Goal: Task Accomplishment & Management: Complete application form

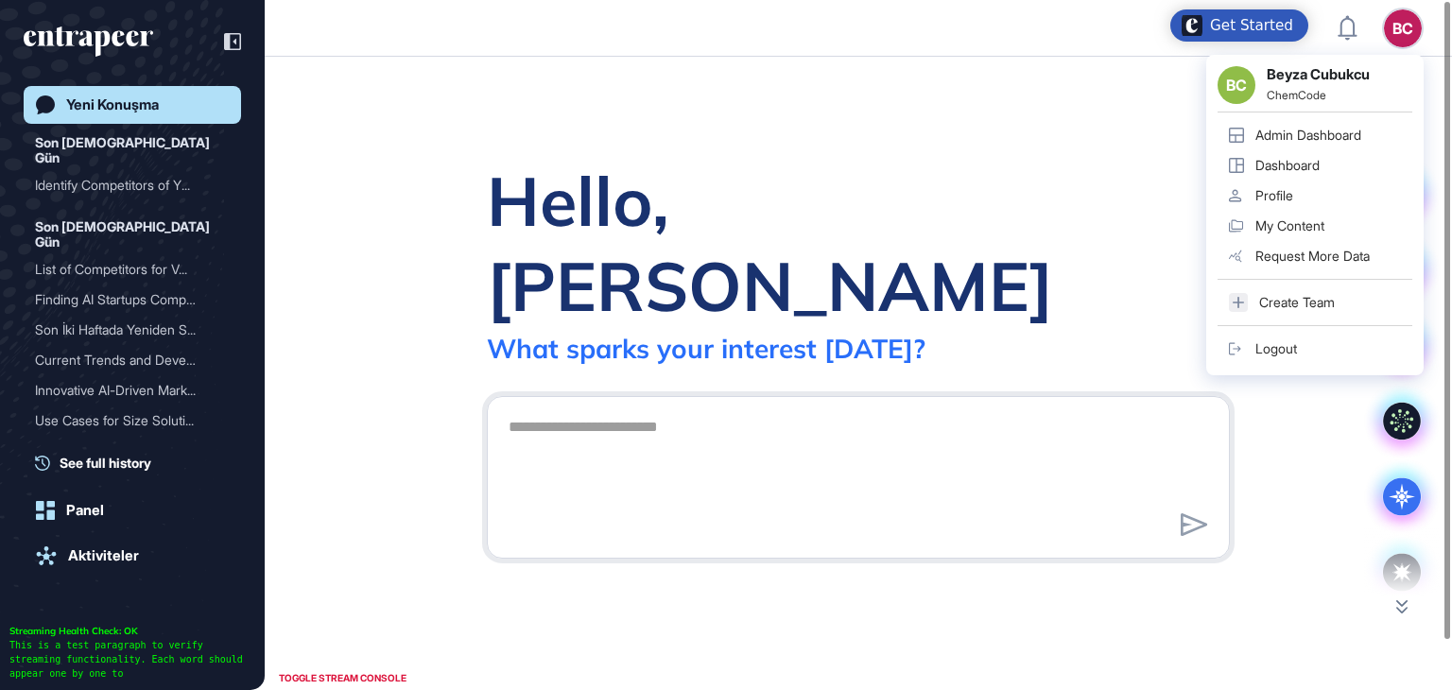
click at [1304, 126] on link "Admin Dashboard" at bounding box center [1314, 135] width 195 height 30
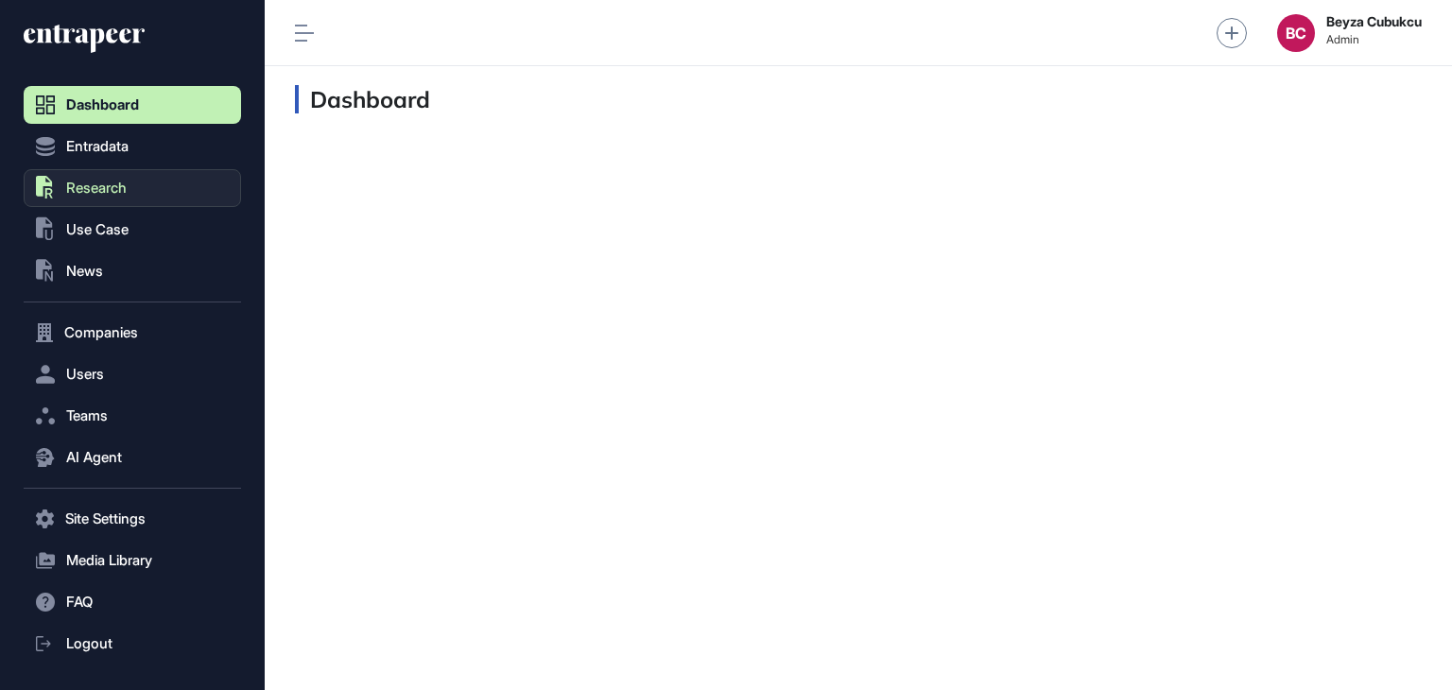
click at [117, 190] on span "Research" at bounding box center [96, 187] width 60 height 15
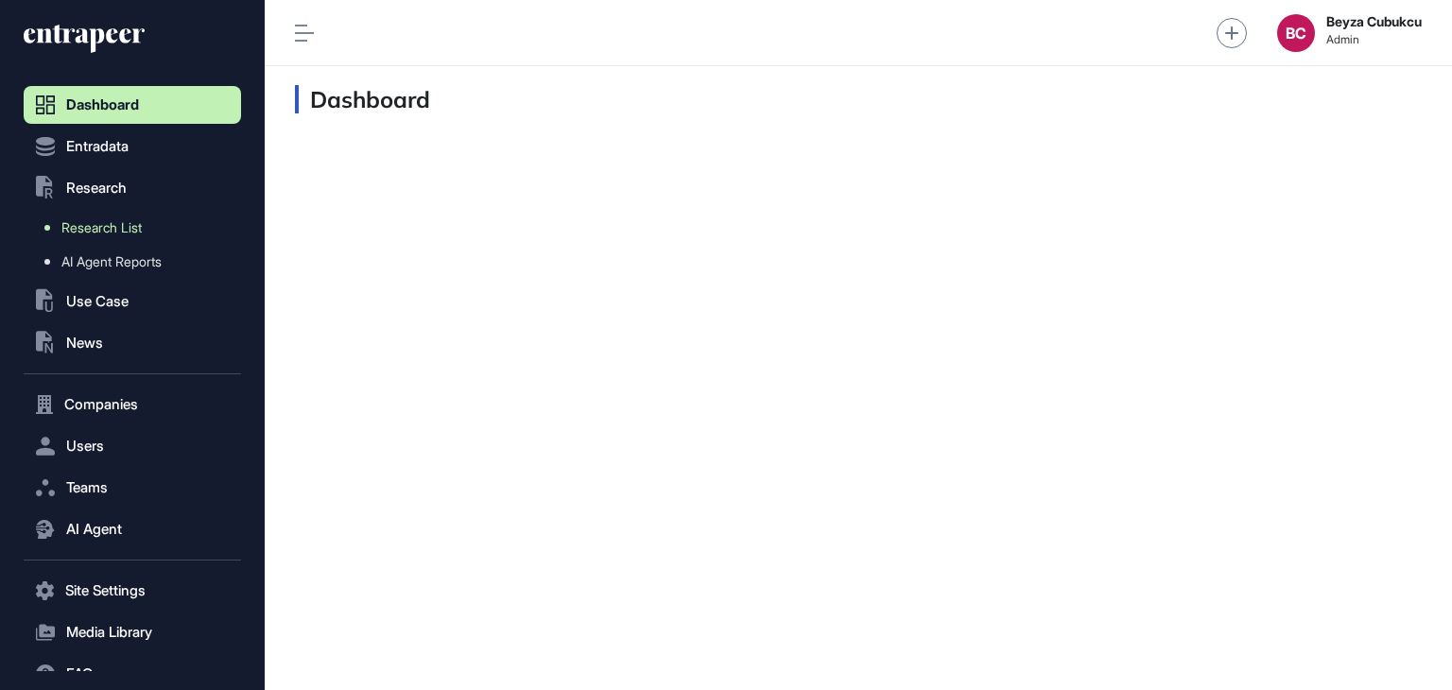
click at [112, 218] on link "Research List" at bounding box center [137, 228] width 208 height 34
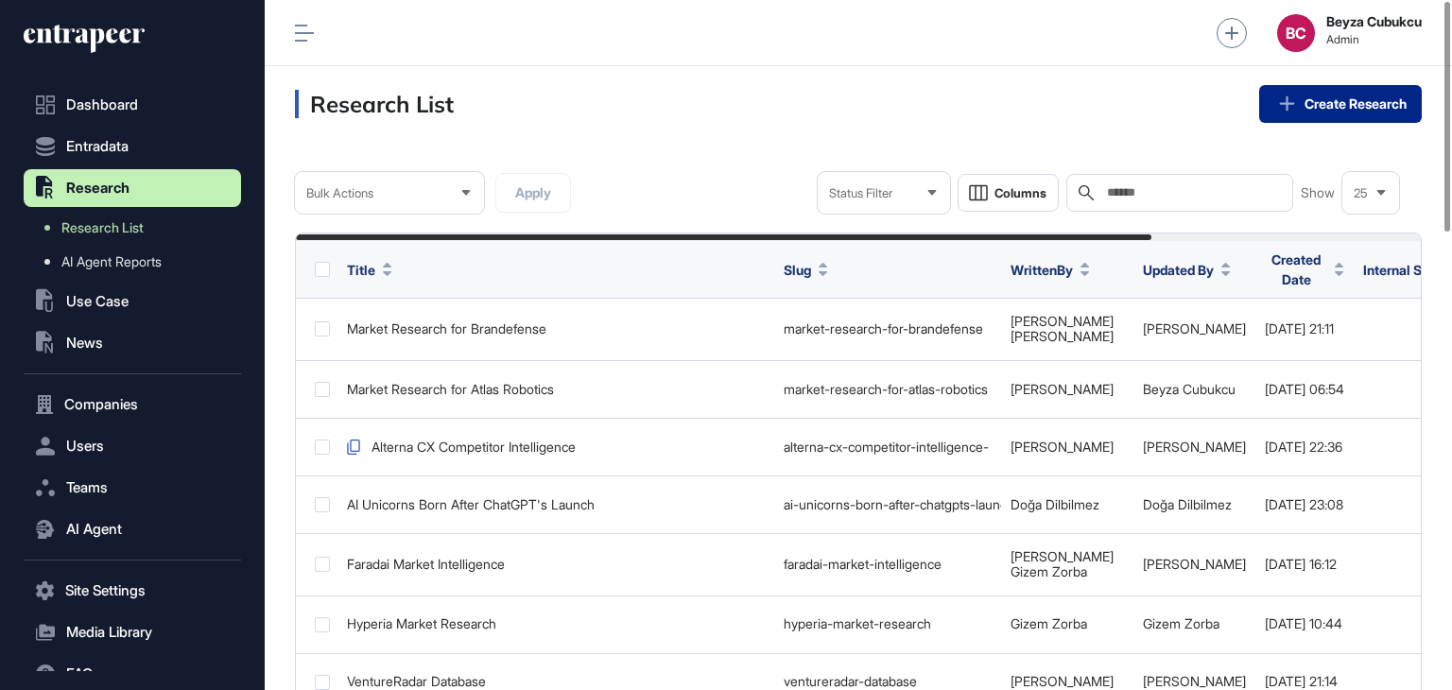
click at [1312, 114] on link "Create Research" at bounding box center [1340, 104] width 163 height 38
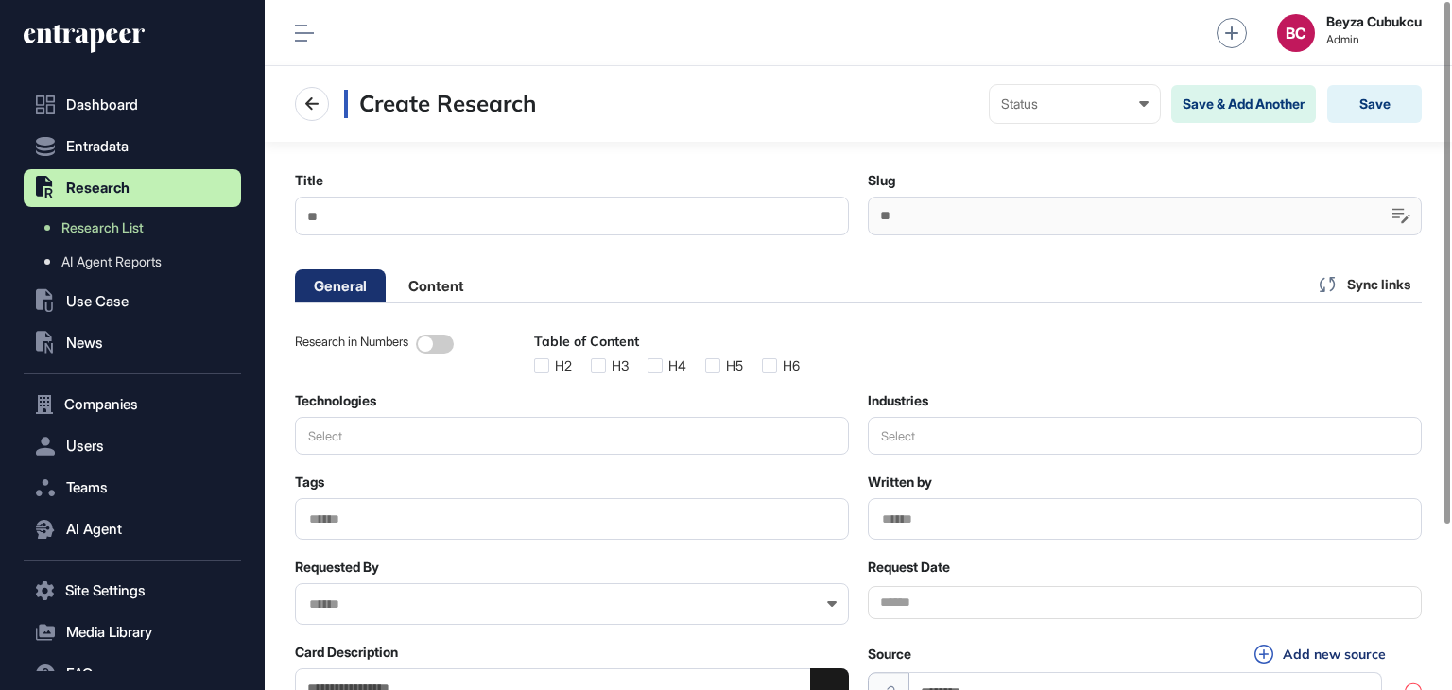
click at [446, 219] on input "Title" at bounding box center [572, 216] width 554 height 39
paste input "**********"
type input "**********"
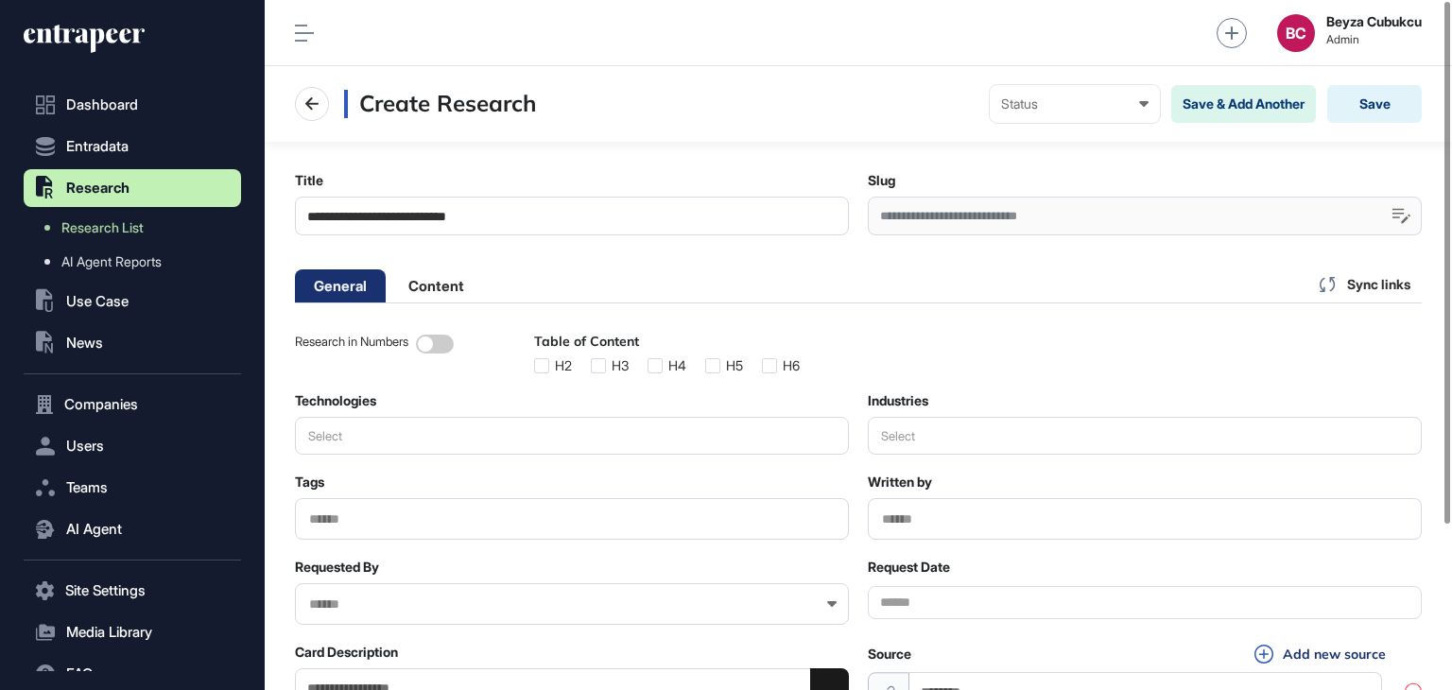
click at [902, 273] on div "General Content Sync links" at bounding box center [858, 285] width 1126 height 38
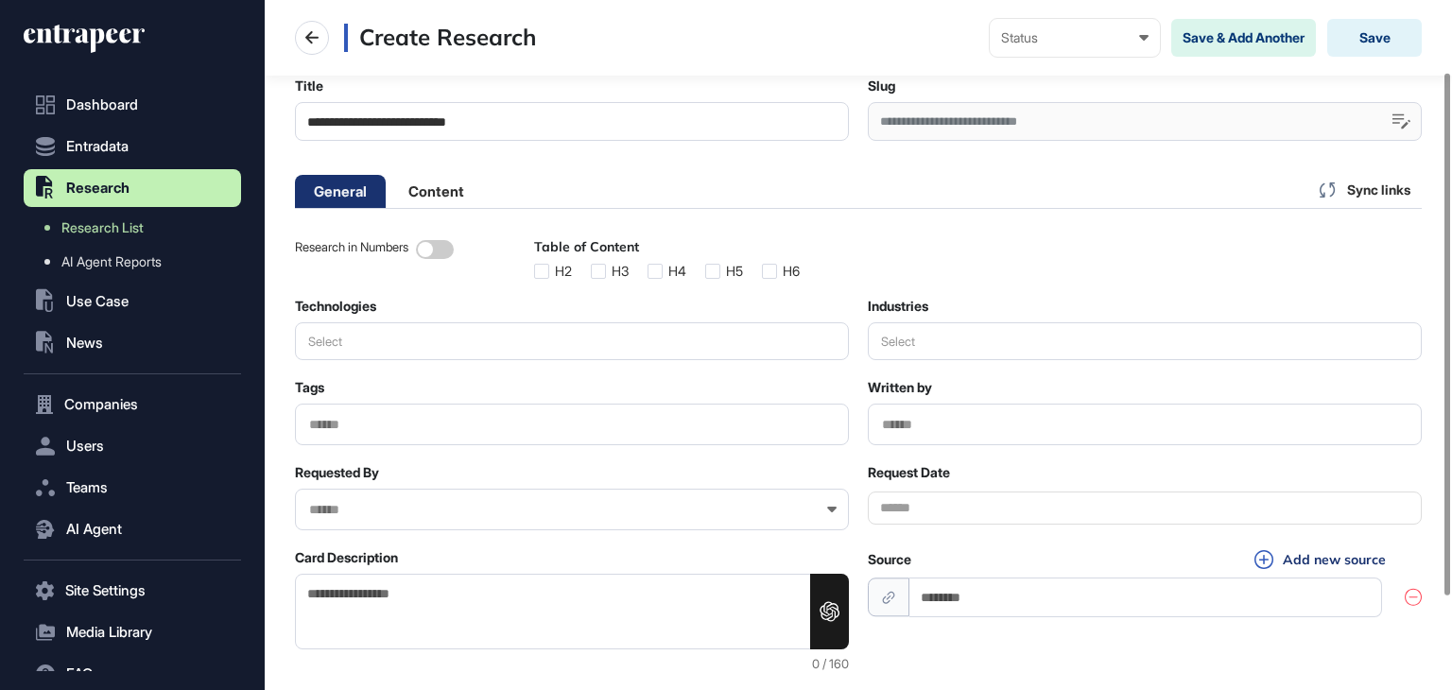
click at [931, 344] on button "Select" at bounding box center [1145, 341] width 554 height 38
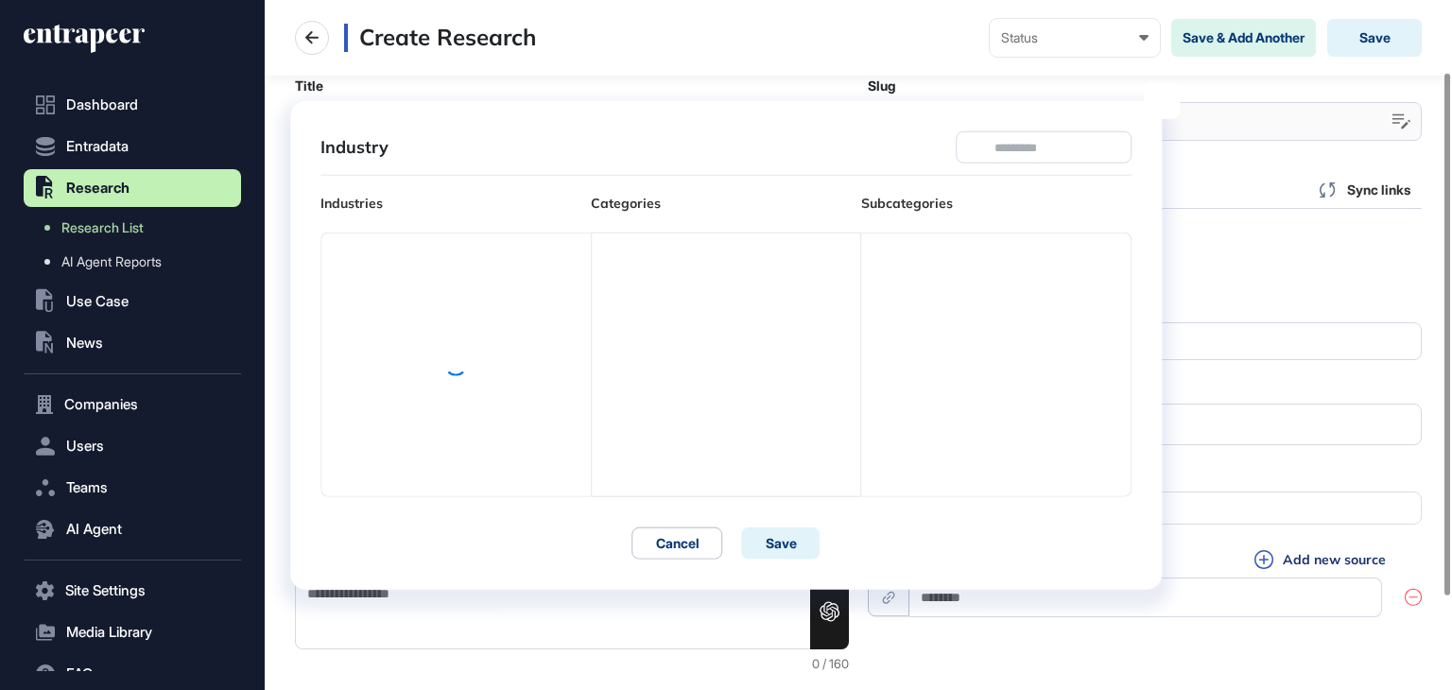
scroll to position [9, 0]
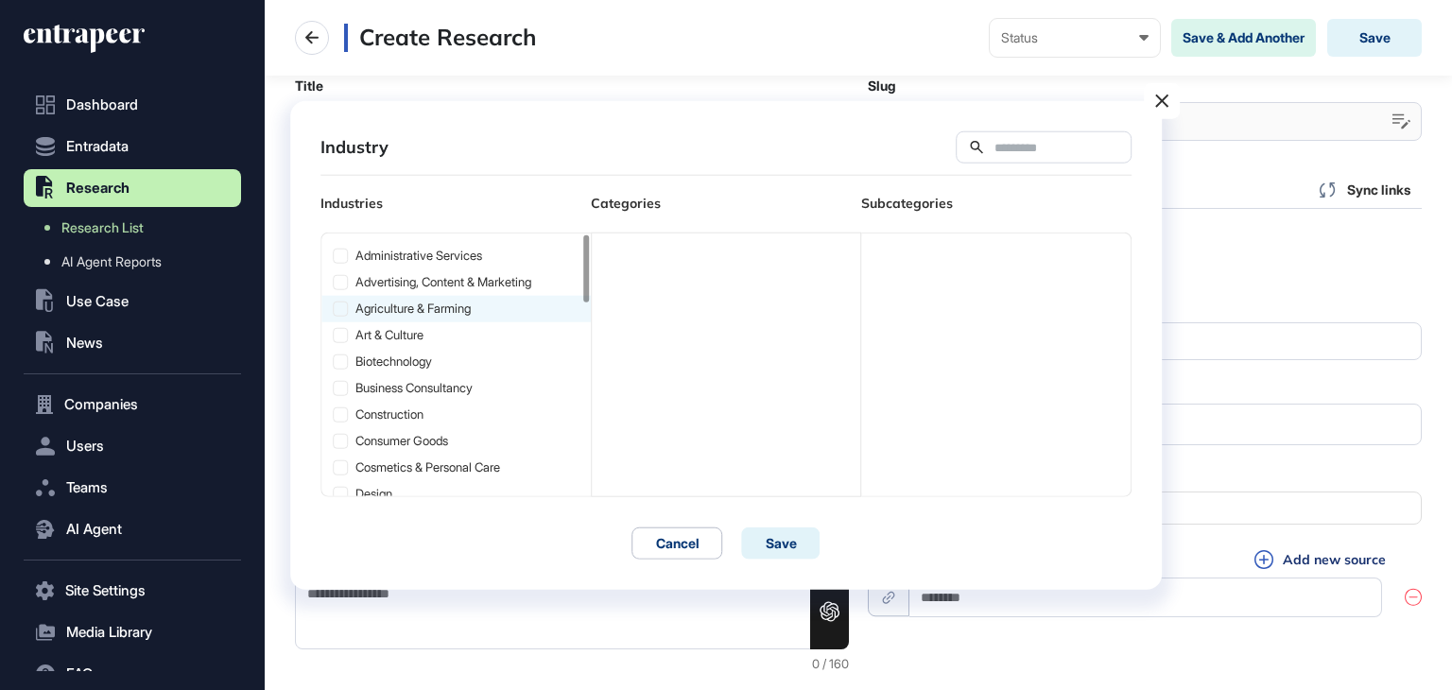
click at [420, 300] on div "agriculture & farming" at bounding box center [455, 308] width 269 height 26
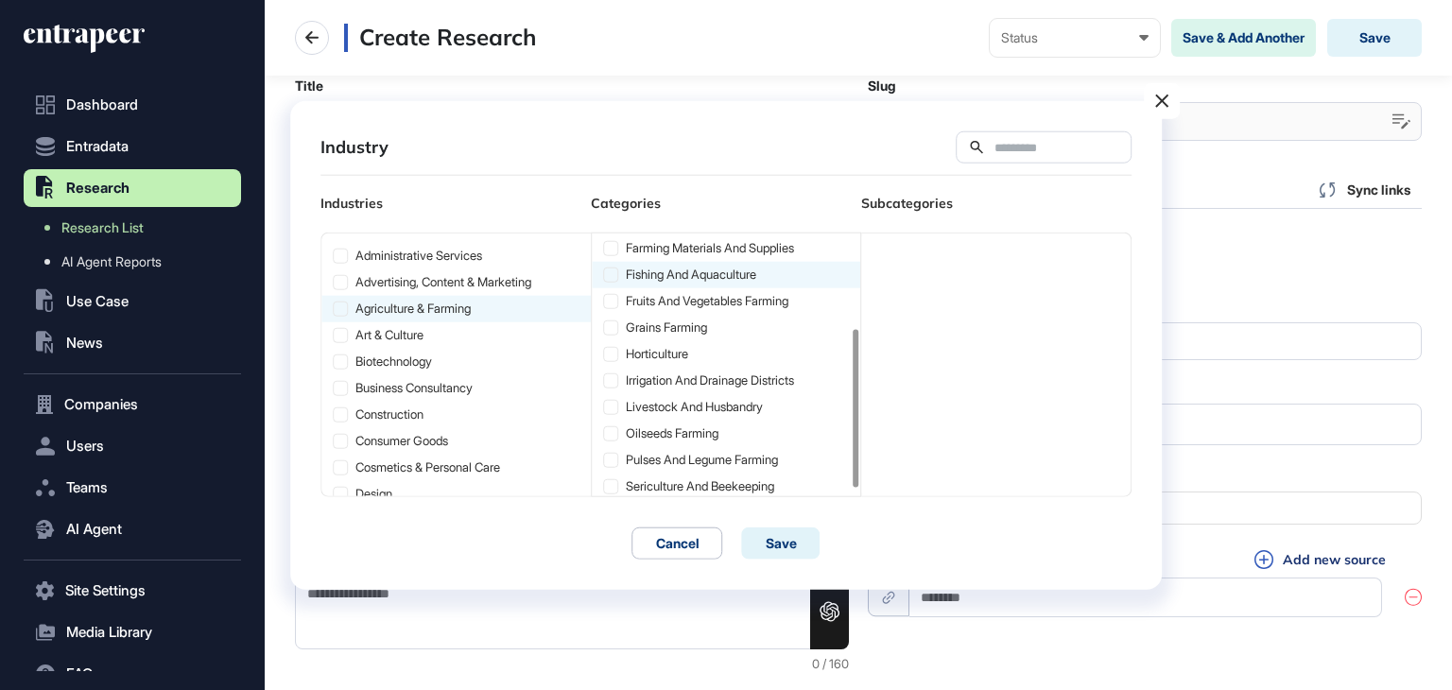
scroll to position [165, 0]
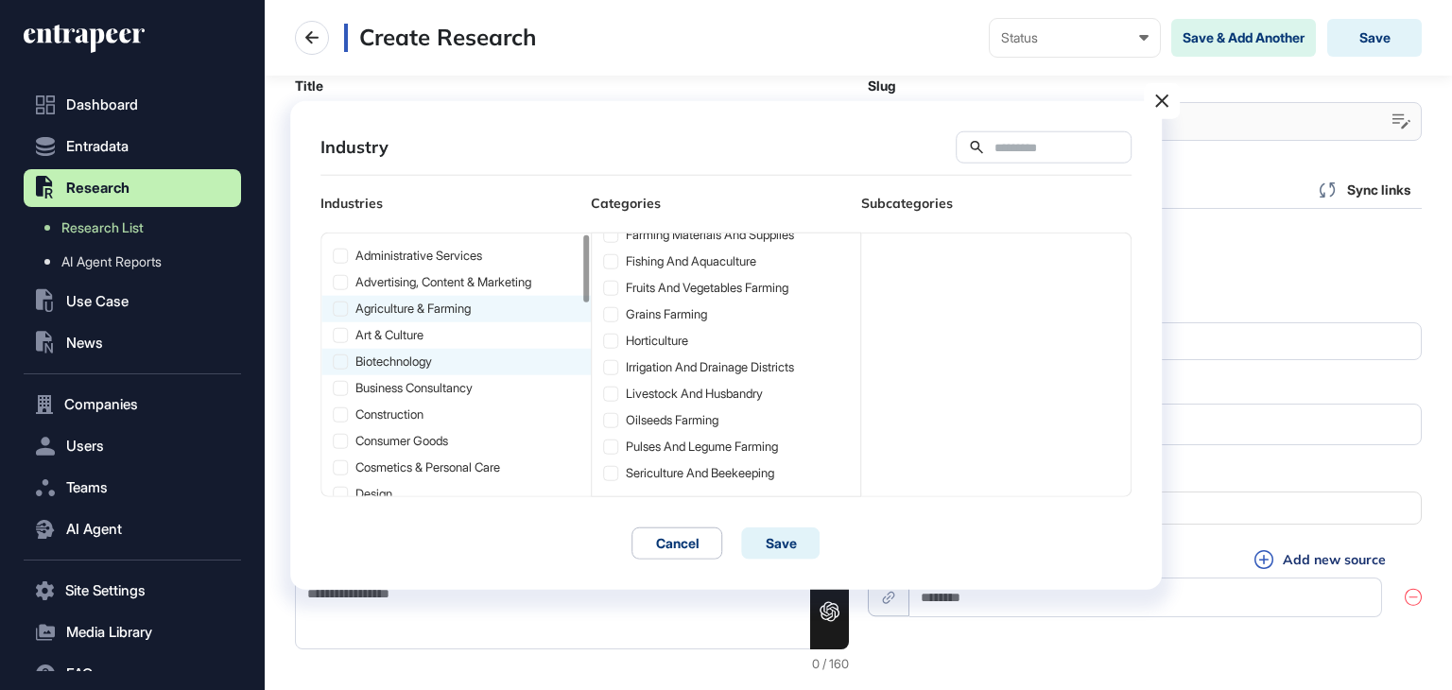
click at [454, 351] on div "biotechnology" at bounding box center [455, 361] width 269 height 26
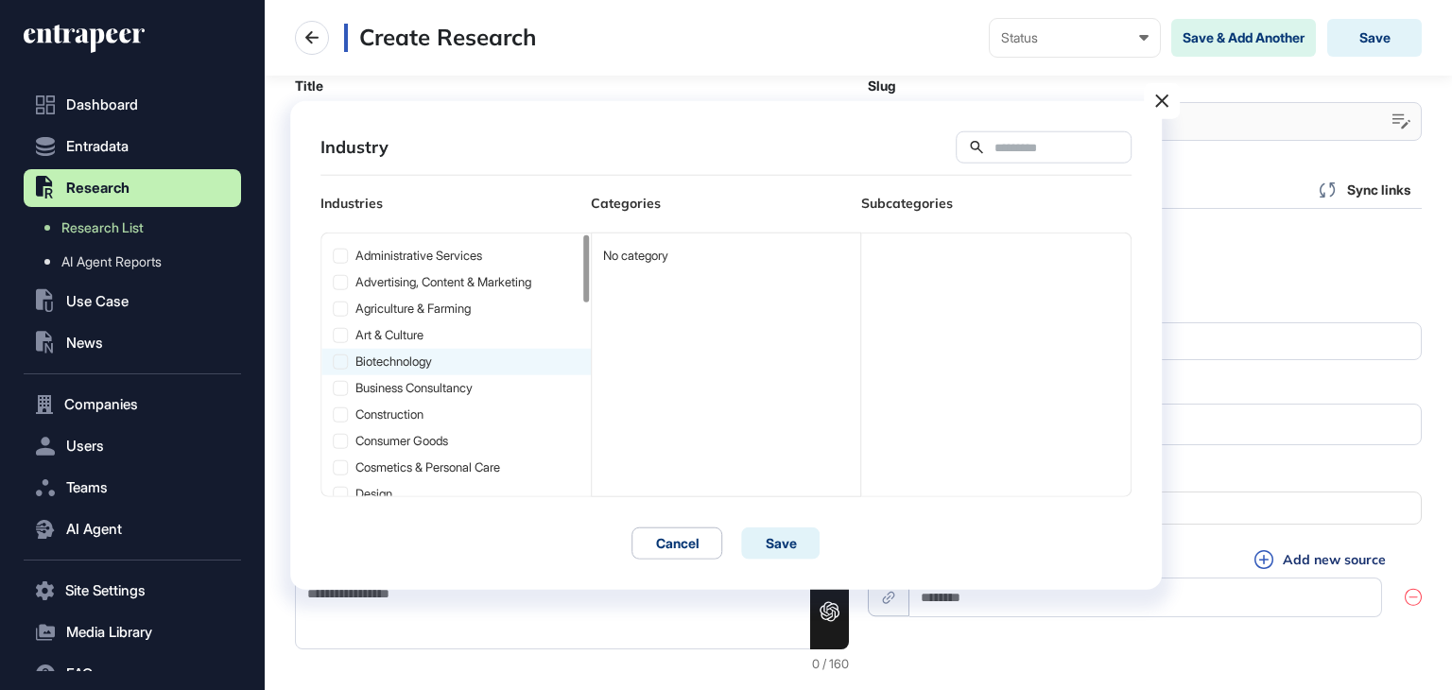
click at [335, 359] on icon at bounding box center [340, 360] width 13 height 13
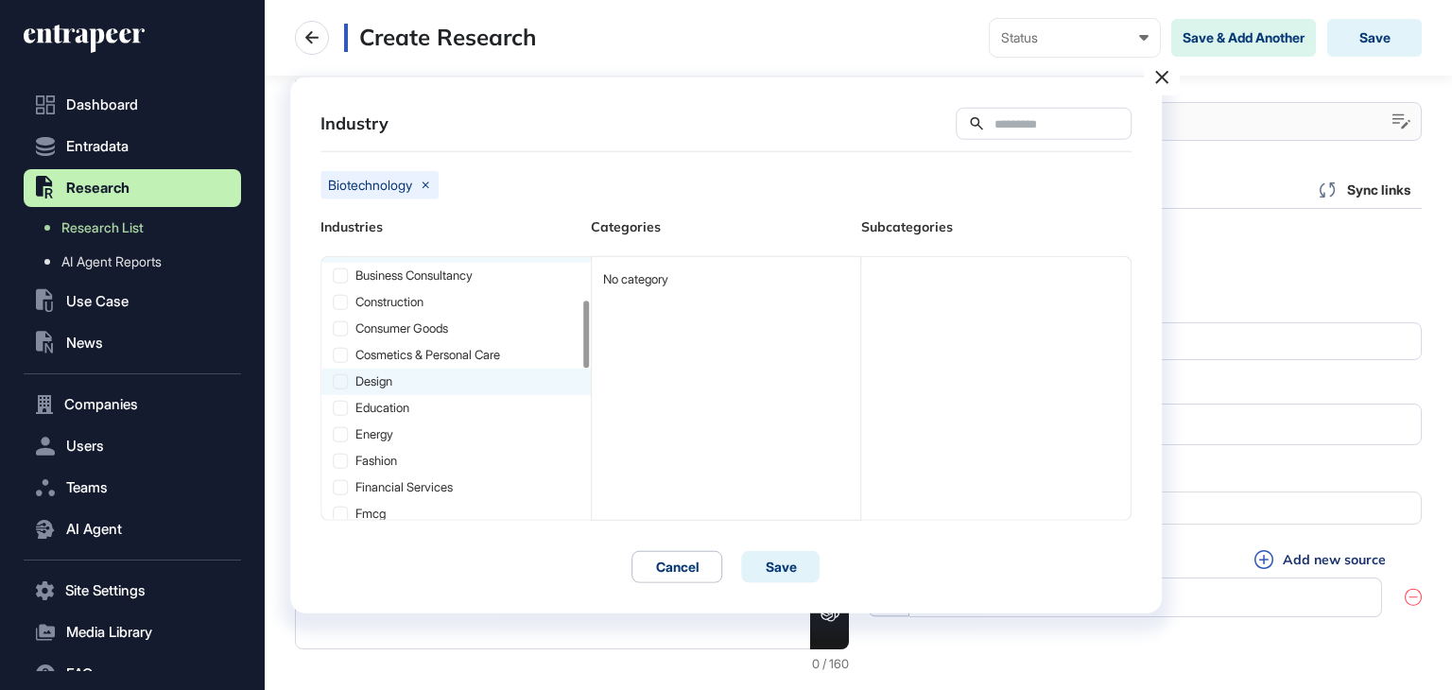
scroll to position [95, 0]
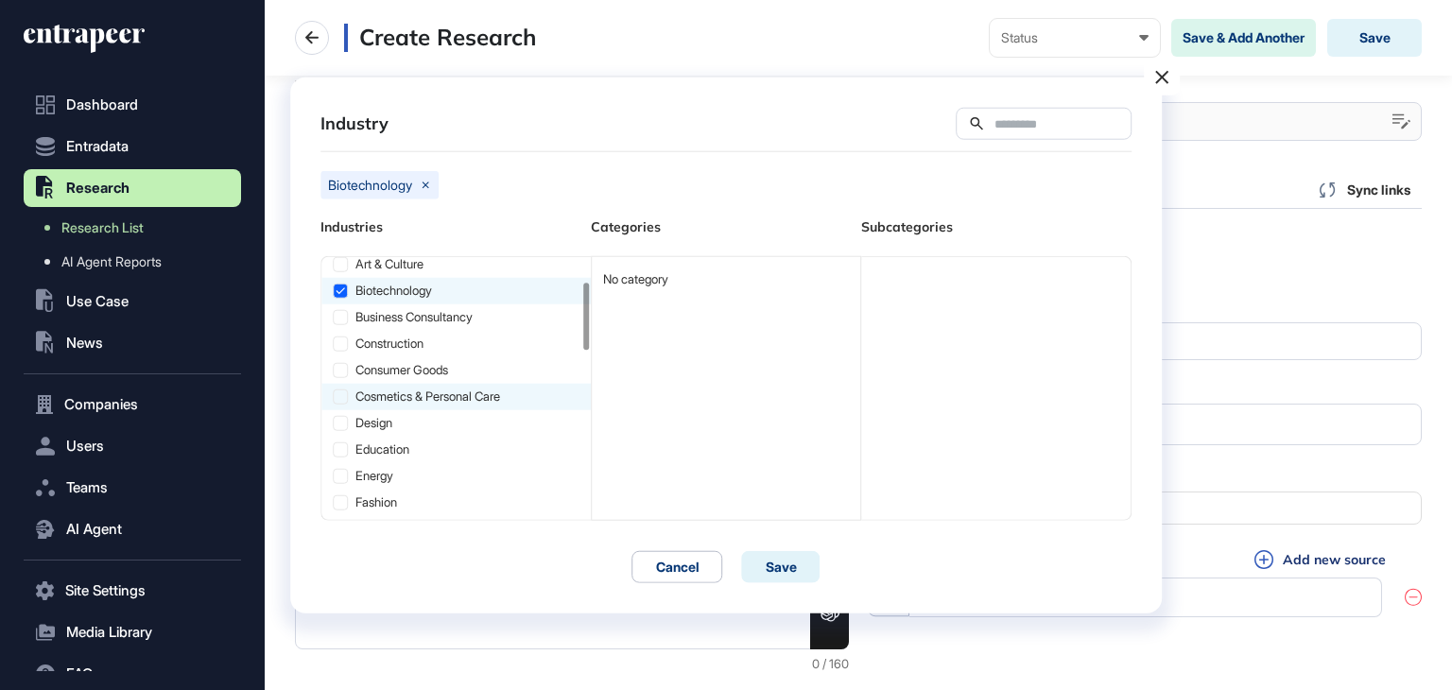
click at [453, 392] on div "Cosmetics & Personal Care" at bounding box center [455, 396] width 269 height 26
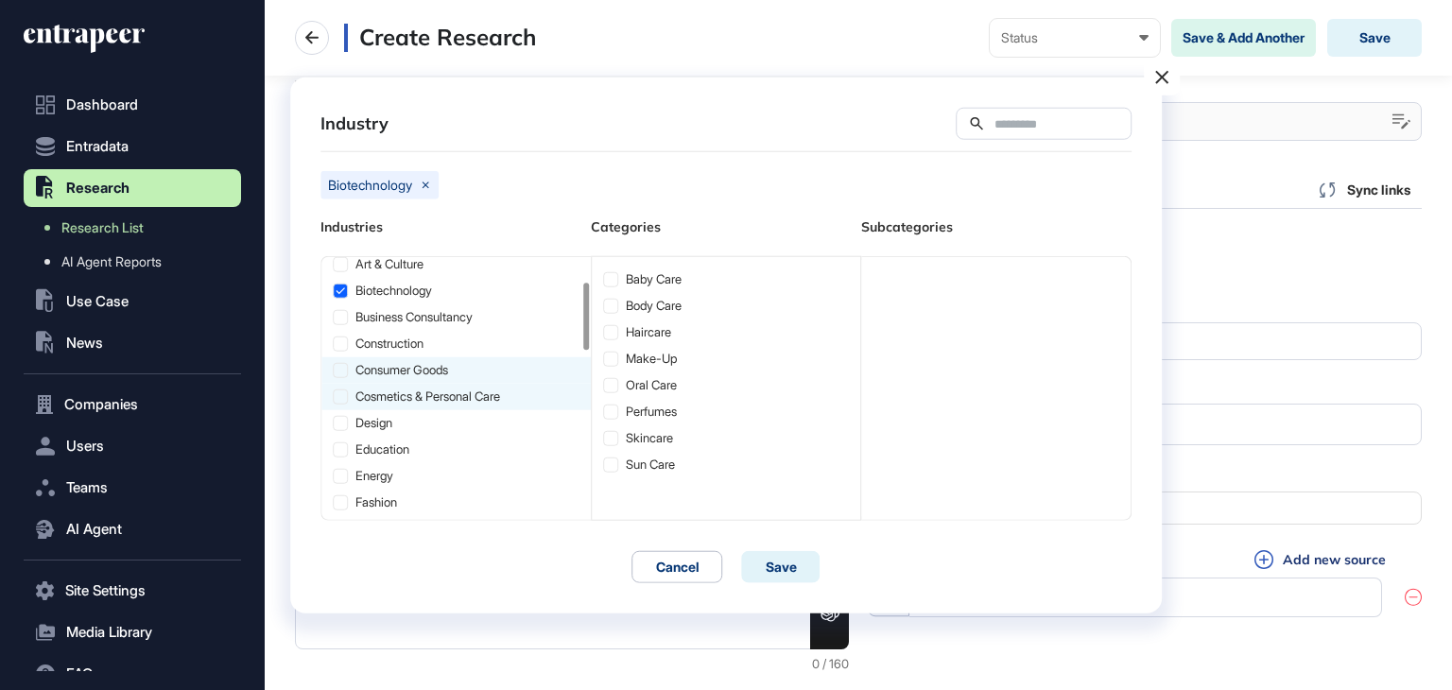
click at [456, 373] on div "consumer goods" at bounding box center [455, 369] width 269 height 26
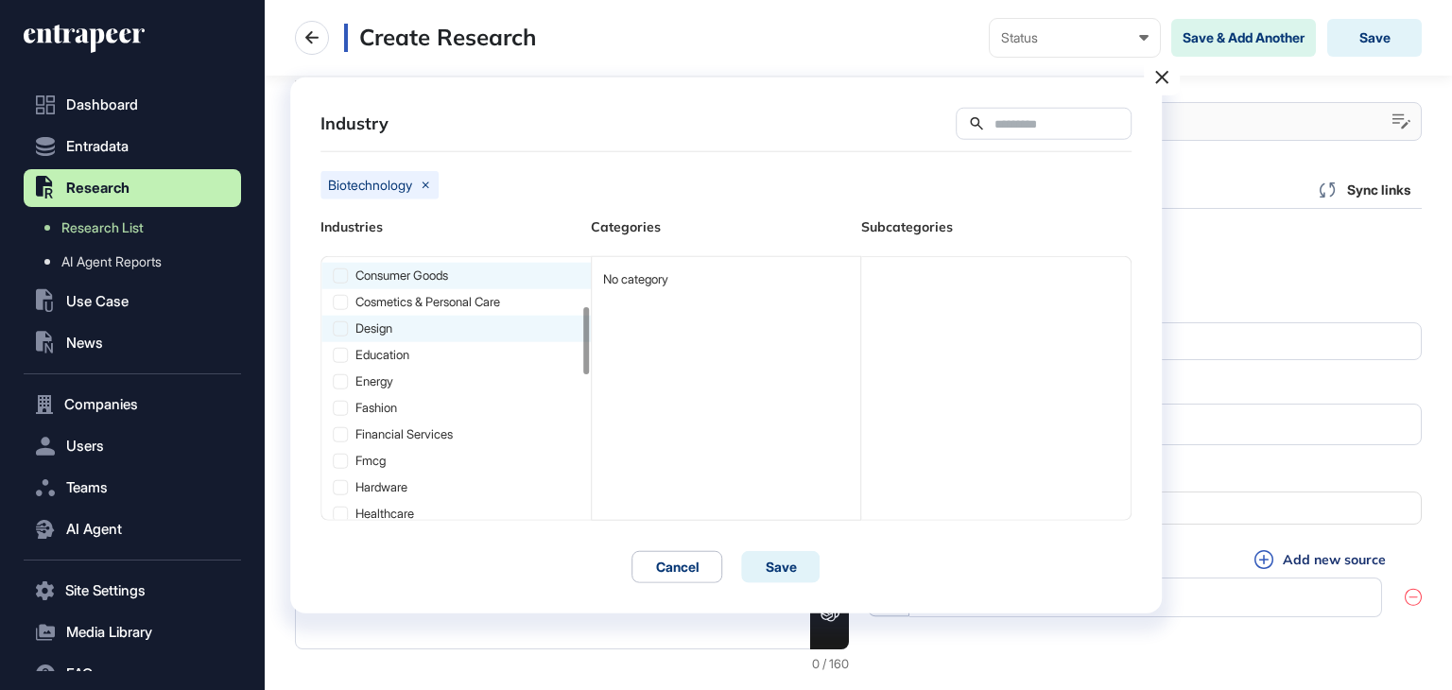
click at [422, 330] on div "Design" at bounding box center [455, 328] width 269 height 26
click at [417, 404] on div "fashion" at bounding box center [455, 407] width 269 height 26
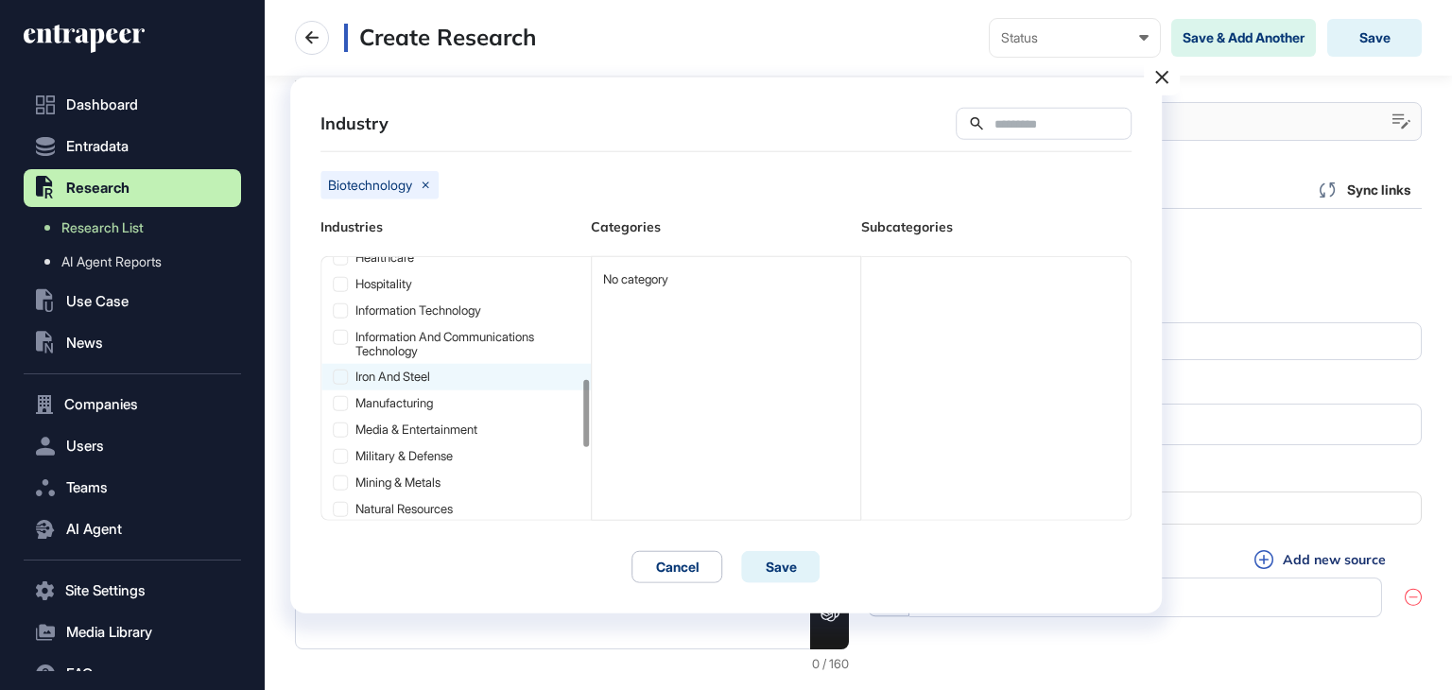
scroll to position [473, 0]
click at [466, 382] on div "manufacturing" at bounding box center [455, 375] width 269 height 26
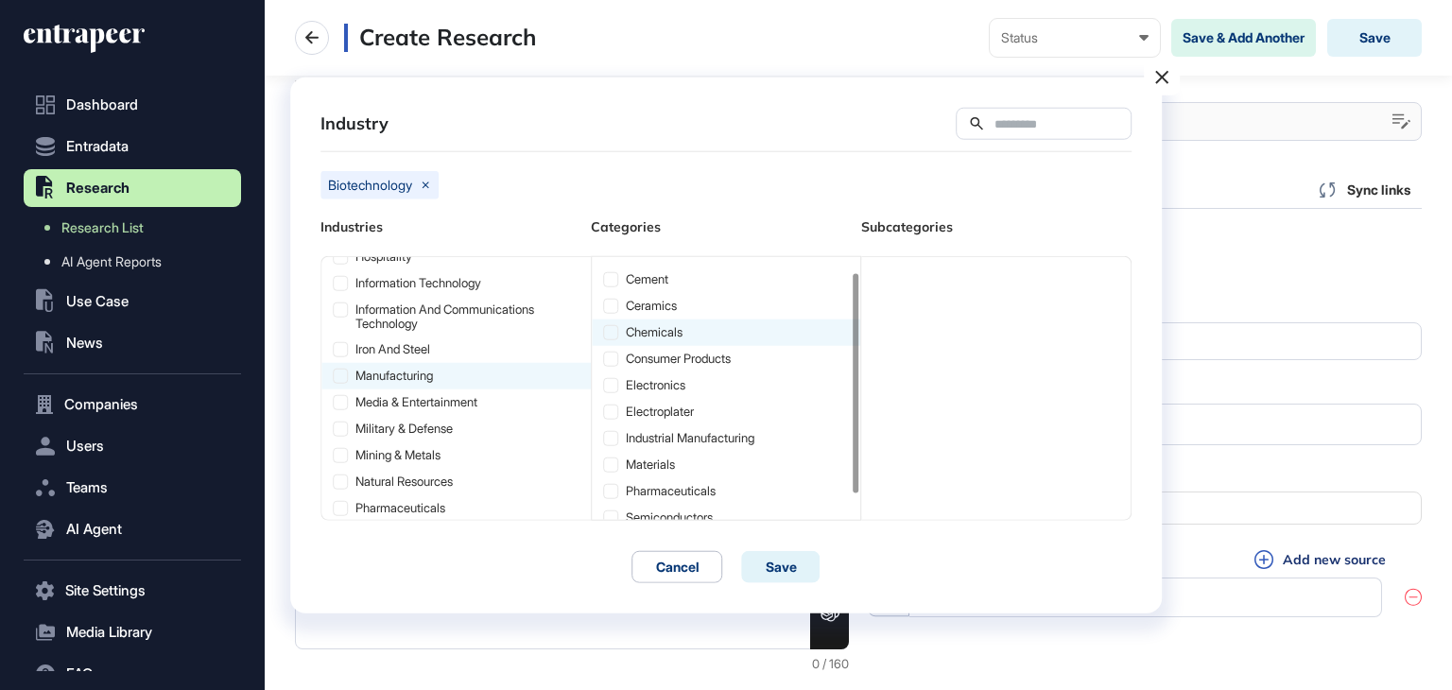
scroll to position [46, 0]
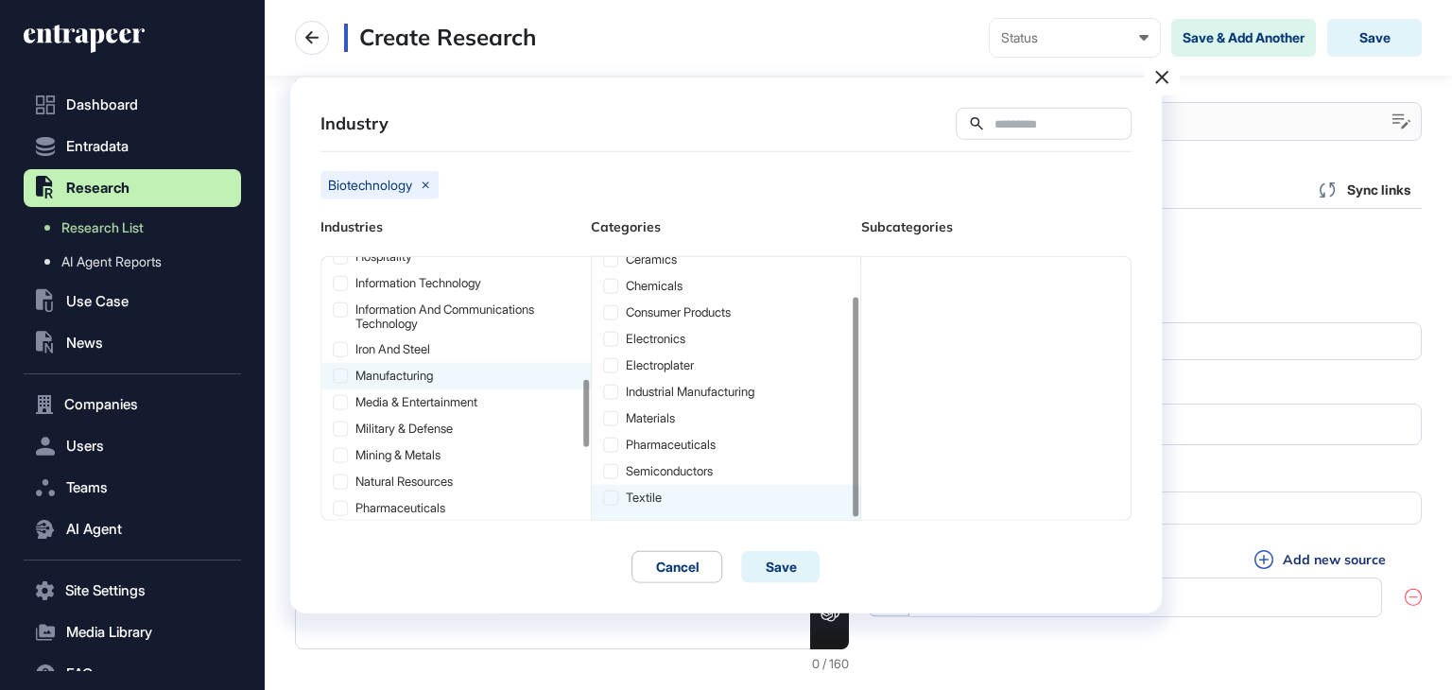
click at [610, 497] on icon at bounding box center [610, 496] width 13 height 13
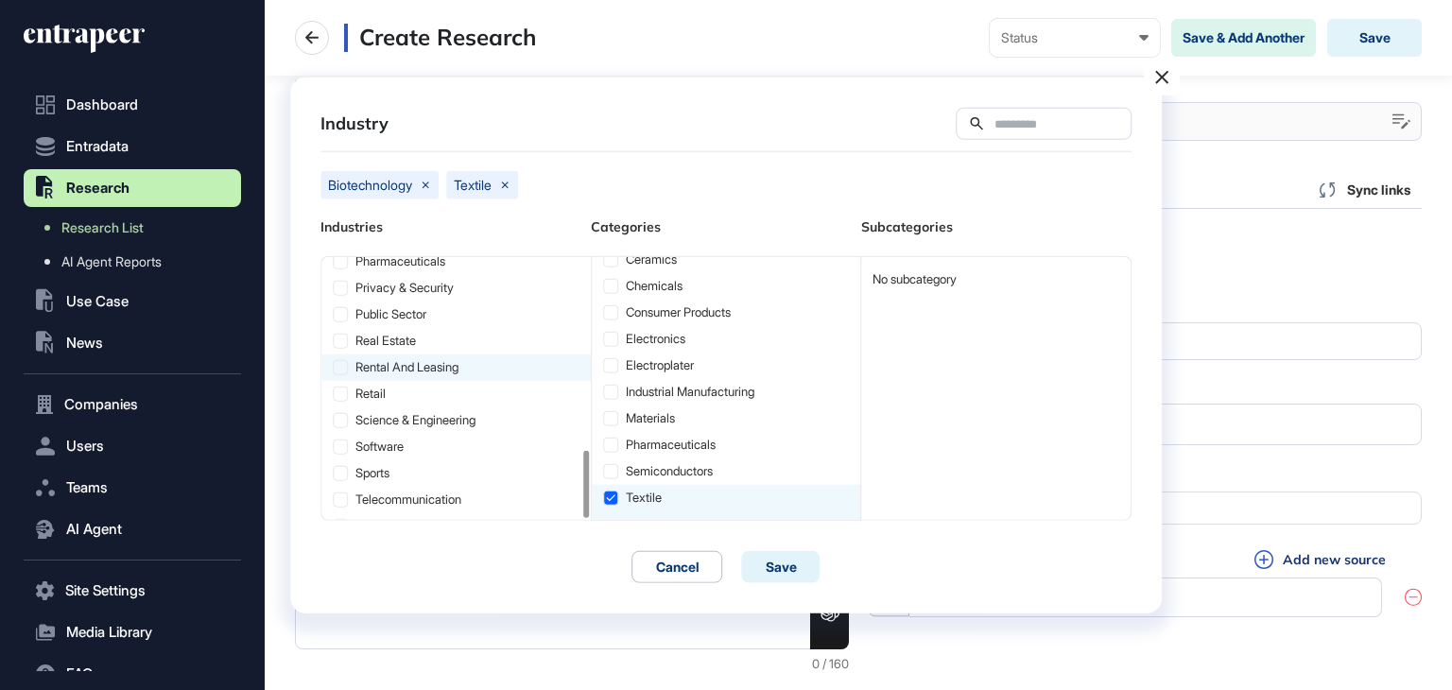
scroll to position [748, 0]
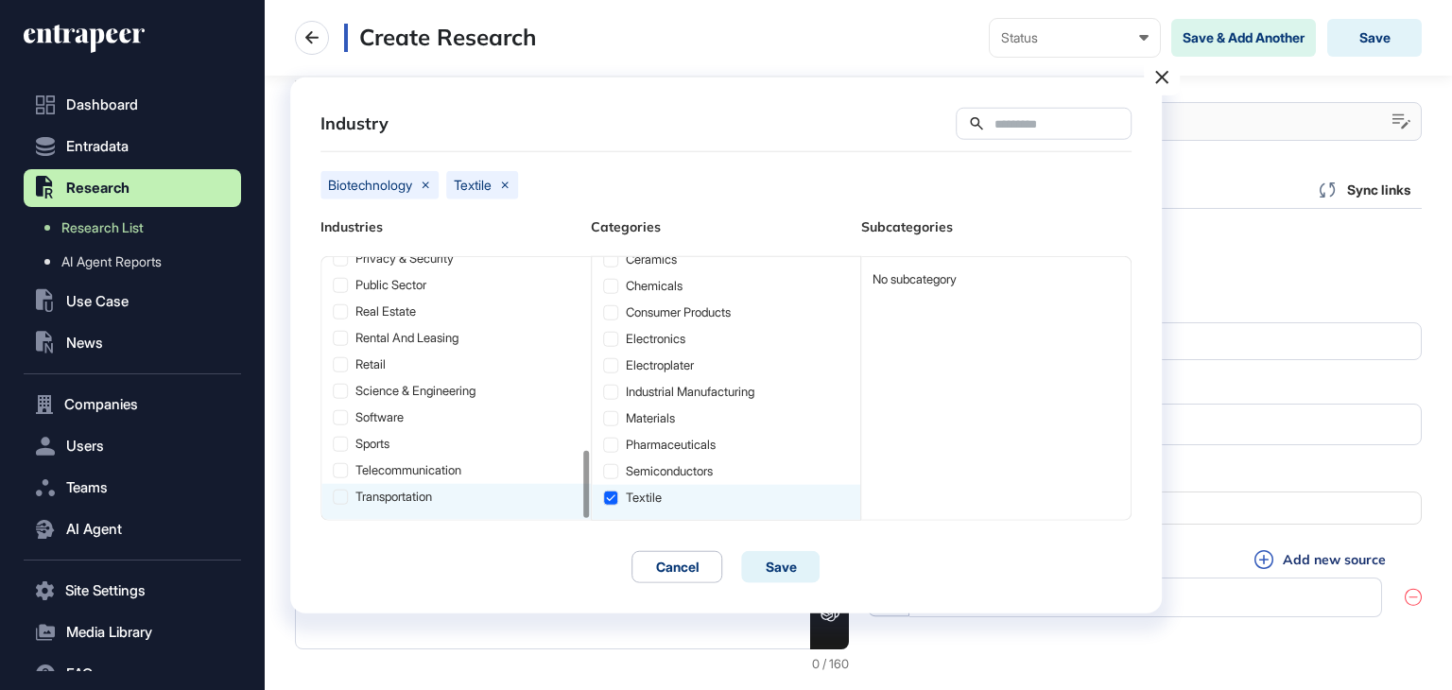
click at [421, 491] on div "transportation" at bounding box center [455, 501] width 269 height 36
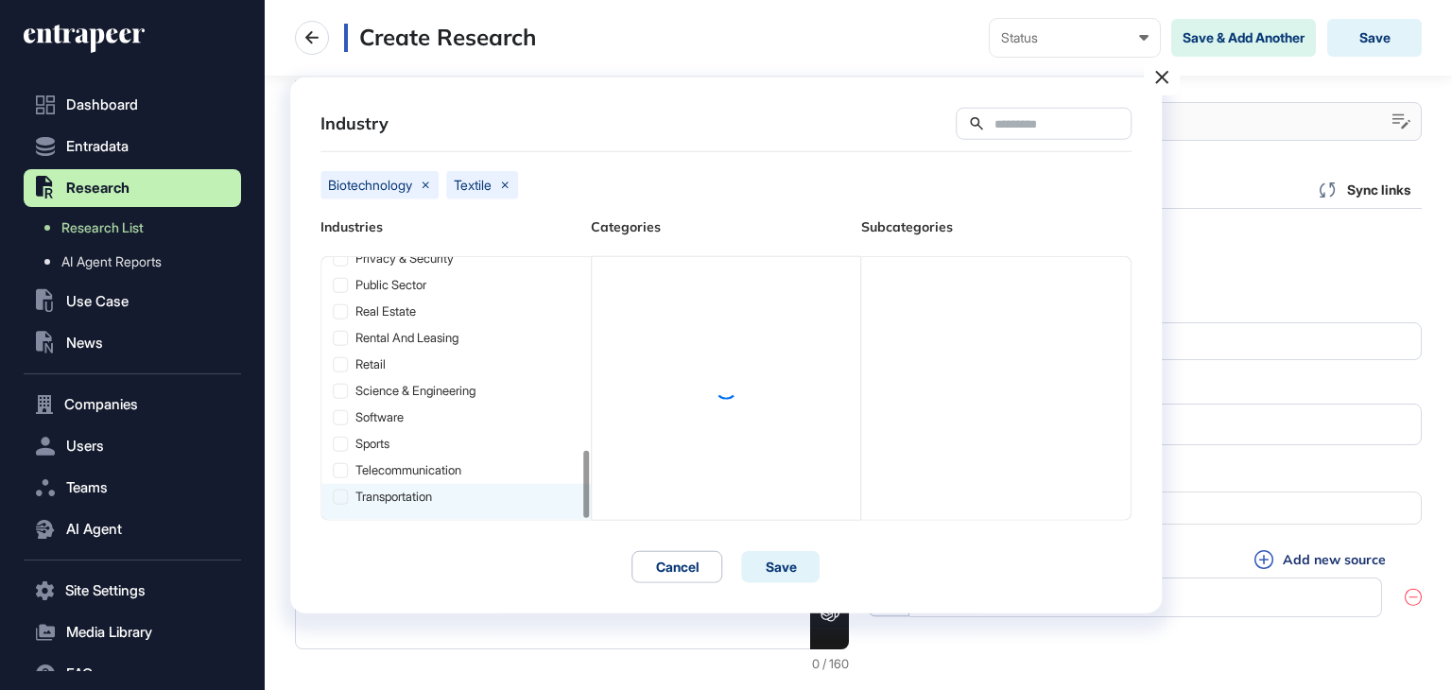
scroll to position [0, 0]
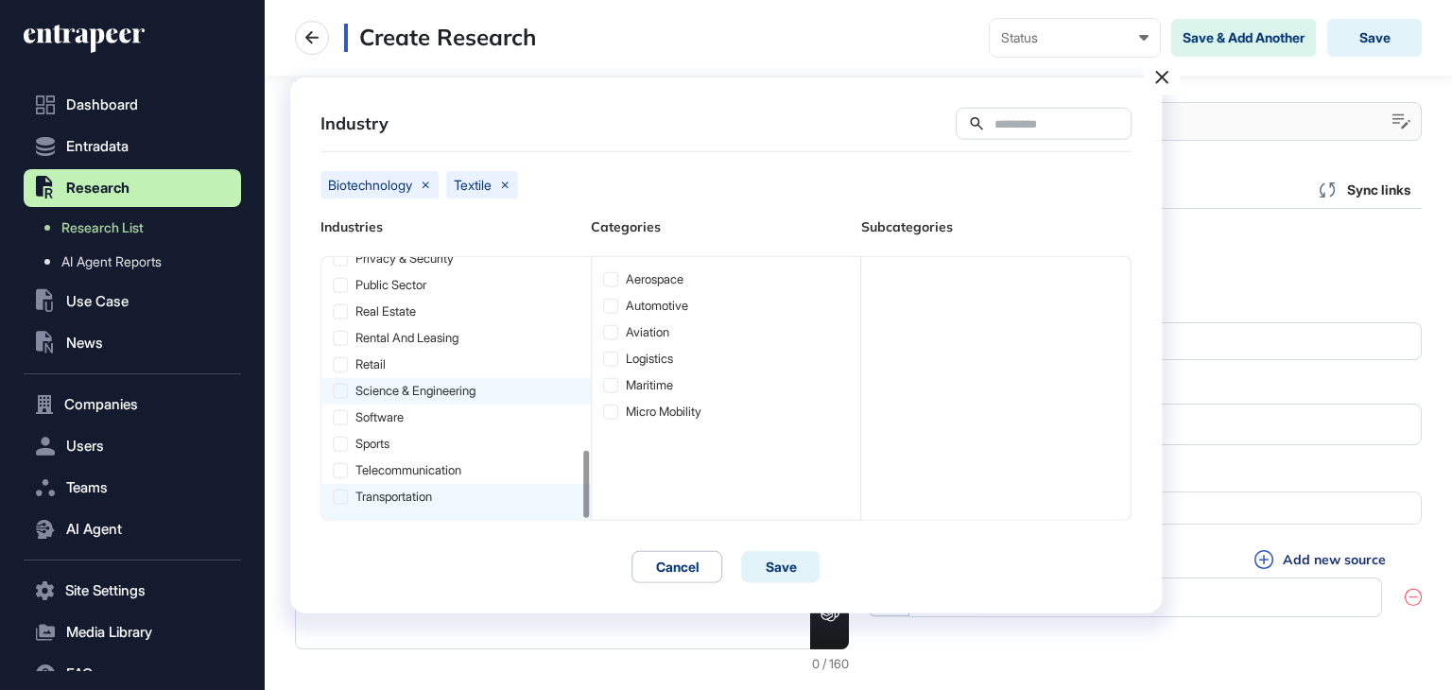
click at [416, 390] on div "science & engineering" at bounding box center [455, 390] width 269 height 26
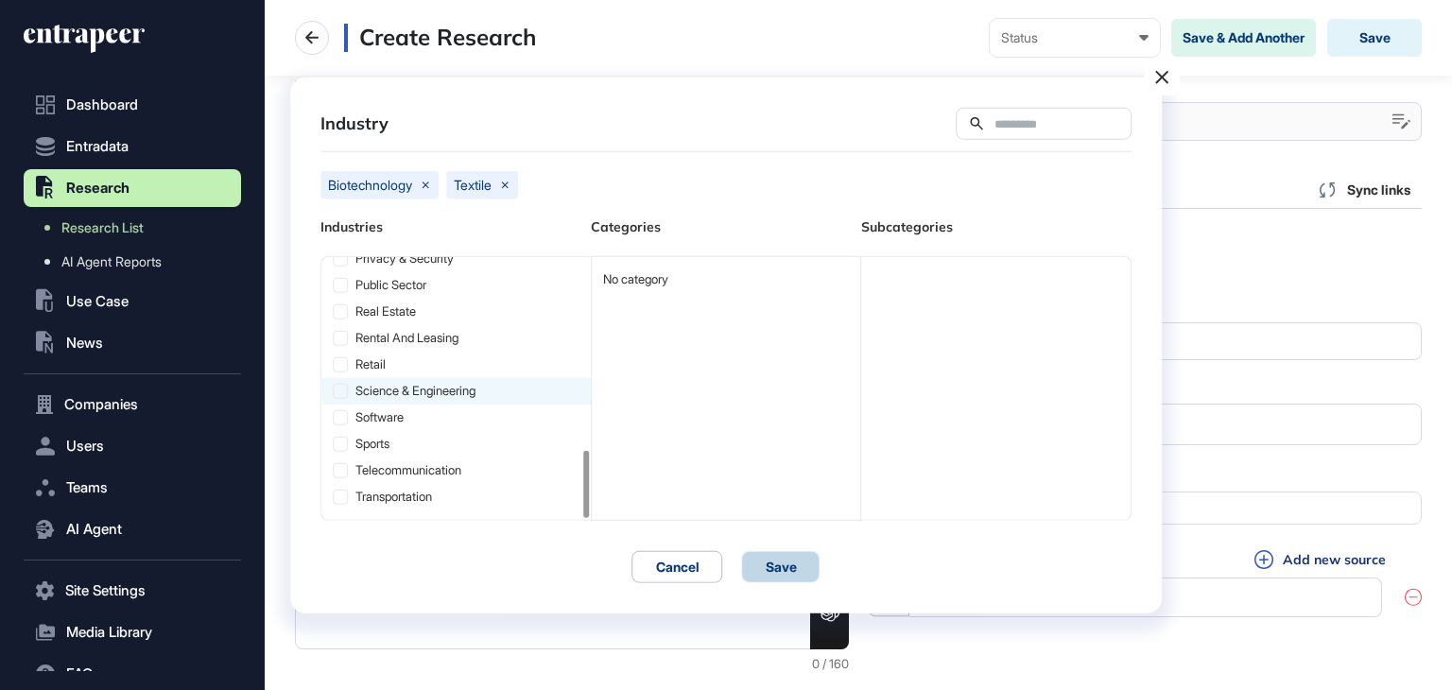
click at [786, 564] on button "Save" at bounding box center [781, 566] width 78 height 32
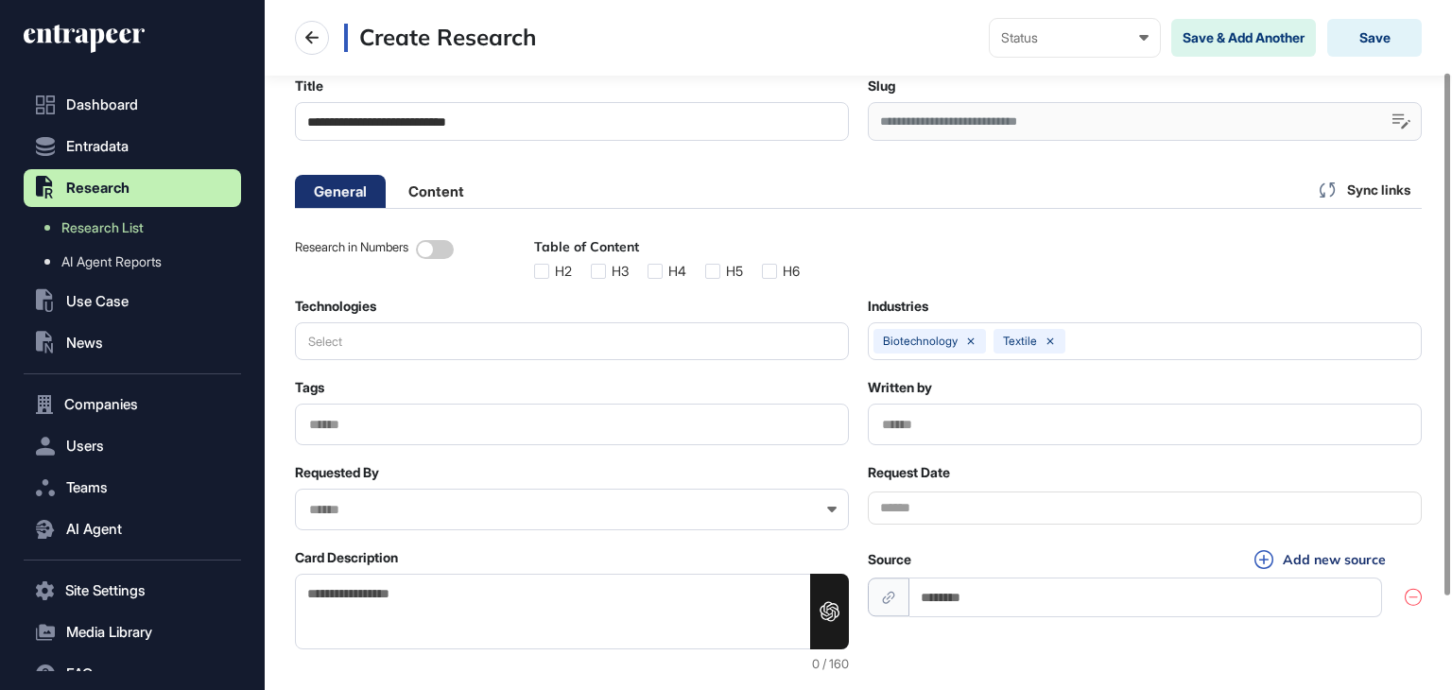
scroll to position [0, 9]
click at [885, 418] on input "text" at bounding box center [1144, 425] width 529 height 16
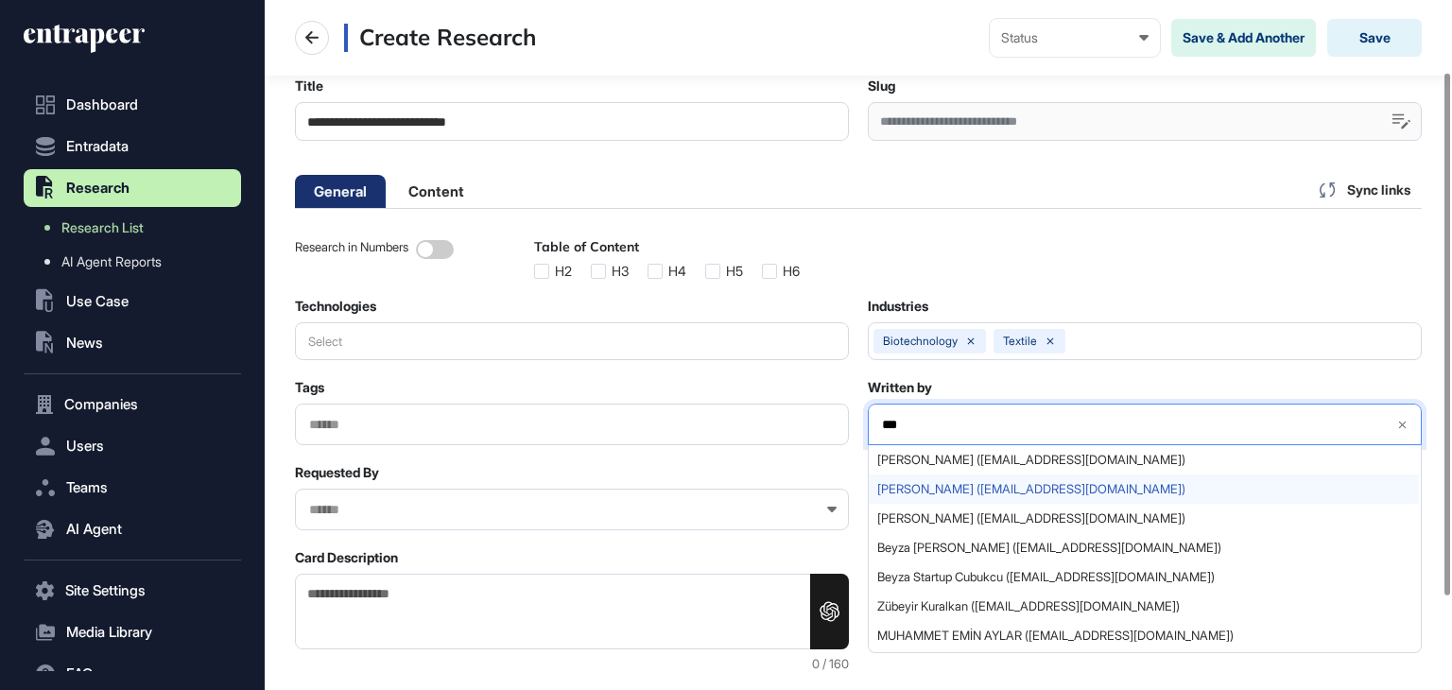
type input "***"
click at [950, 492] on span "Beyza Cubukcu (beyza@entrapeer.com)" at bounding box center [1143, 489] width 533 height 14
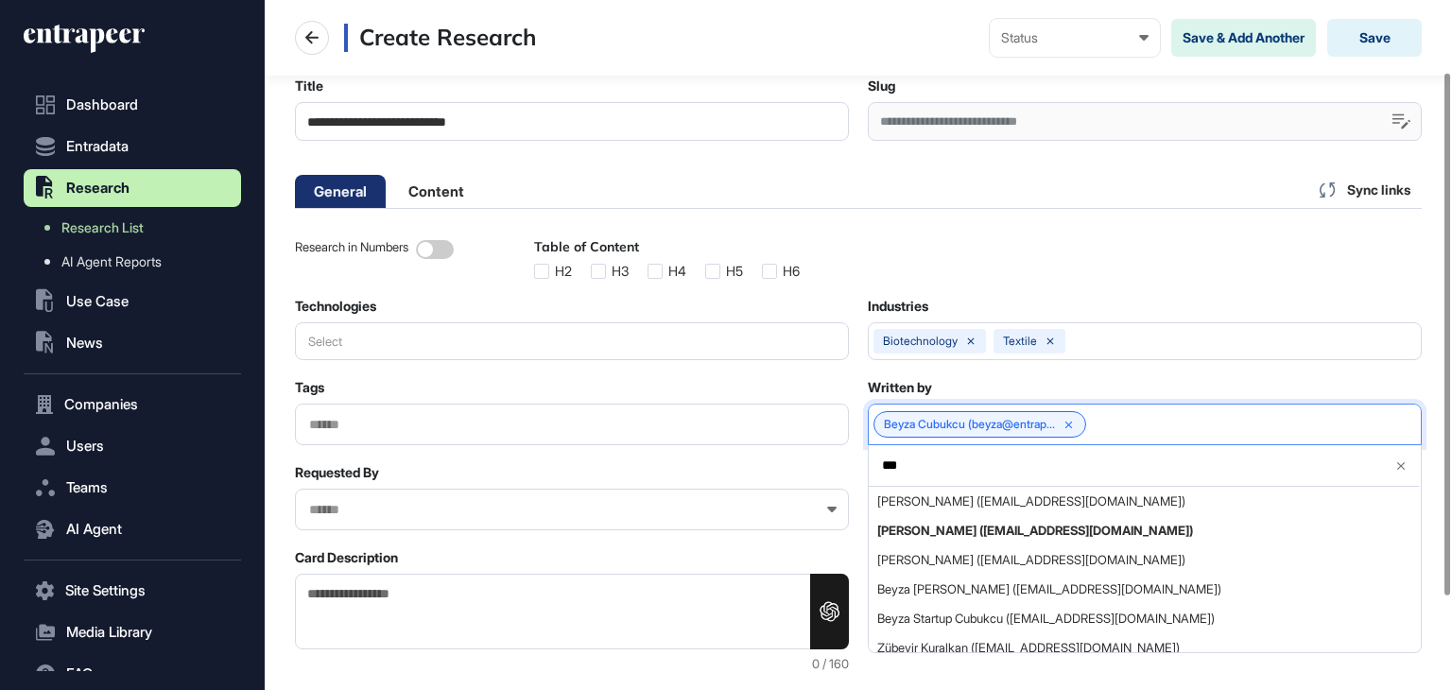
click at [1032, 372] on div "Research in Numbers Table of Content H2 H3 H4 H5 H6 Technologies Select Industr…" at bounding box center [858, 455] width 1126 height 432
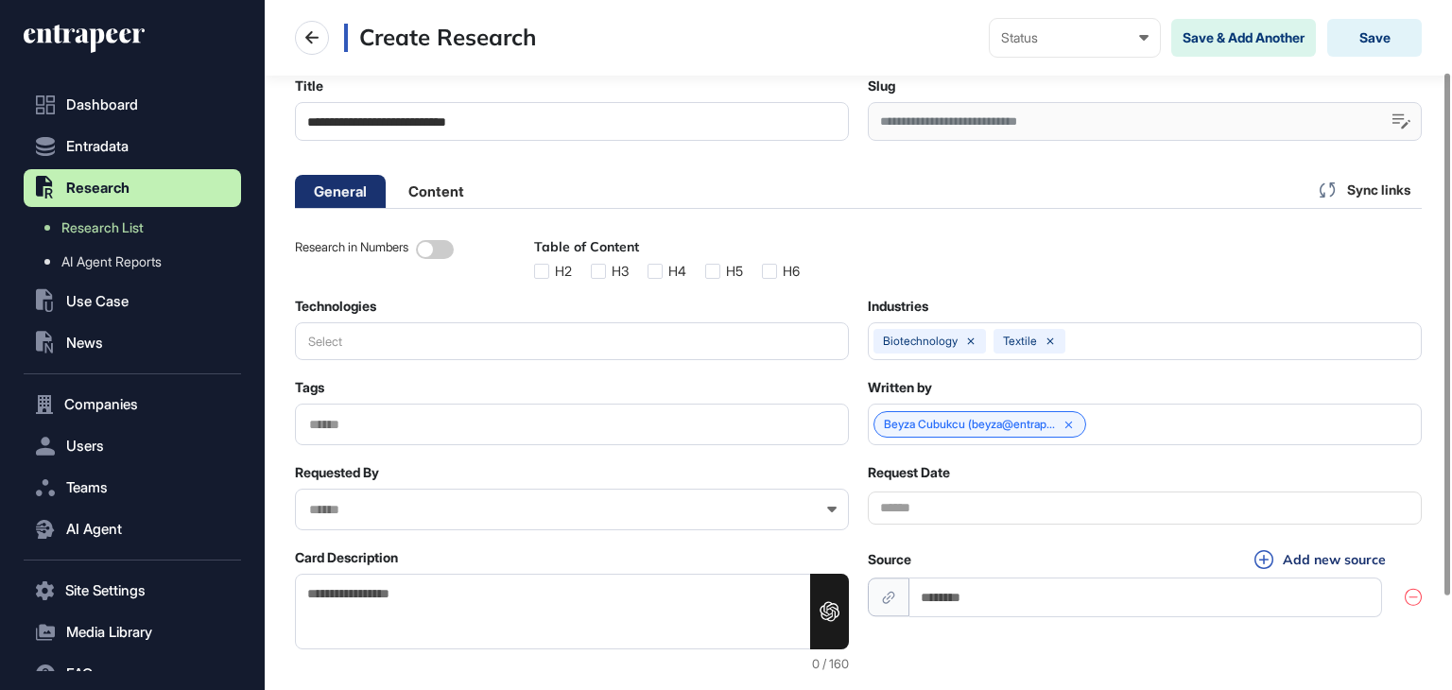
click at [376, 336] on button "Select" at bounding box center [572, 341] width 554 height 38
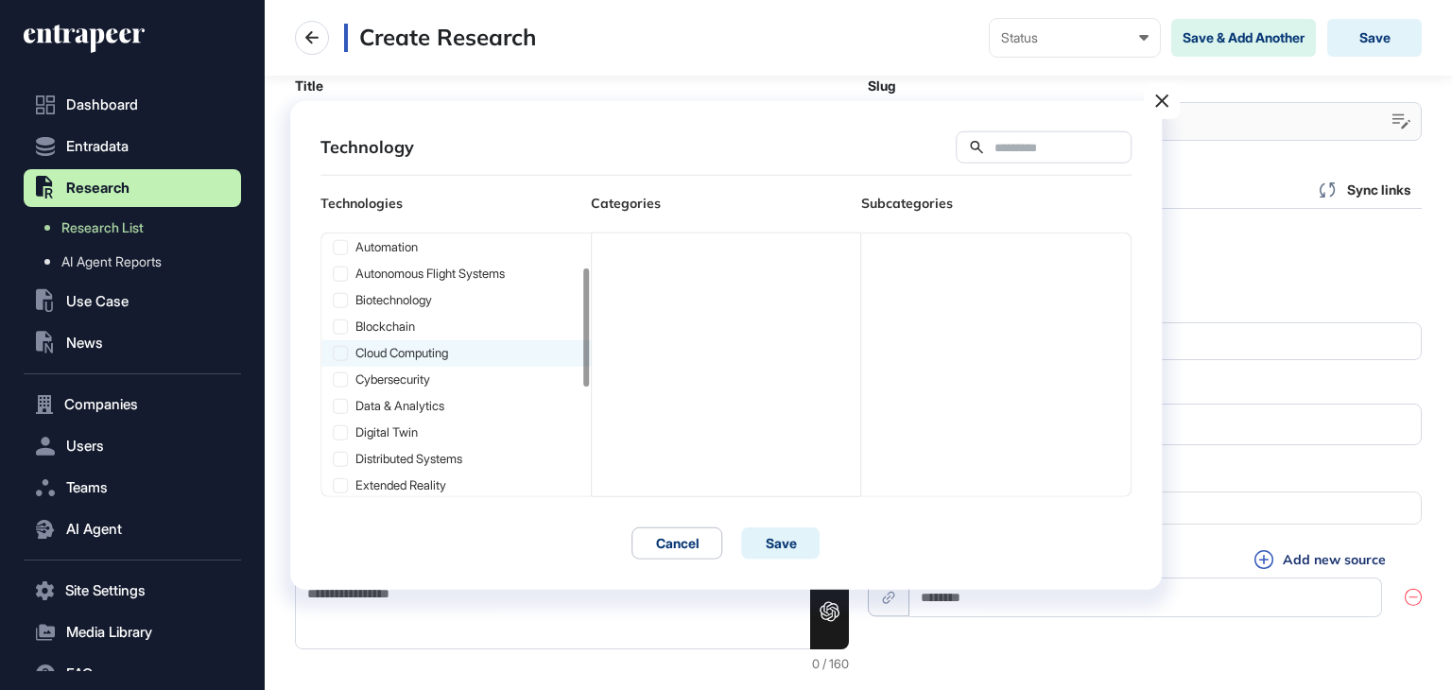
scroll to position [95, 0]
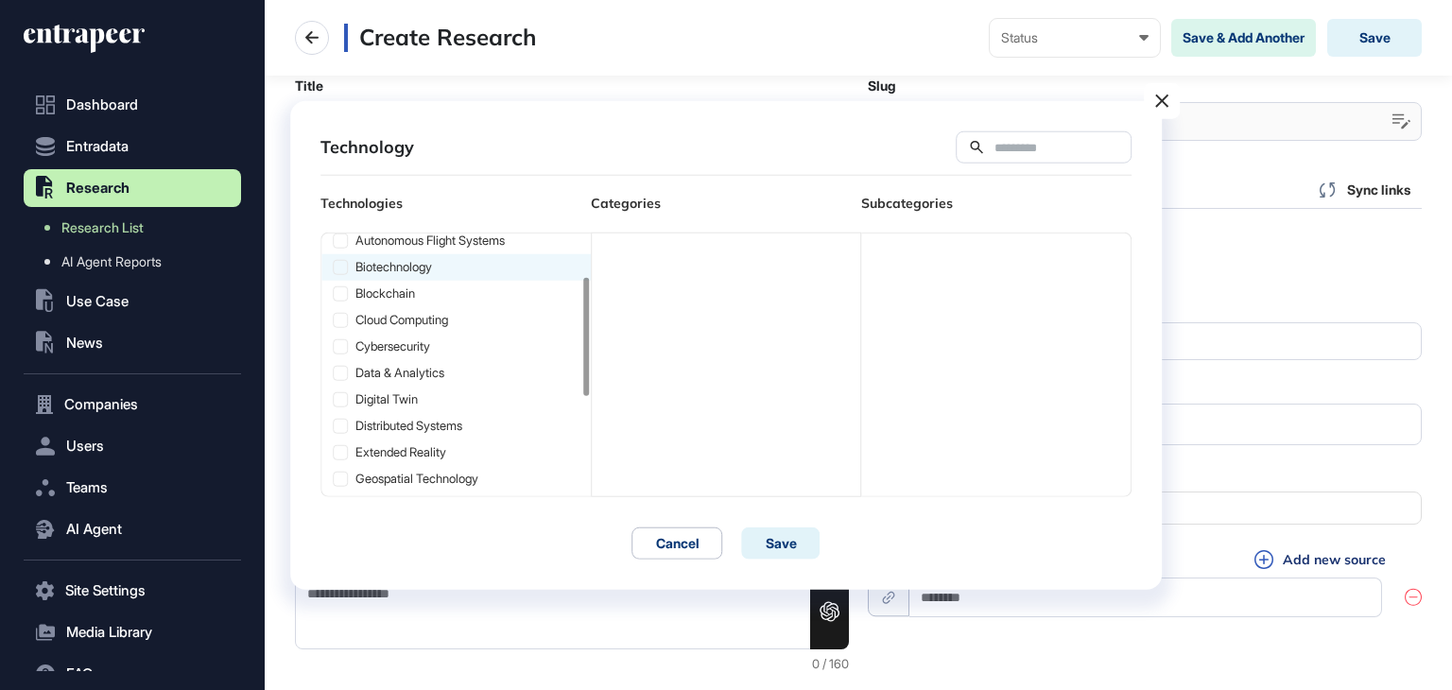
click at [384, 255] on div "biotechnology" at bounding box center [455, 266] width 269 height 26
click at [614, 254] on icon at bounding box center [610, 255] width 13 height 13
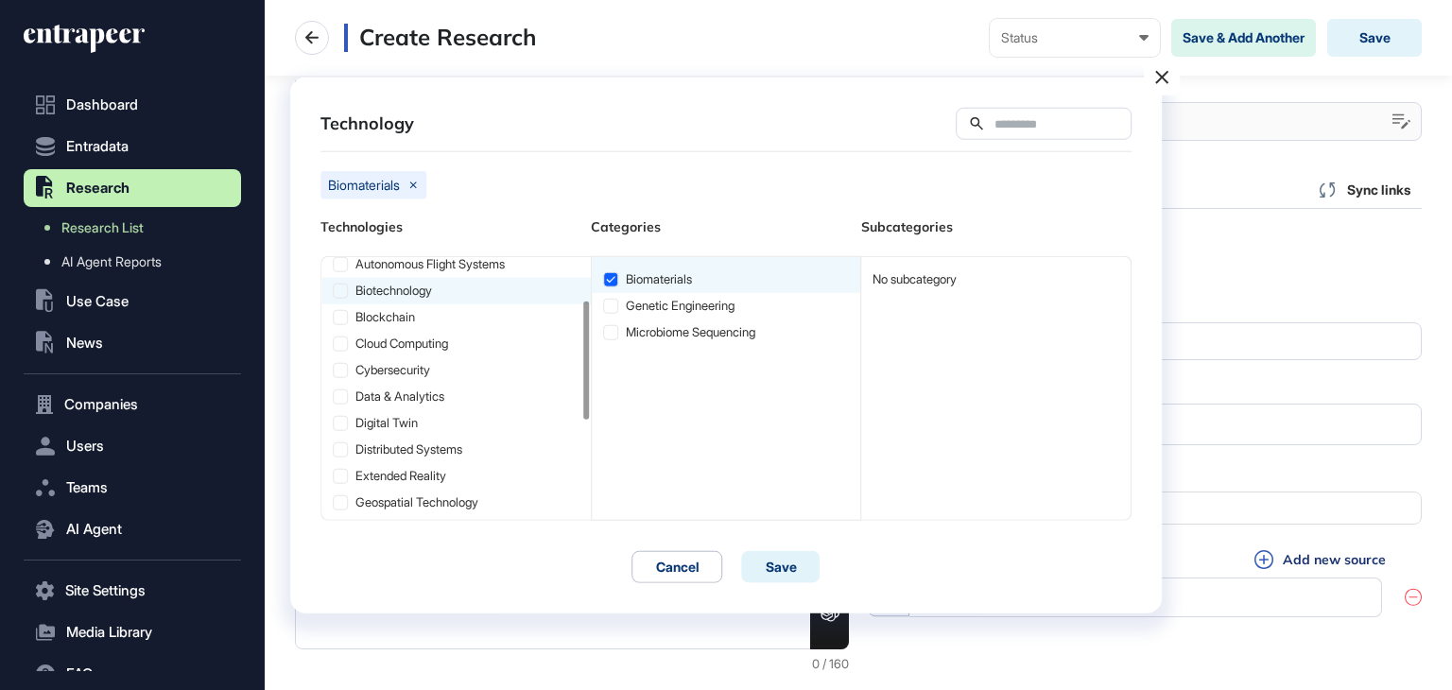
click at [346, 289] on icon at bounding box center [340, 290] width 13 height 13
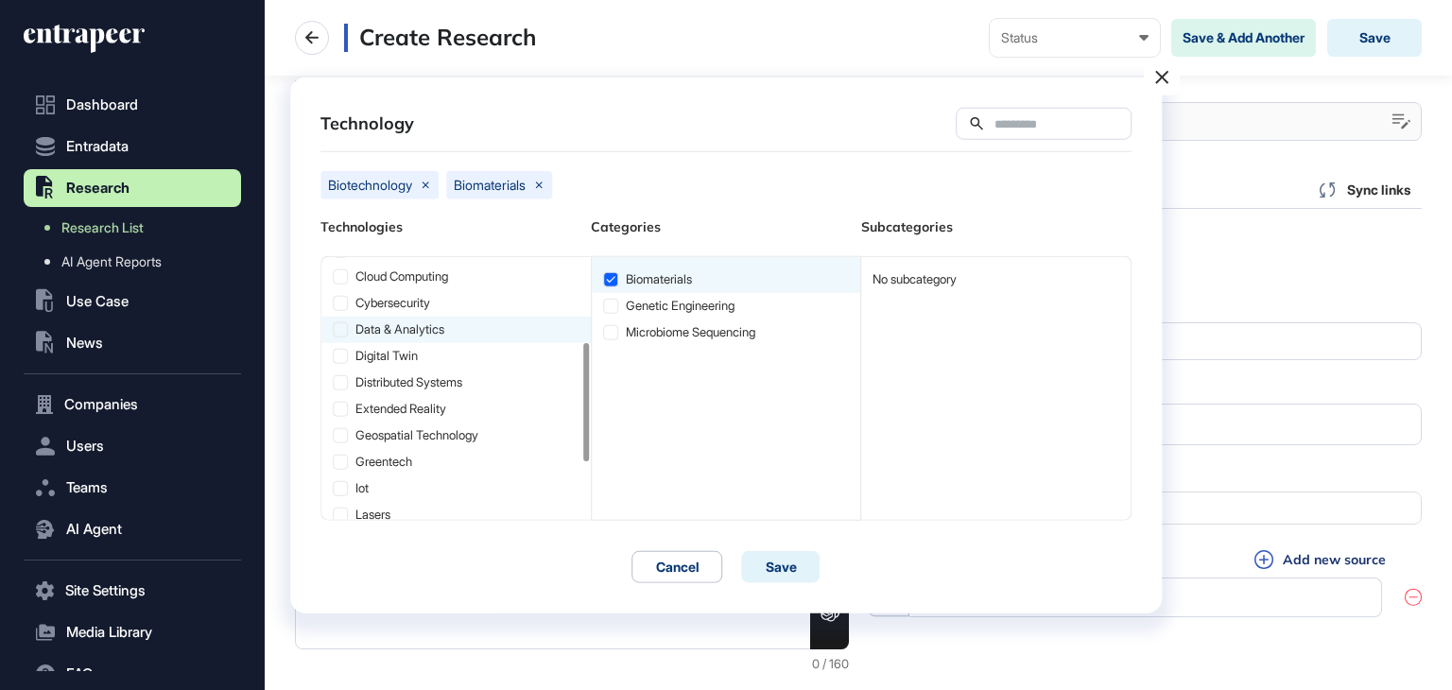
scroll to position [189, 0]
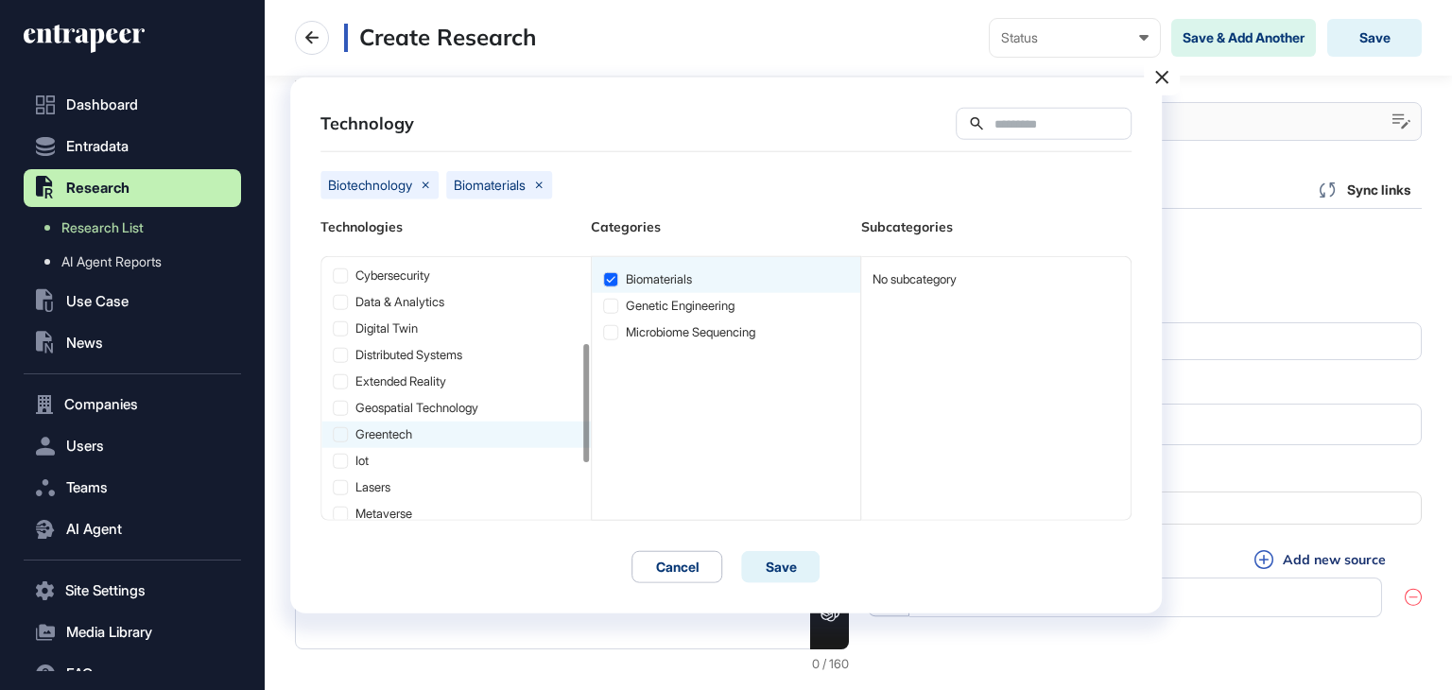
click at [467, 434] on div "greentech" at bounding box center [455, 434] width 269 height 26
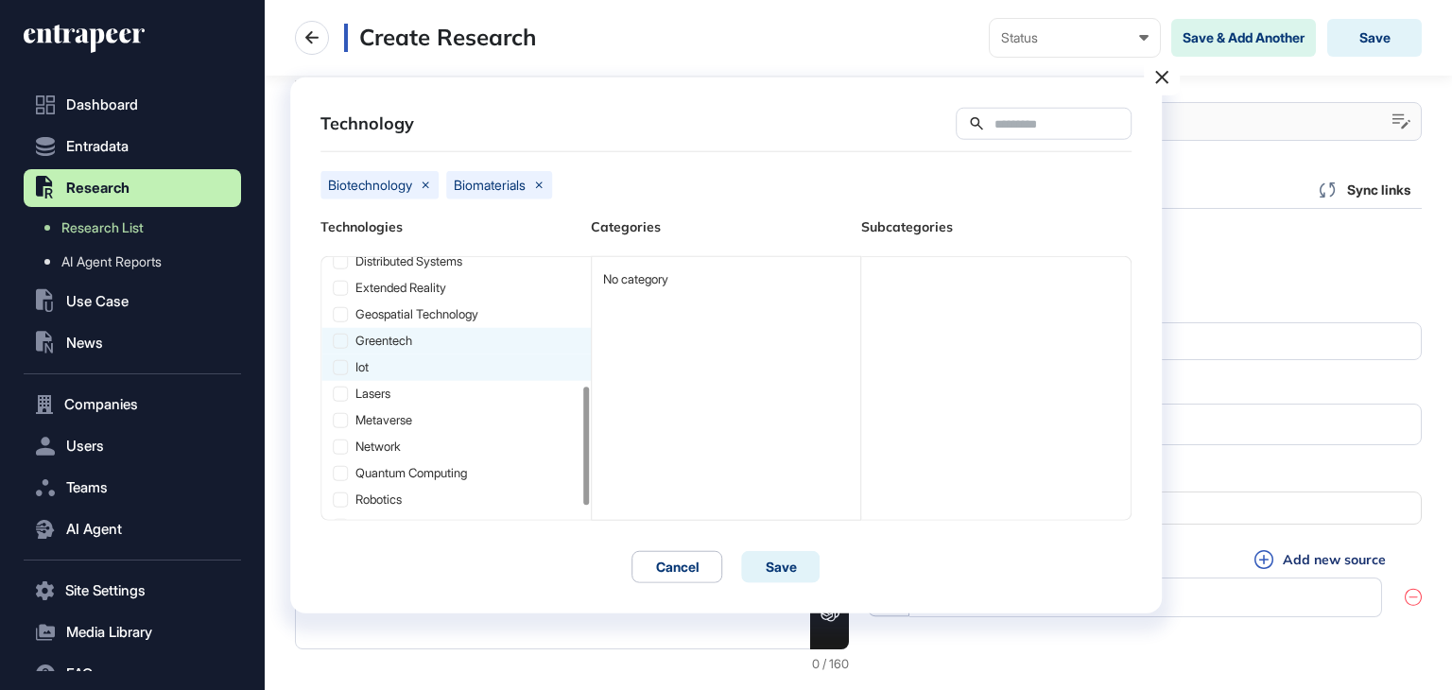
scroll to position [284, 0]
click at [426, 397] on div "lasers" at bounding box center [455, 392] width 269 height 26
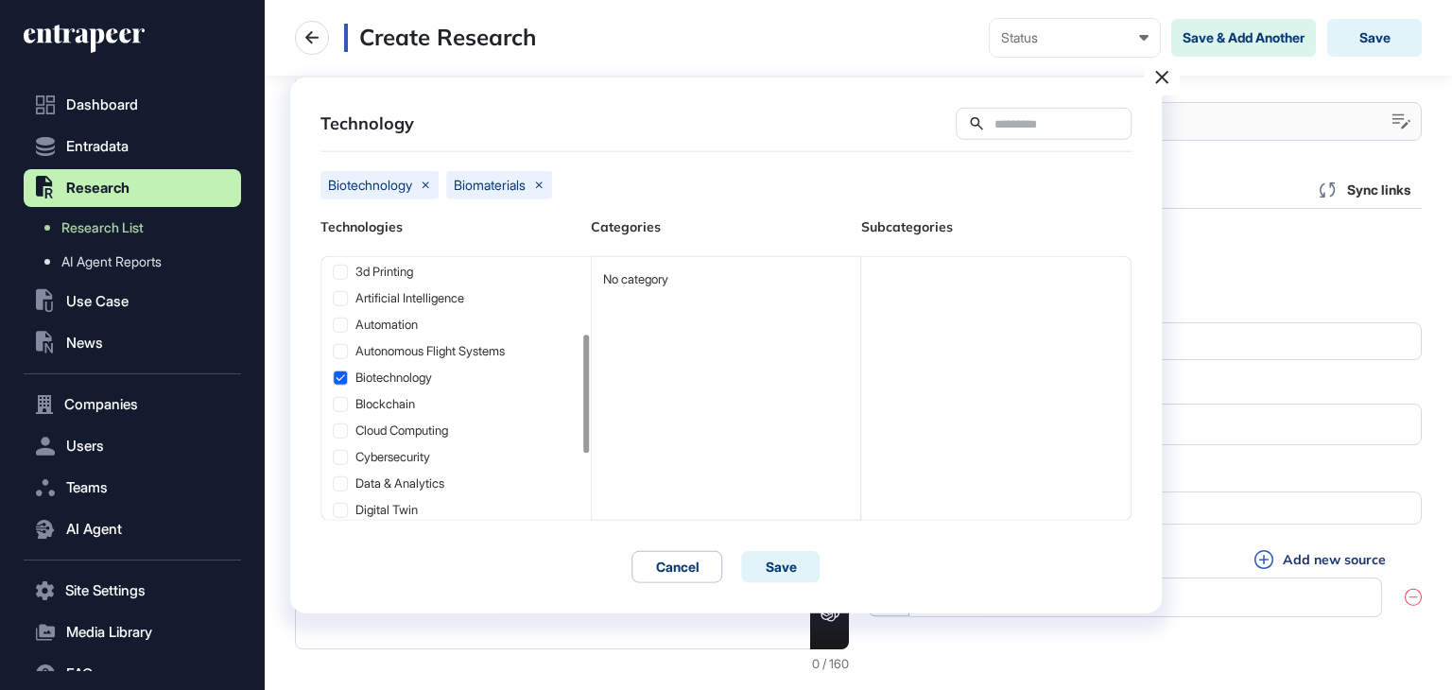
scroll to position [0, 0]
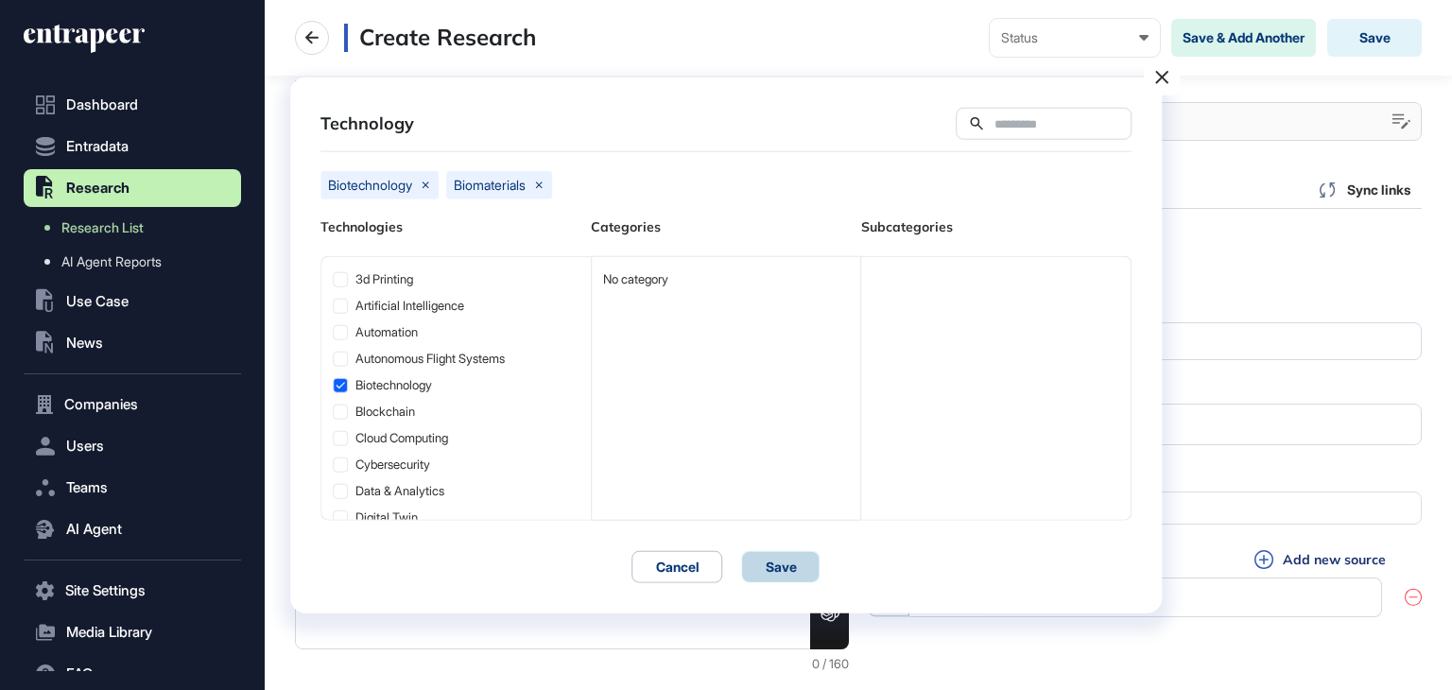
click at [800, 560] on button "Save" at bounding box center [781, 566] width 78 height 32
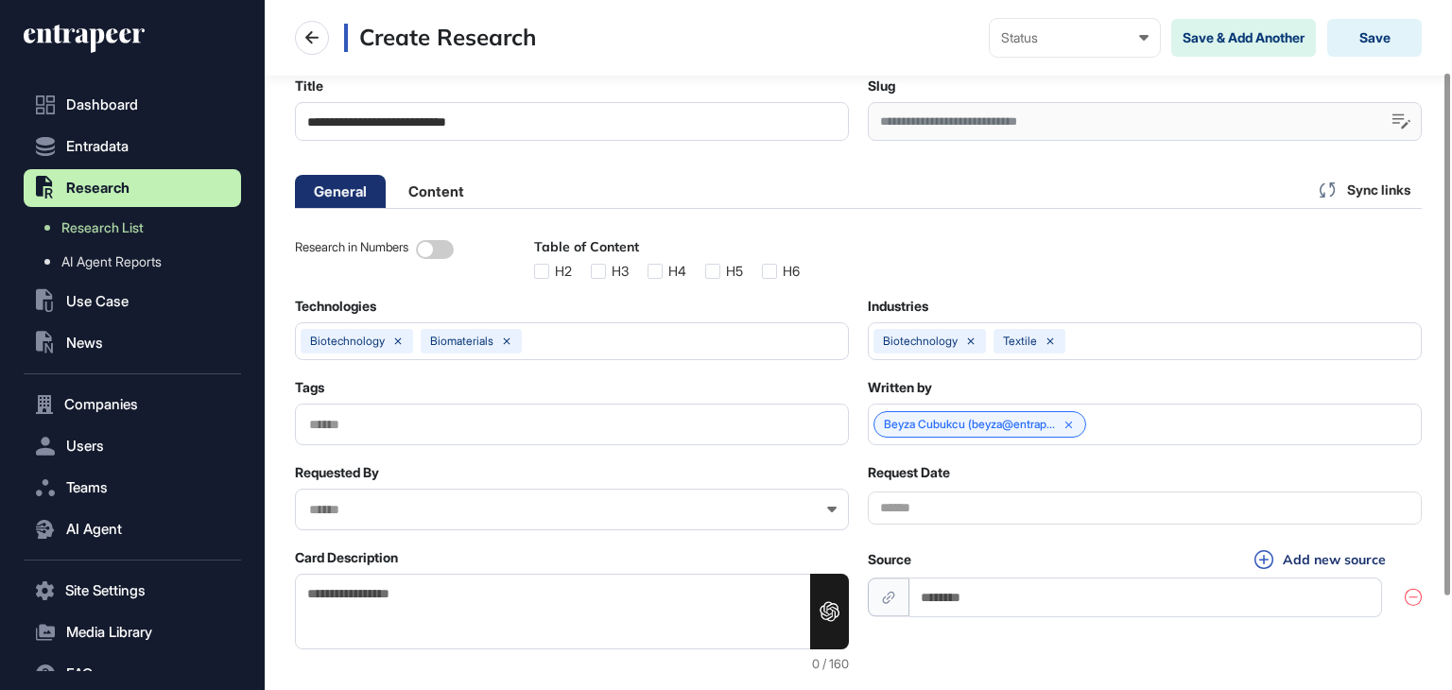
scroll to position [0, 9]
click at [1167, 338] on div "biotechnology textile" at bounding box center [1057, 341] width 378 height 25
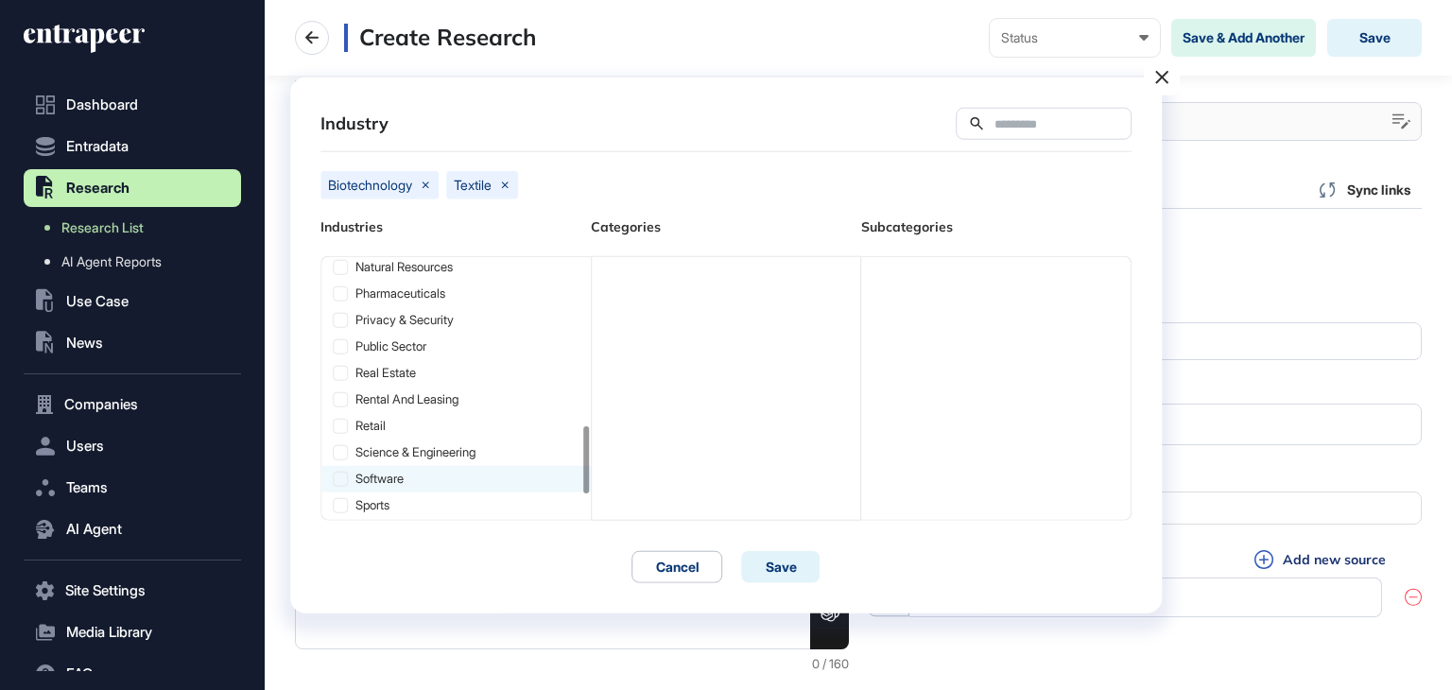
scroll to position [654, 0]
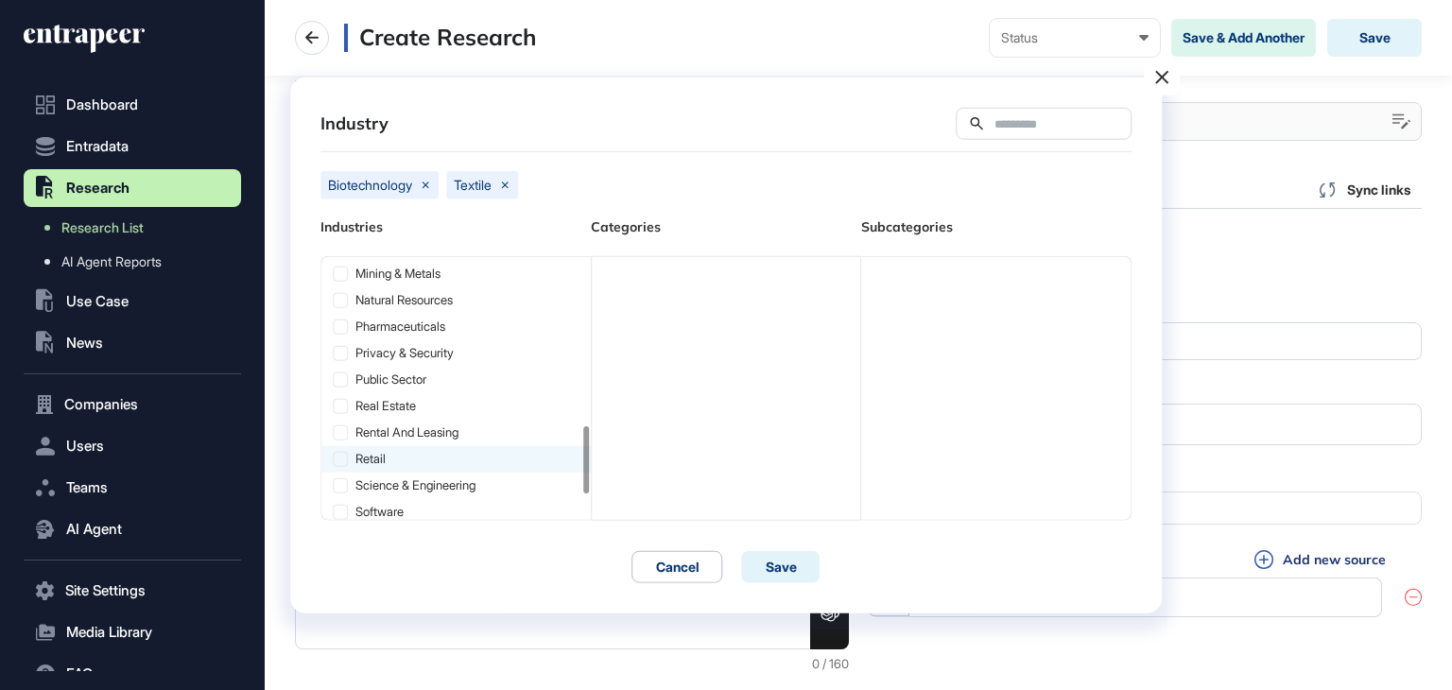
click at [407, 457] on div "retail" at bounding box center [455, 458] width 269 height 26
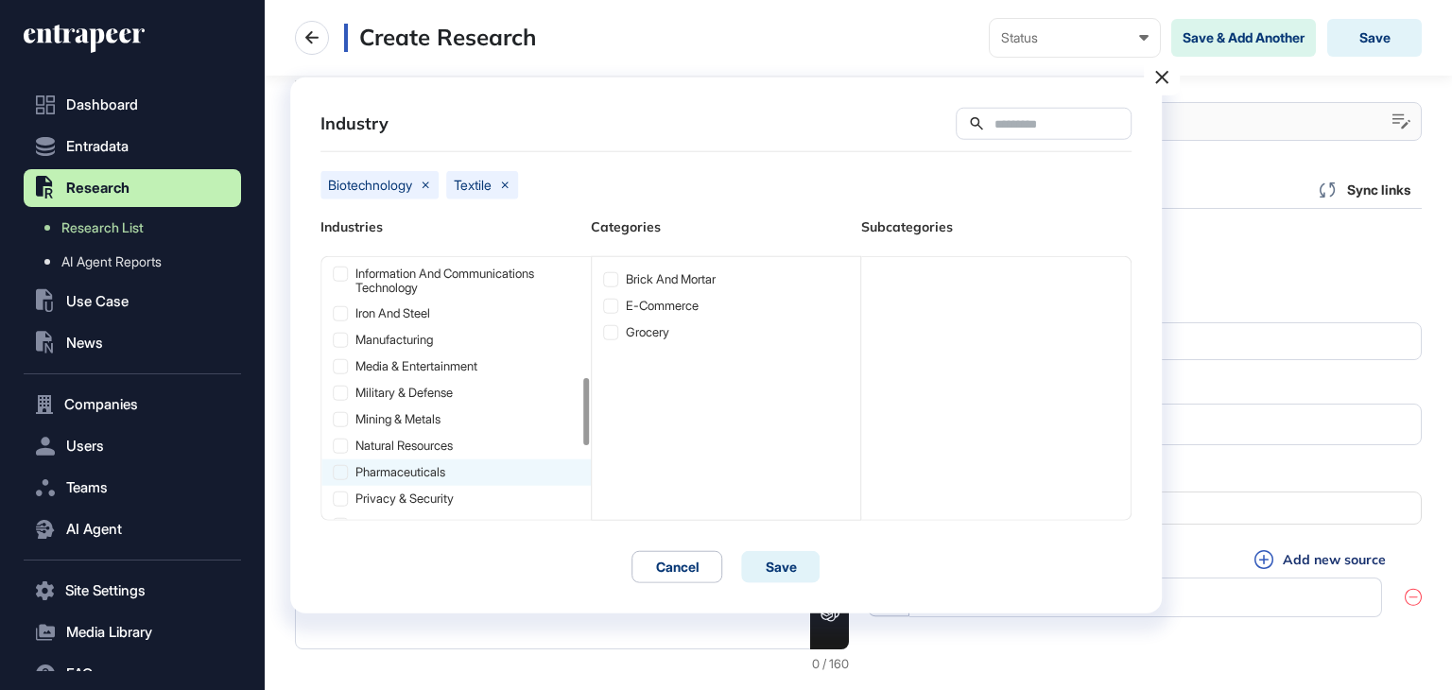
scroll to position [465, 0]
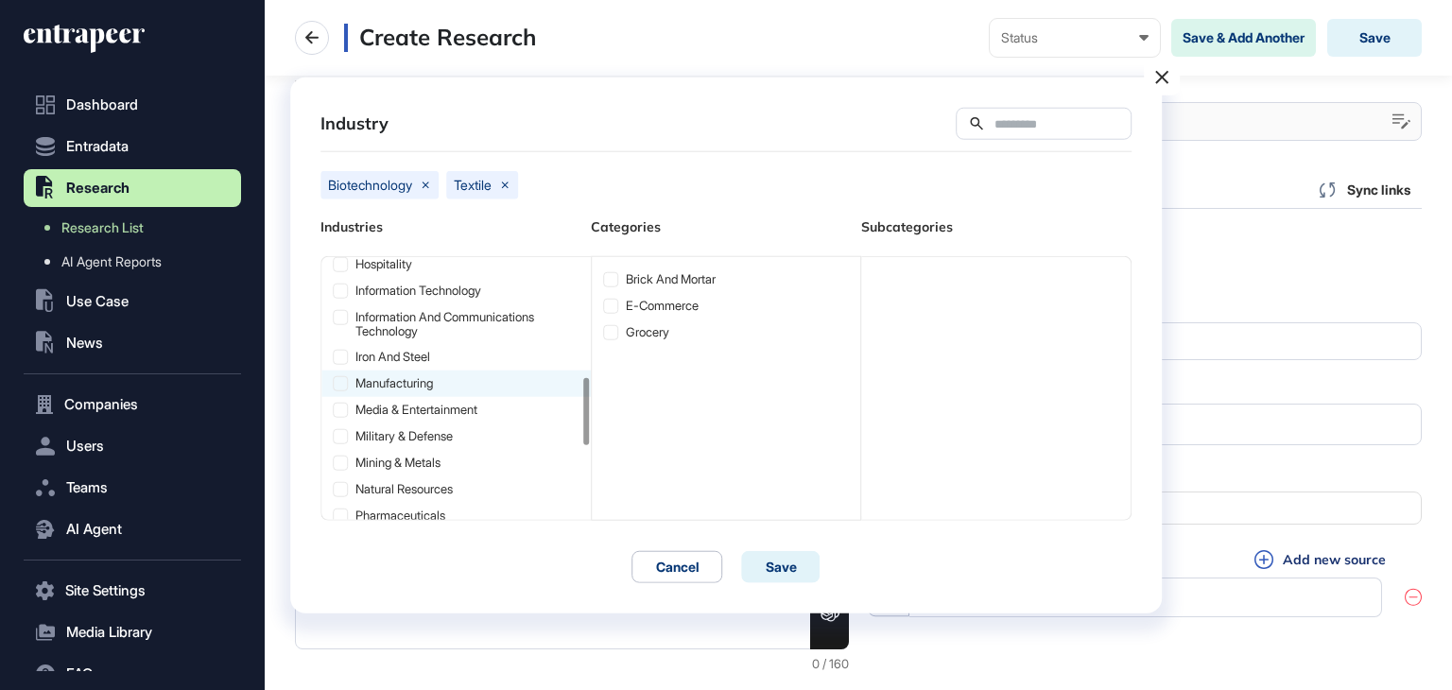
click at [438, 378] on div "manufacturing" at bounding box center [455, 382] width 269 height 26
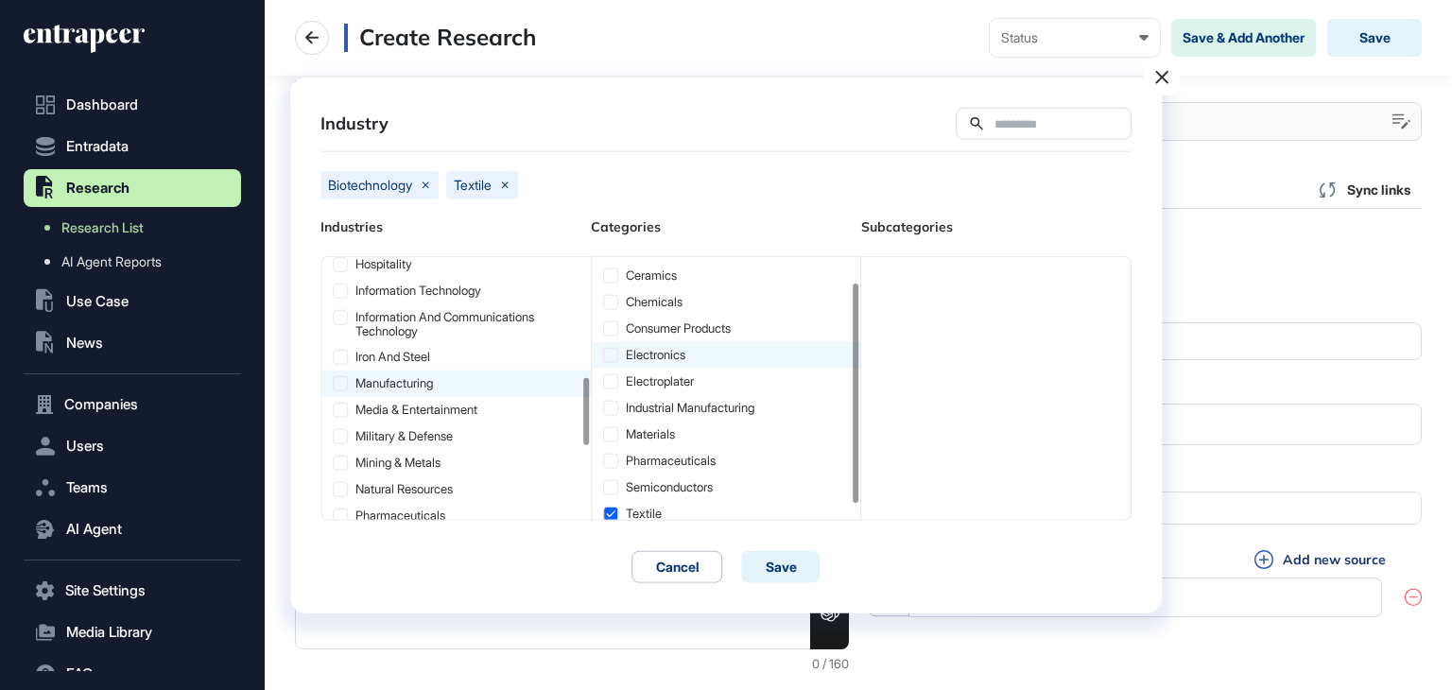
scroll to position [46, 0]
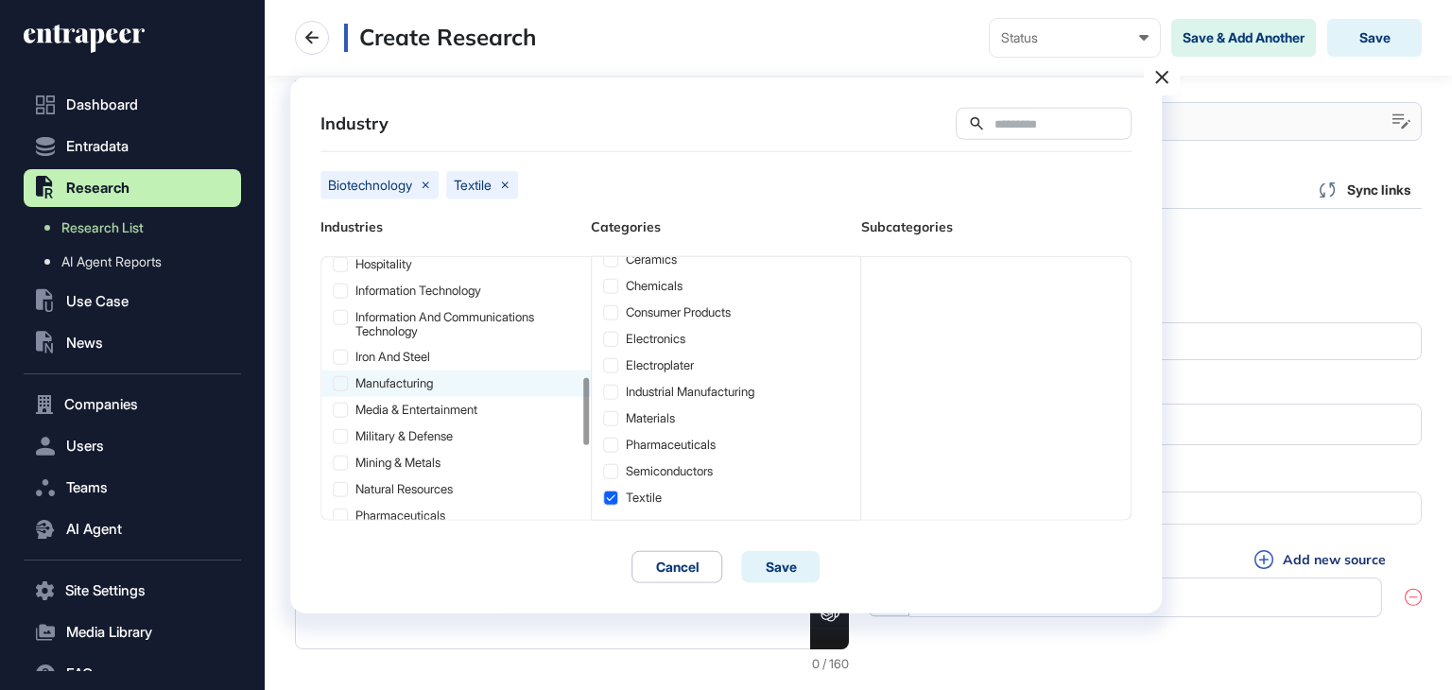
click at [338, 380] on icon at bounding box center [340, 382] width 13 height 13
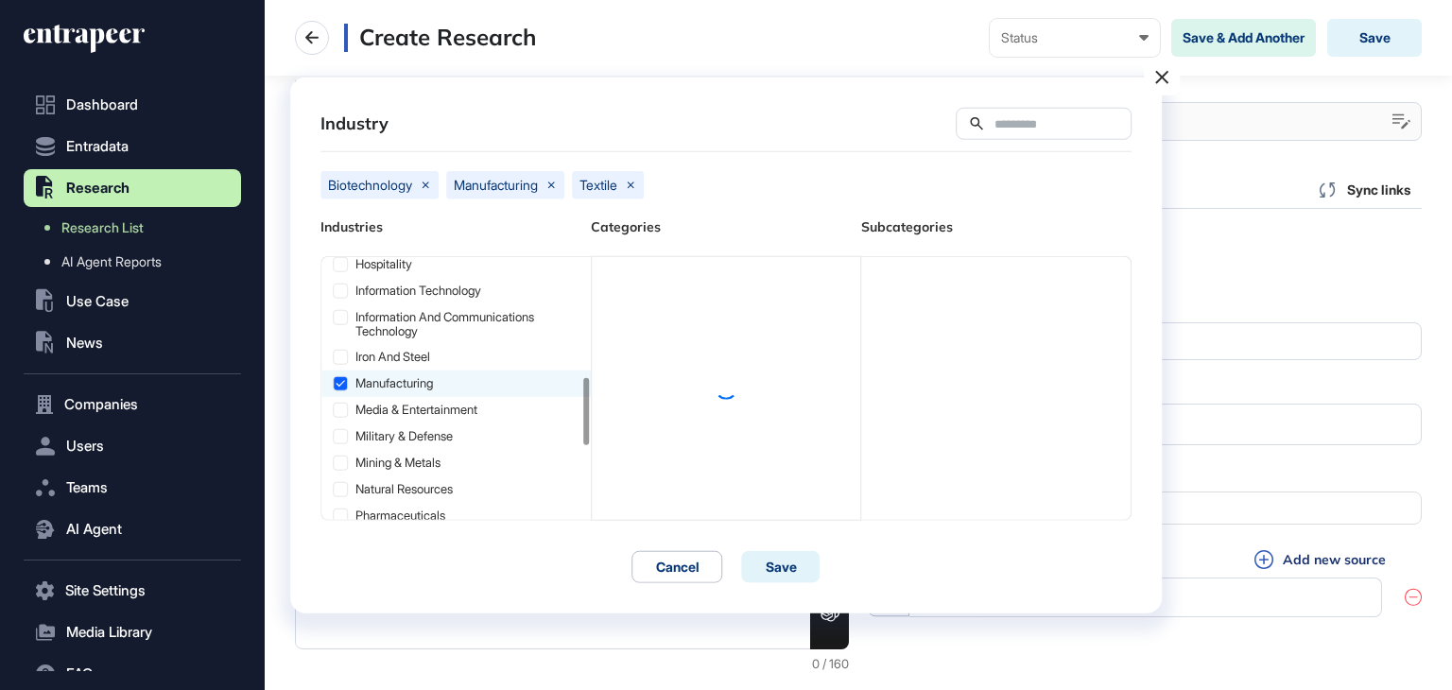
scroll to position [0, 0]
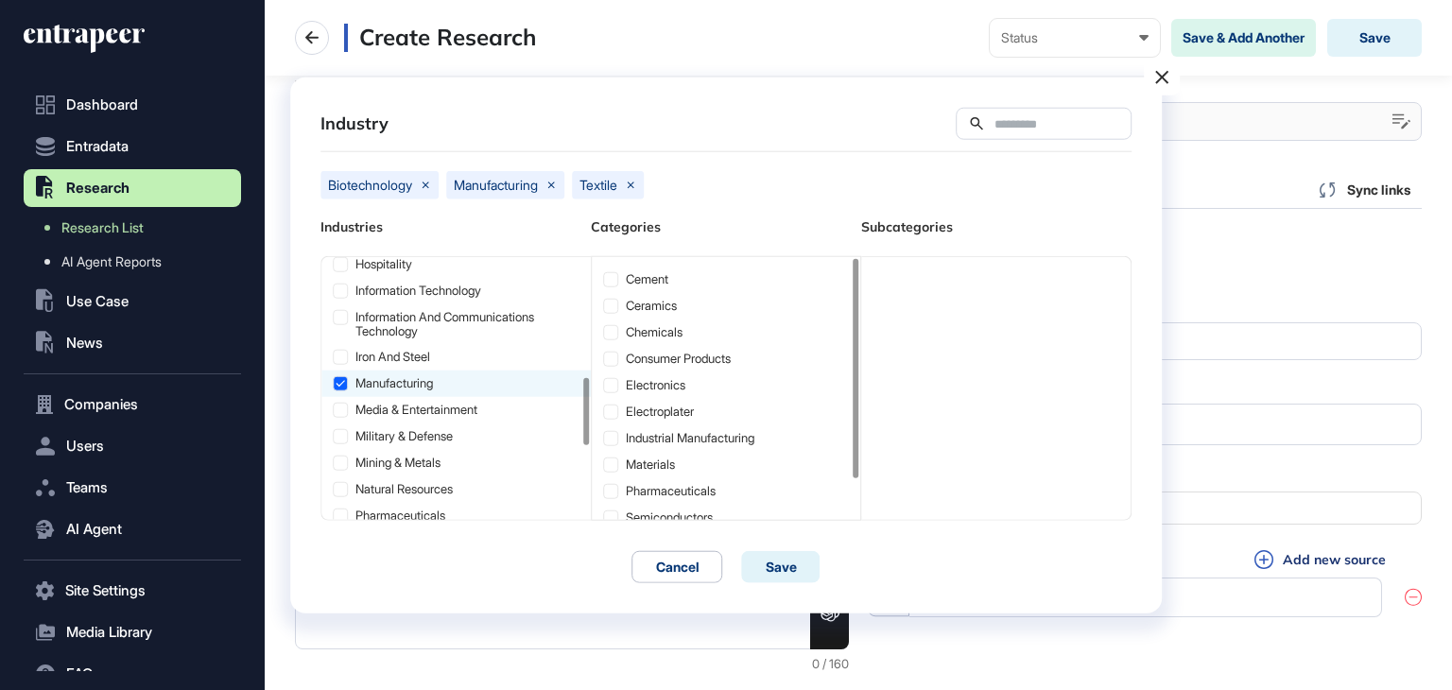
click at [557, 180] on icon at bounding box center [550, 185] width 11 height 11
click at [798, 562] on button "Save" at bounding box center [781, 566] width 78 height 32
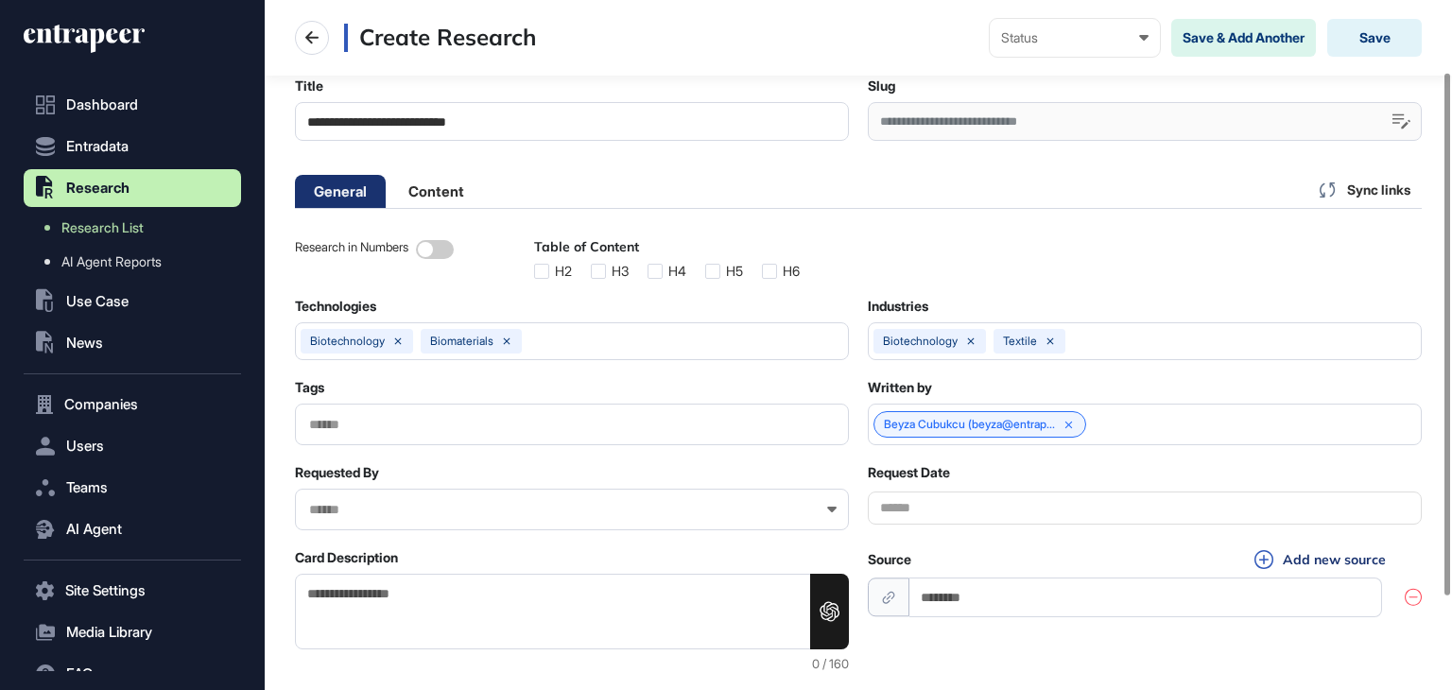
click at [381, 425] on input "text" at bounding box center [571, 425] width 529 height 16
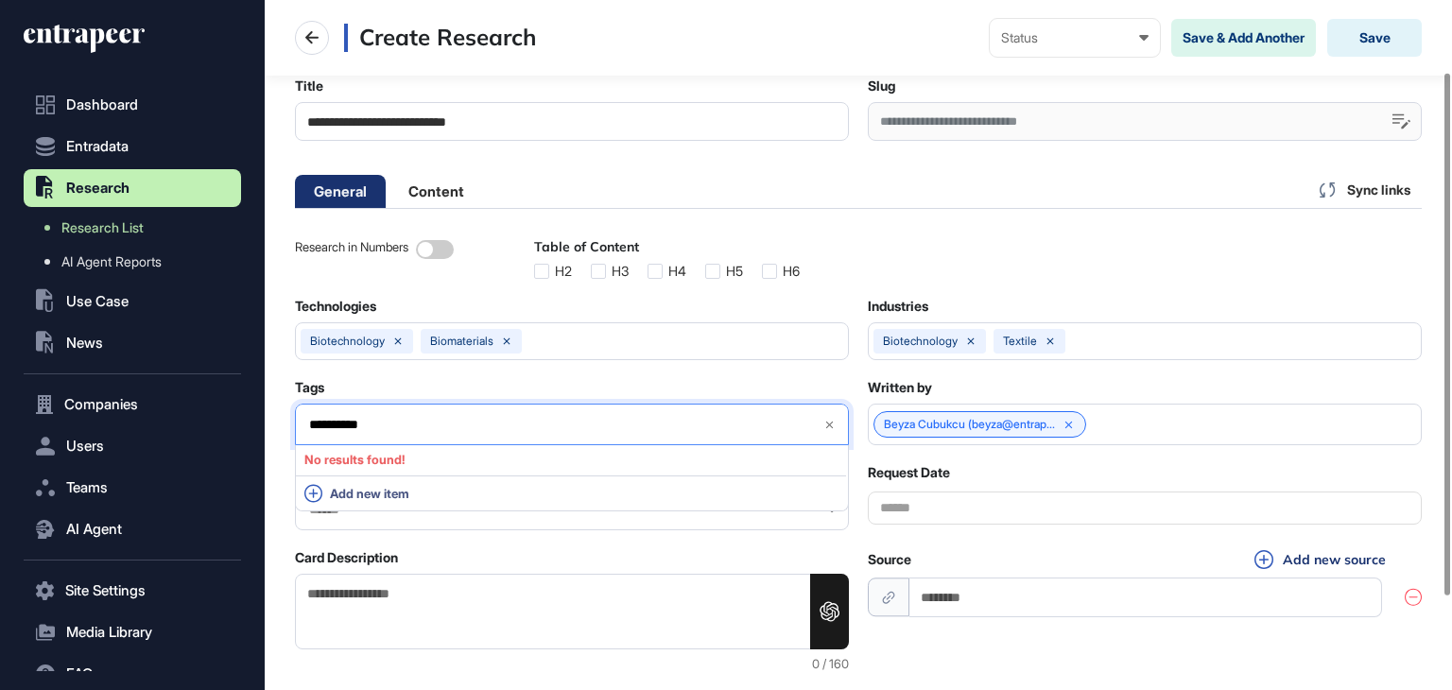
type input "**********"
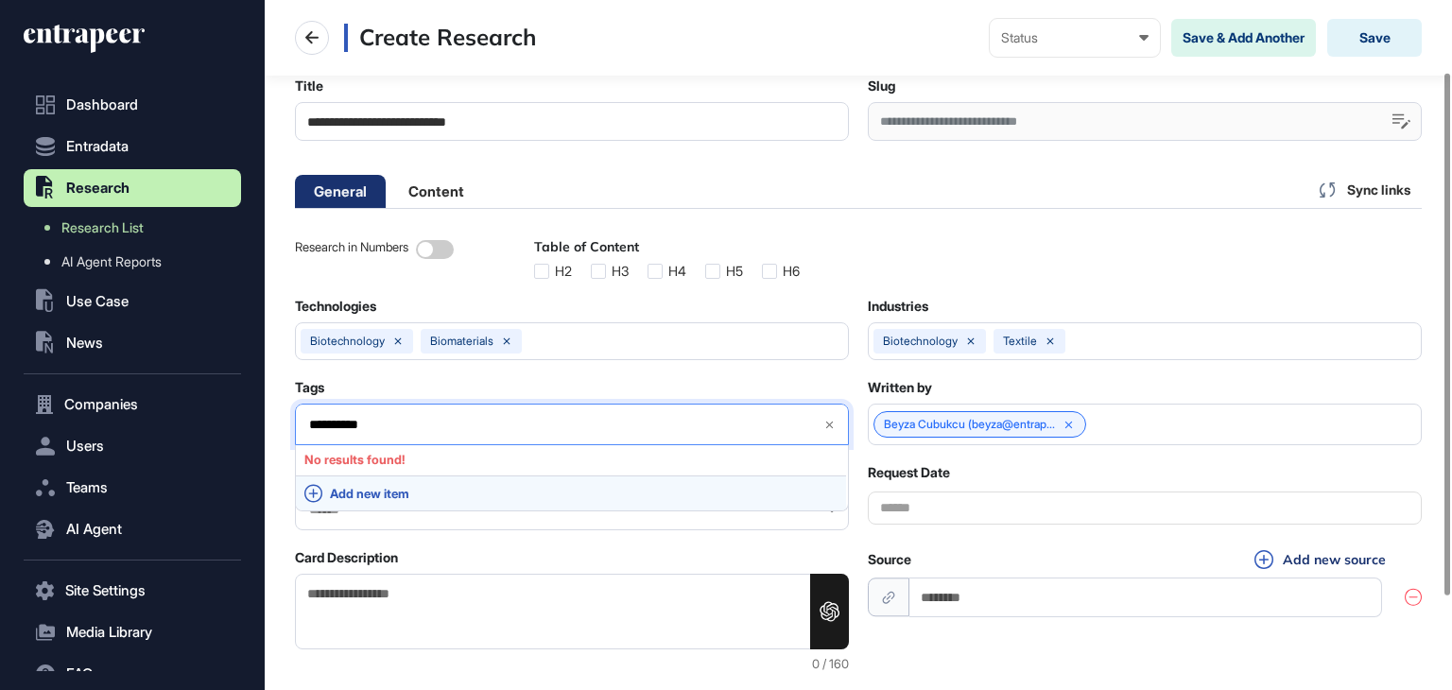
click at [369, 502] on div "Add new item" at bounding box center [571, 492] width 550 height 35
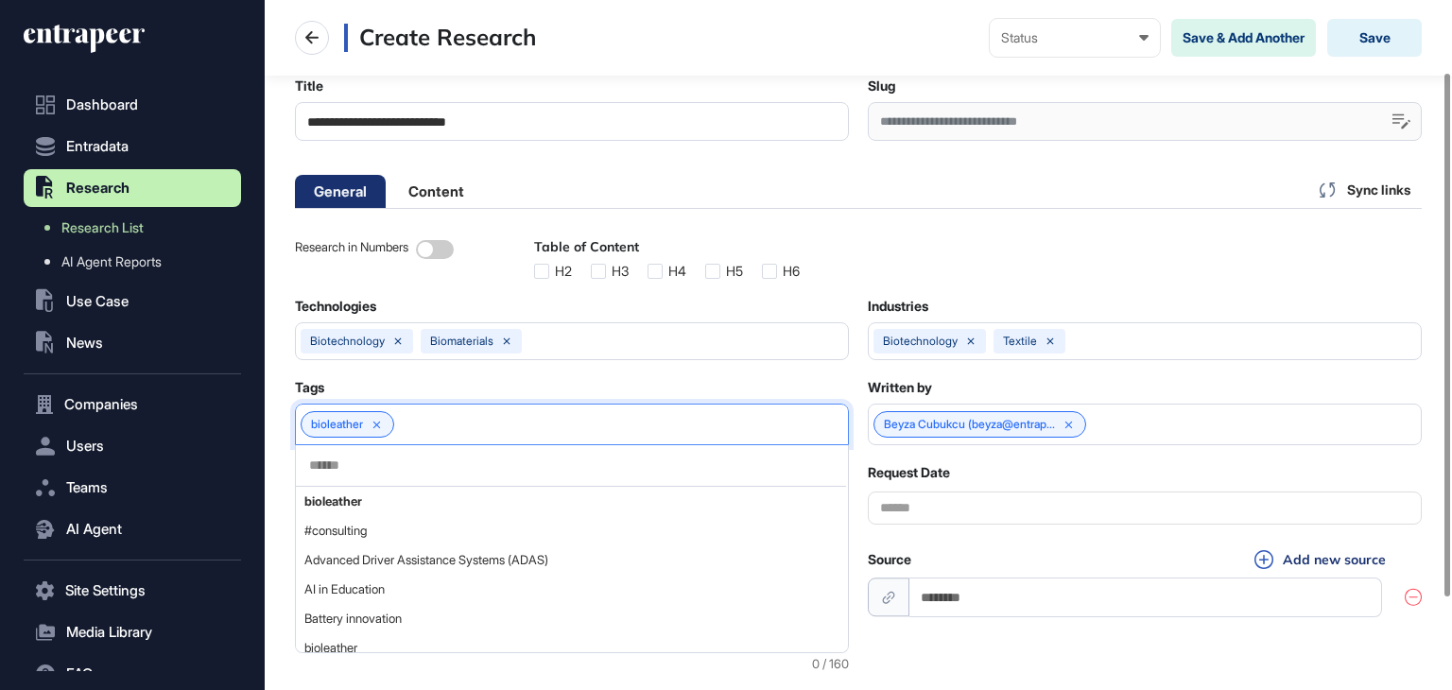
click at [367, 466] on input "text" at bounding box center [570, 465] width 527 height 16
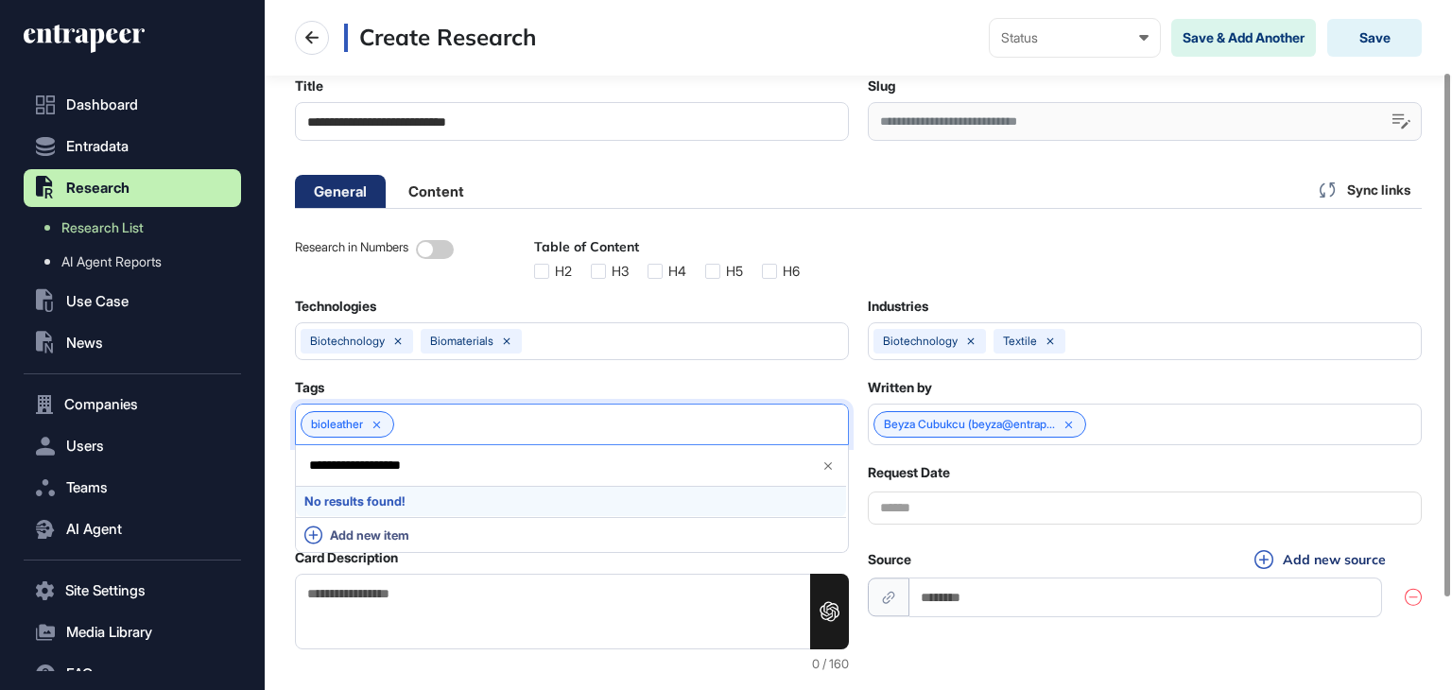
type input "**********"
click at [374, 505] on div "No results found!" at bounding box center [571, 501] width 550 height 29
click at [438, 464] on input "**********" at bounding box center [556, 465] width 499 height 16
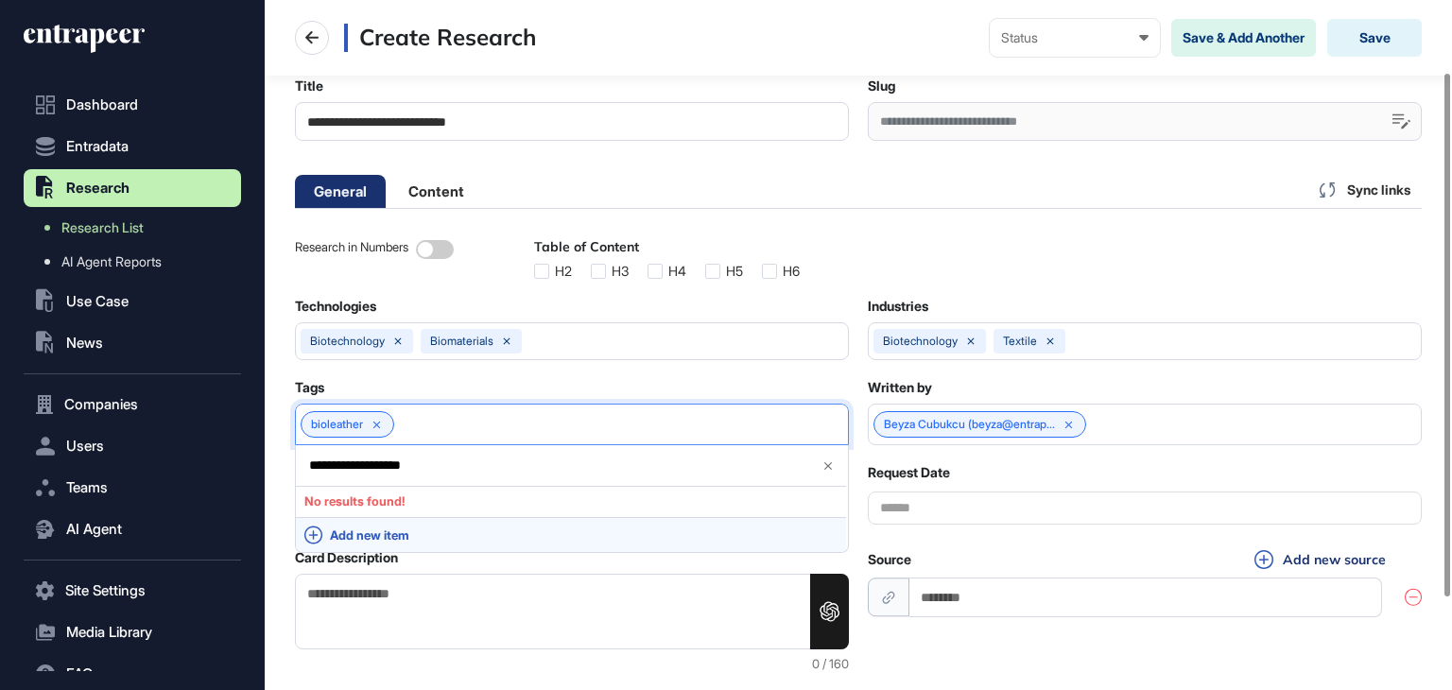
click at [323, 527] on div "Add new item" at bounding box center [571, 534] width 550 height 35
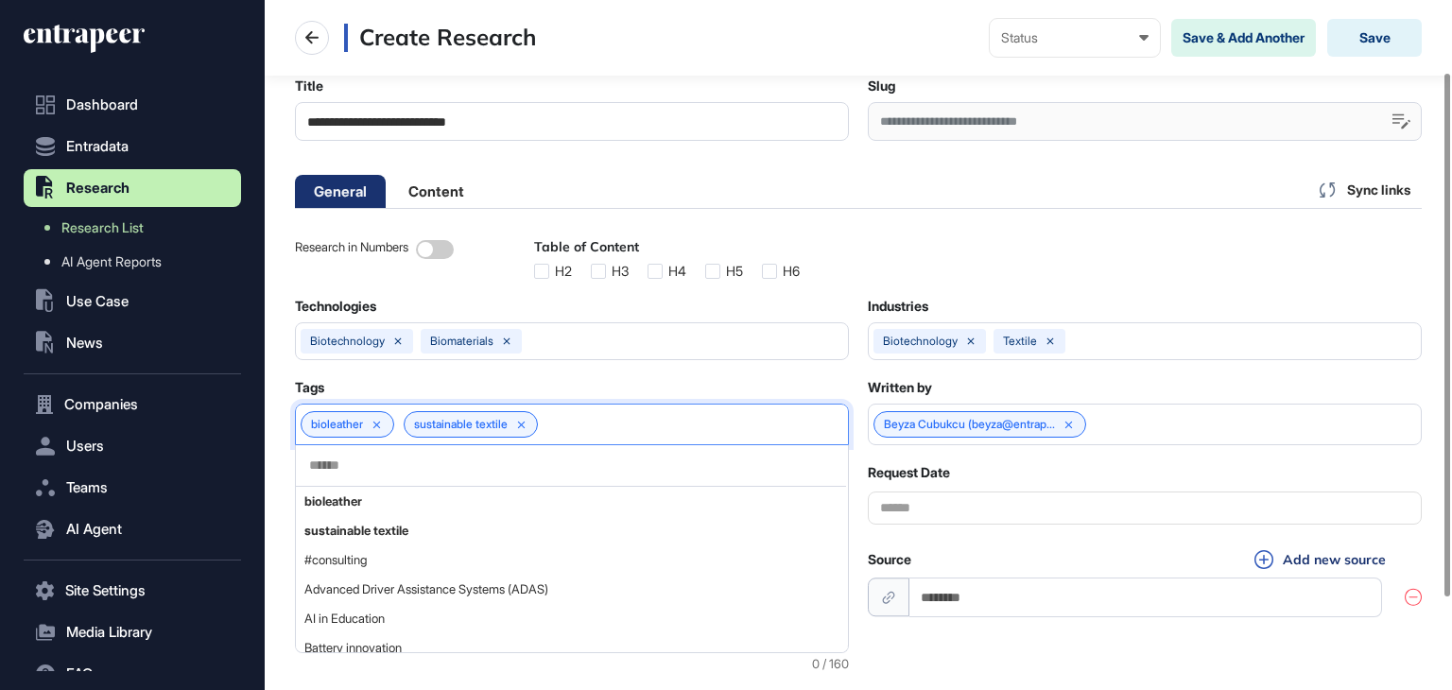
click at [328, 458] on input "text" at bounding box center [570, 465] width 527 height 16
paste input "**********"
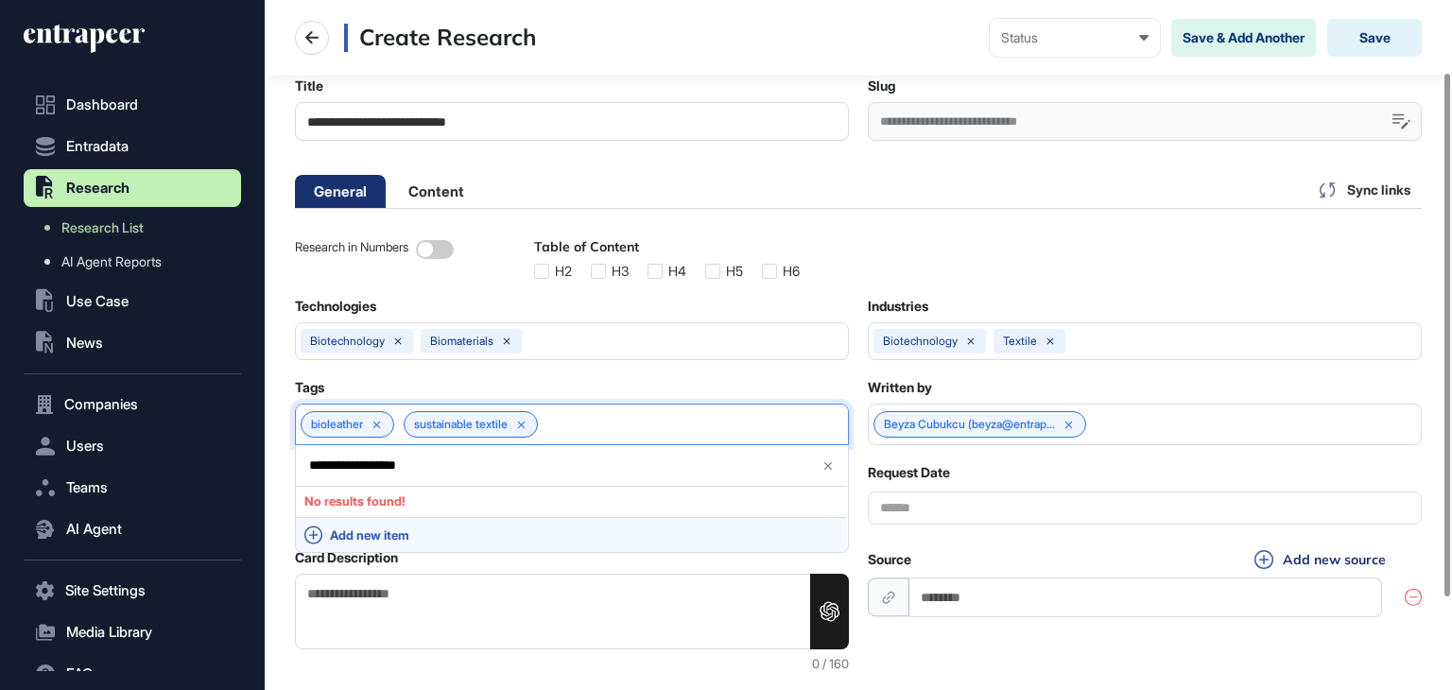
type input "**********"
click at [370, 533] on span "Add new item" at bounding box center [583, 535] width 507 height 14
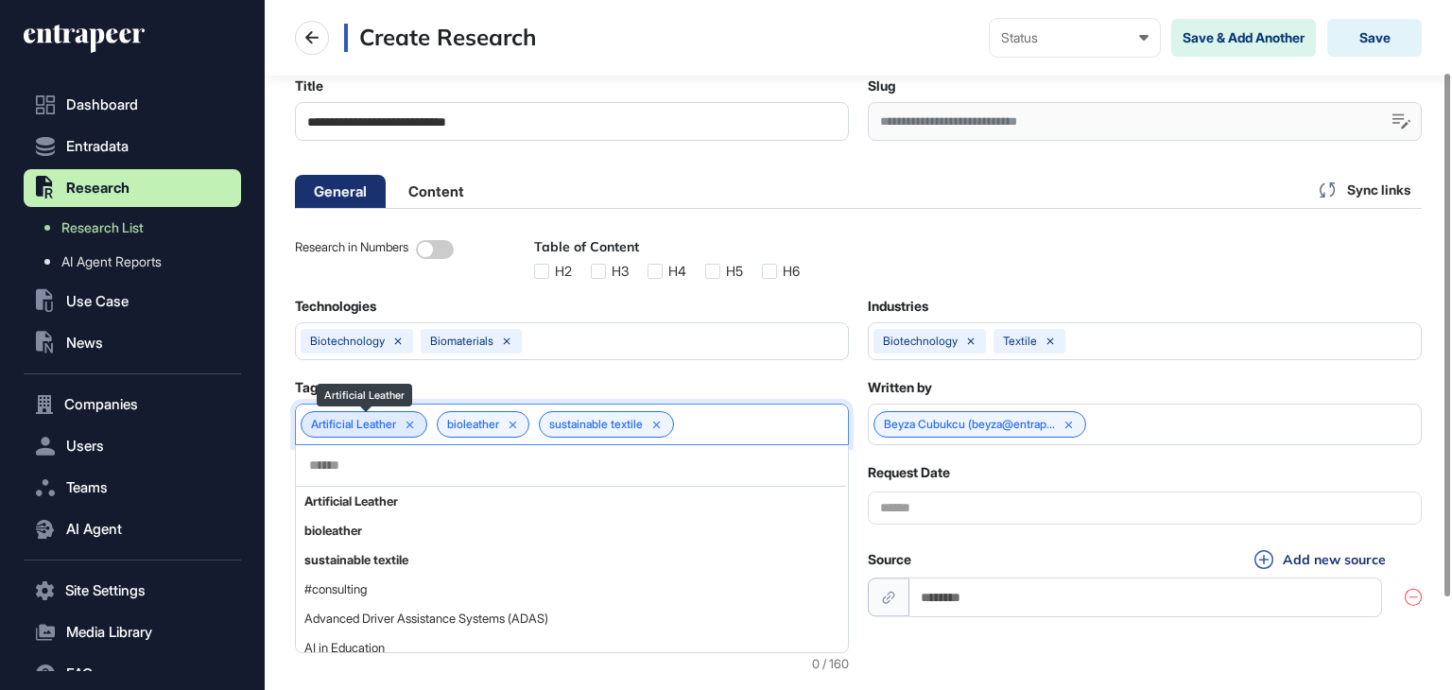
click at [417, 424] on icon at bounding box center [410, 425] width 13 height 13
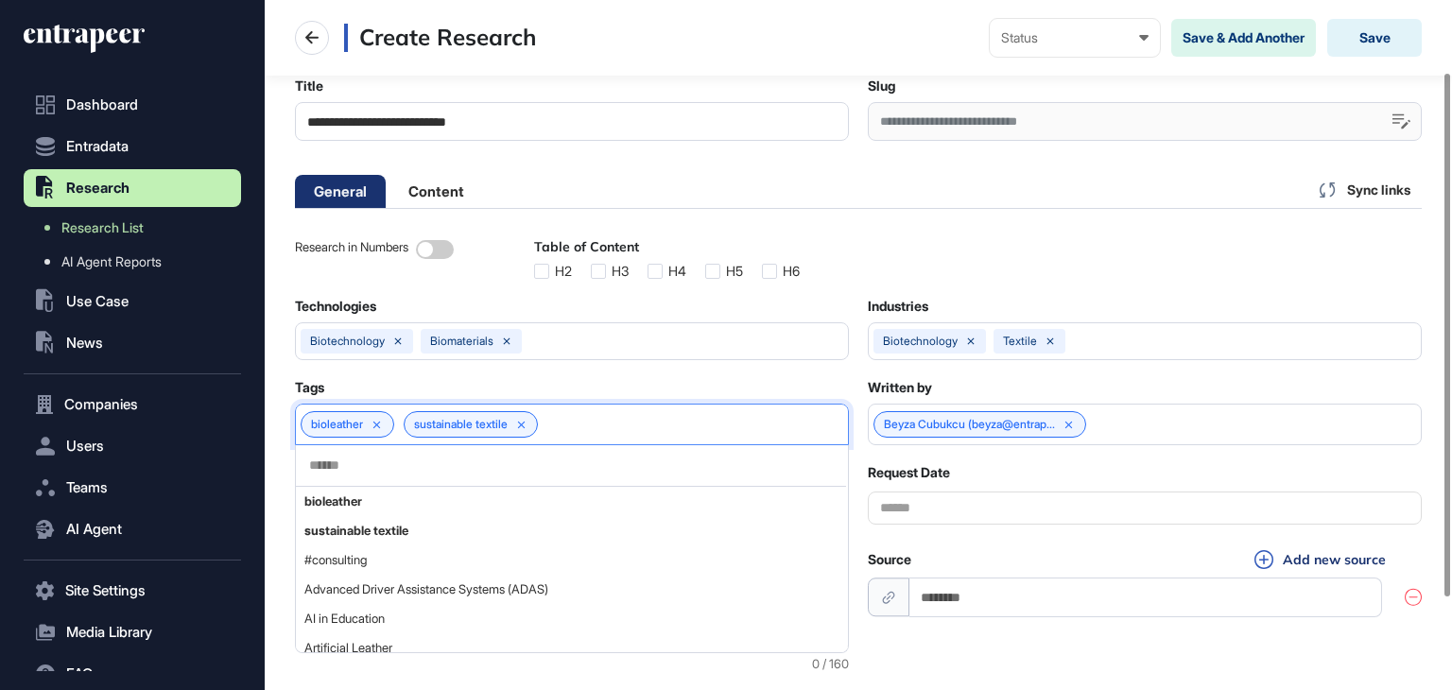
click at [435, 457] on input "text" at bounding box center [570, 465] width 527 height 16
paste input "**********"
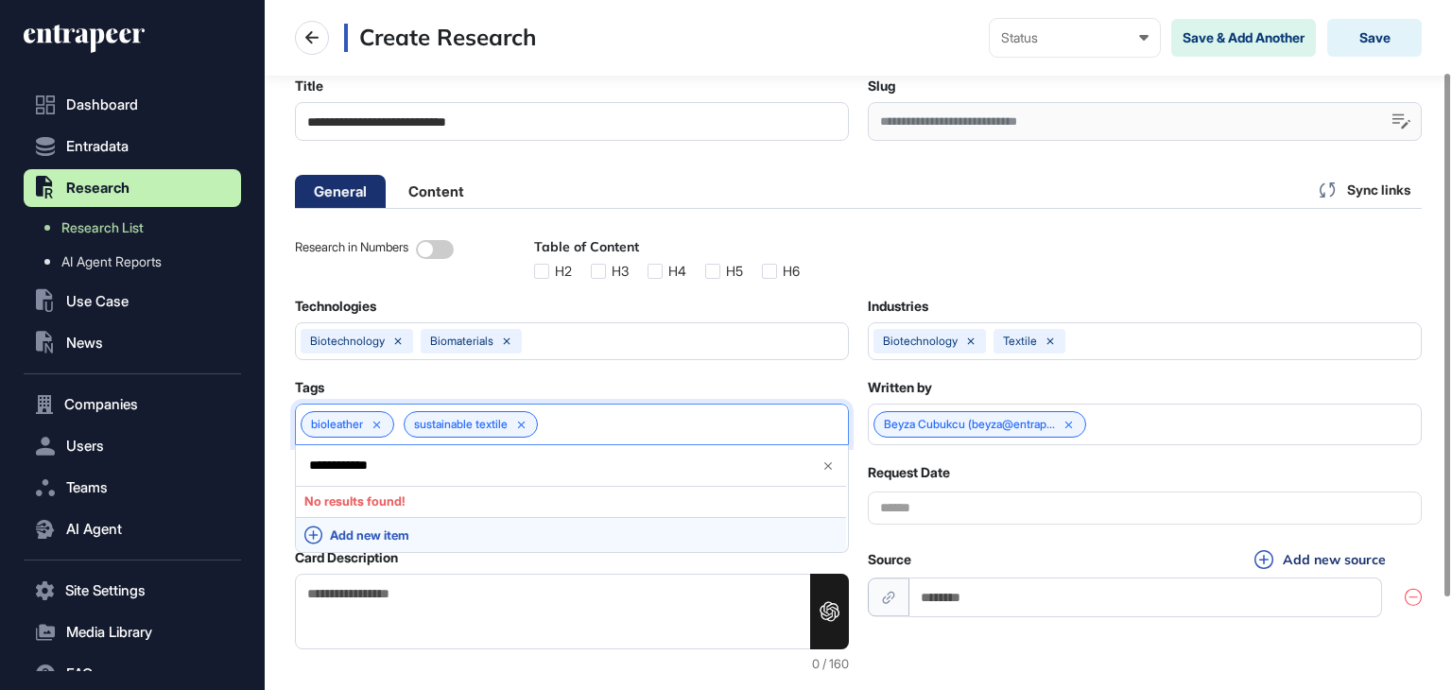
type input "**********"
click at [356, 528] on span "Add new item" at bounding box center [583, 535] width 507 height 14
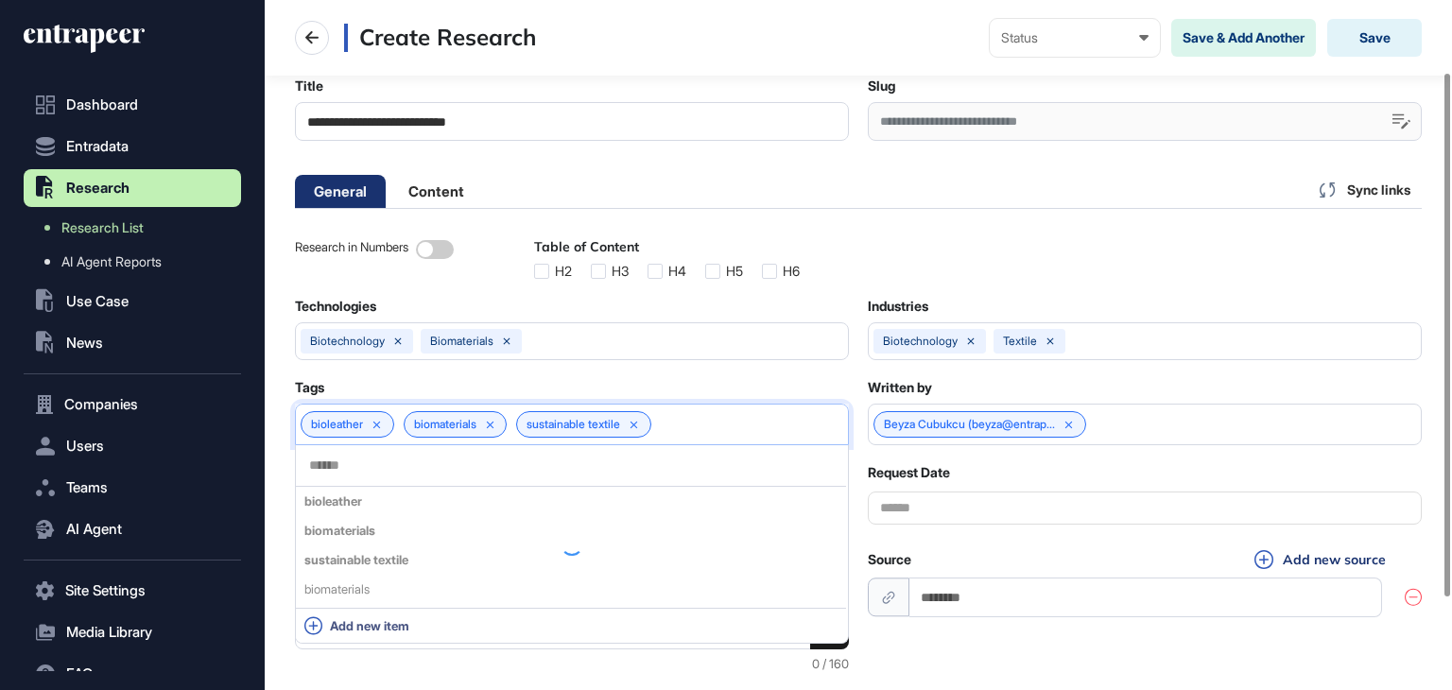
click at [389, 375] on div "Research in Numbers Table of Content H2 H3 H4 H5 H6 Technologies biotechnology …" at bounding box center [858, 455] width 1126 height 432
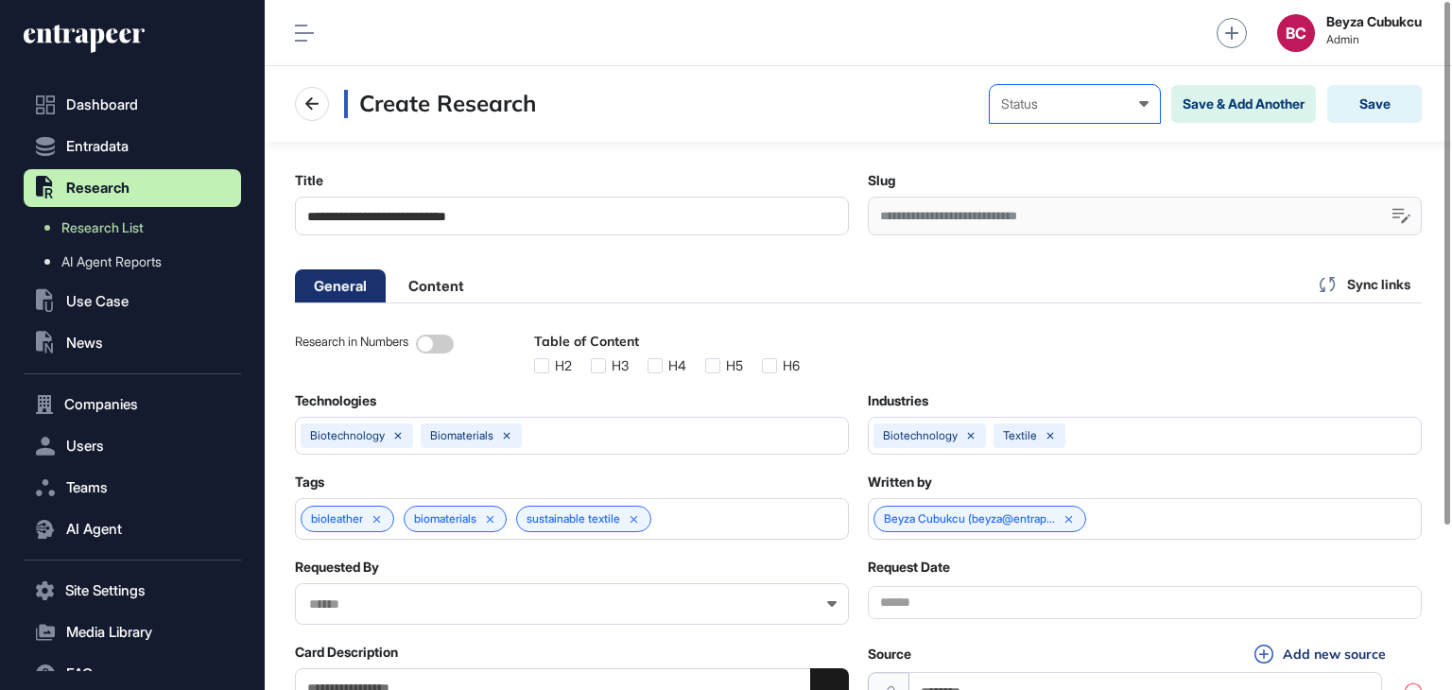
click at [1095, 102] on div "Status" at bounding box center [1074, 103] width 147 height 15
click at [0, 0] on div "Draft" at bounding box center [0, 0] width 0 height 0
click at [1385, 114] on button "Save" at bounding box center [1374, 104] width 95 height 38
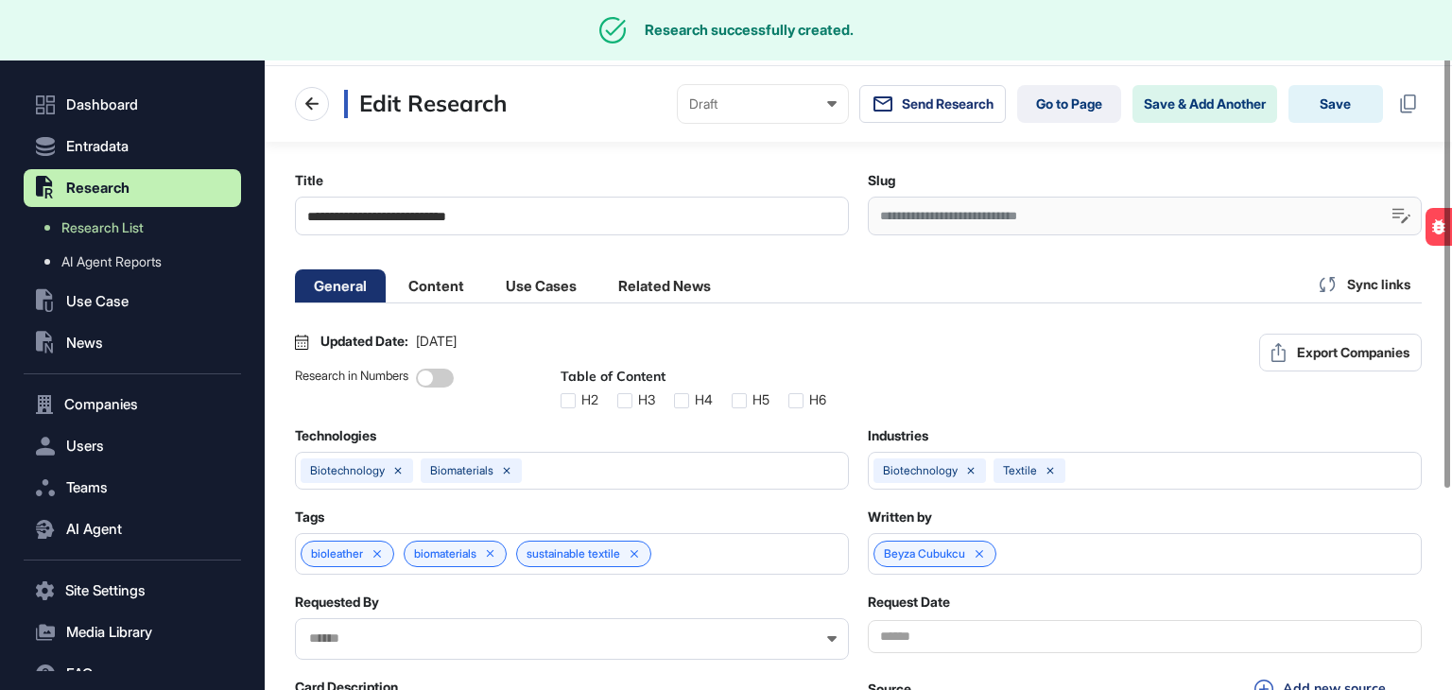
scroll to position [0, 9]
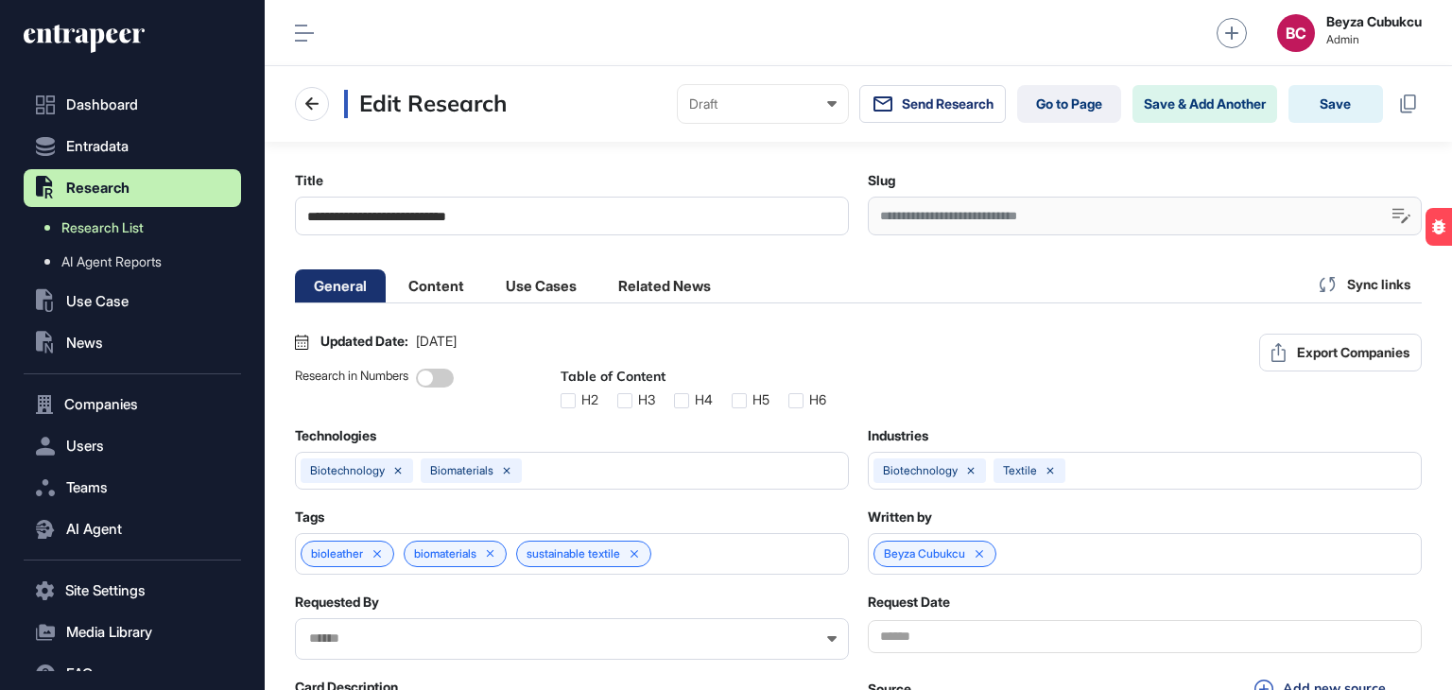
click at [109, 230] on span "Research List" at bounding box center [102, 227] width 82 height 15
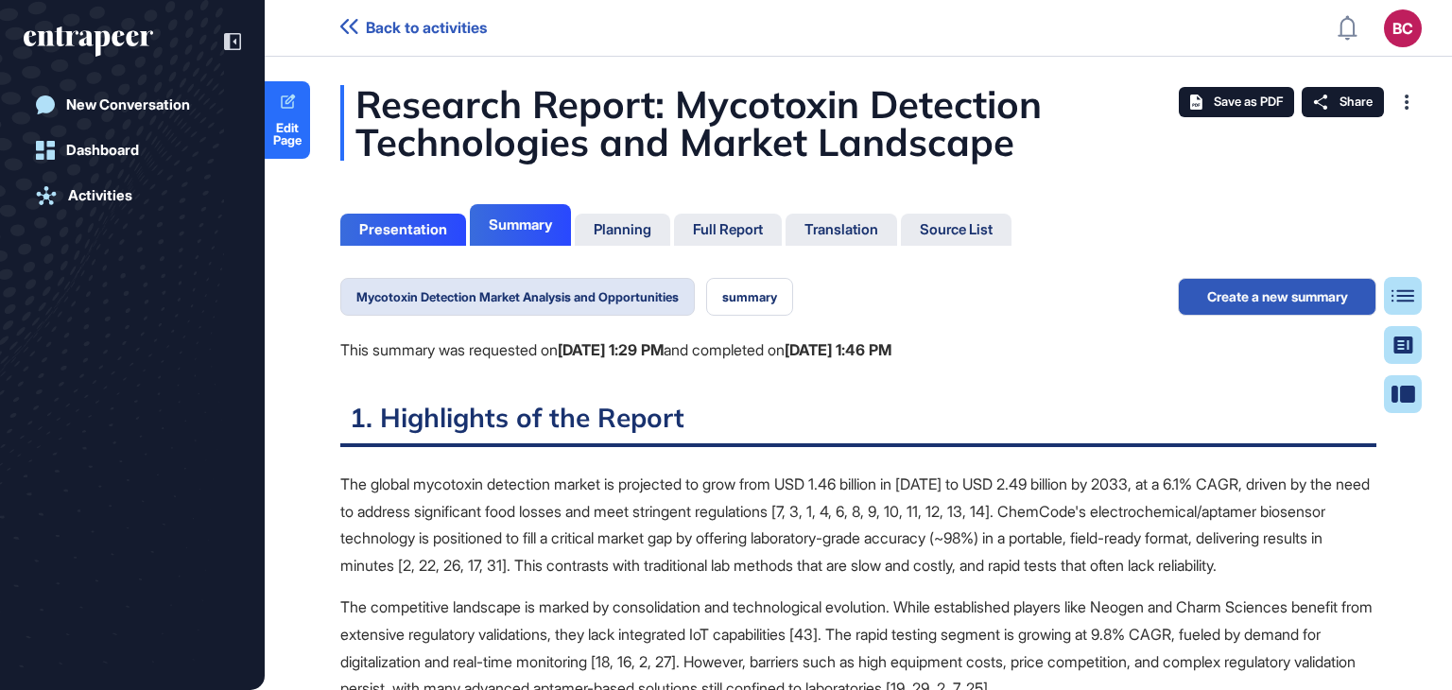
scroll to position [9, 0]
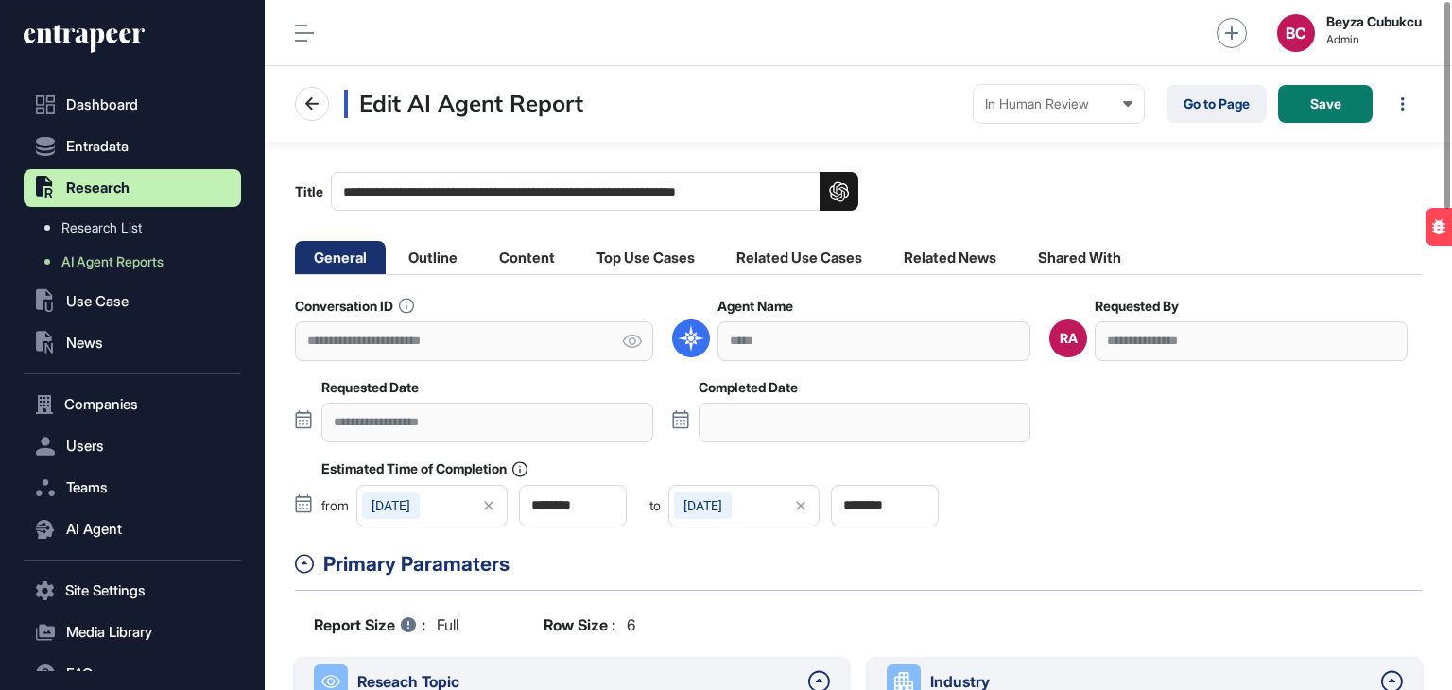
click at [1204, 335] on div "**********" at bounding box center [1250, 340] width 313 height 39
click at [1150, 348] on div "**********" at bounding box center [1250, 340] width 313 height 39
click at [1209, 103] on link "Go to Page" at bounding box center [1216, 104] width 100 height 38
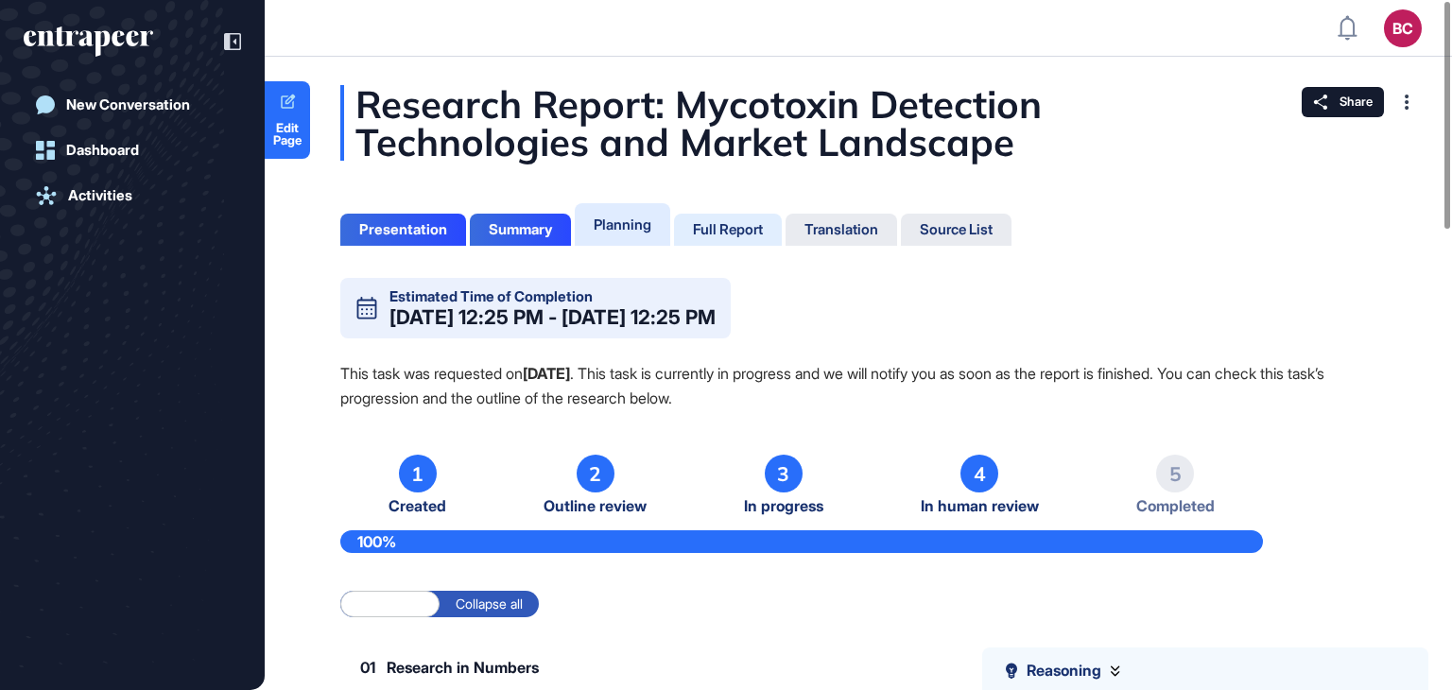
click at [701, 223] on div "Full Report" at bounding box center [728, 229] width 70 height 17
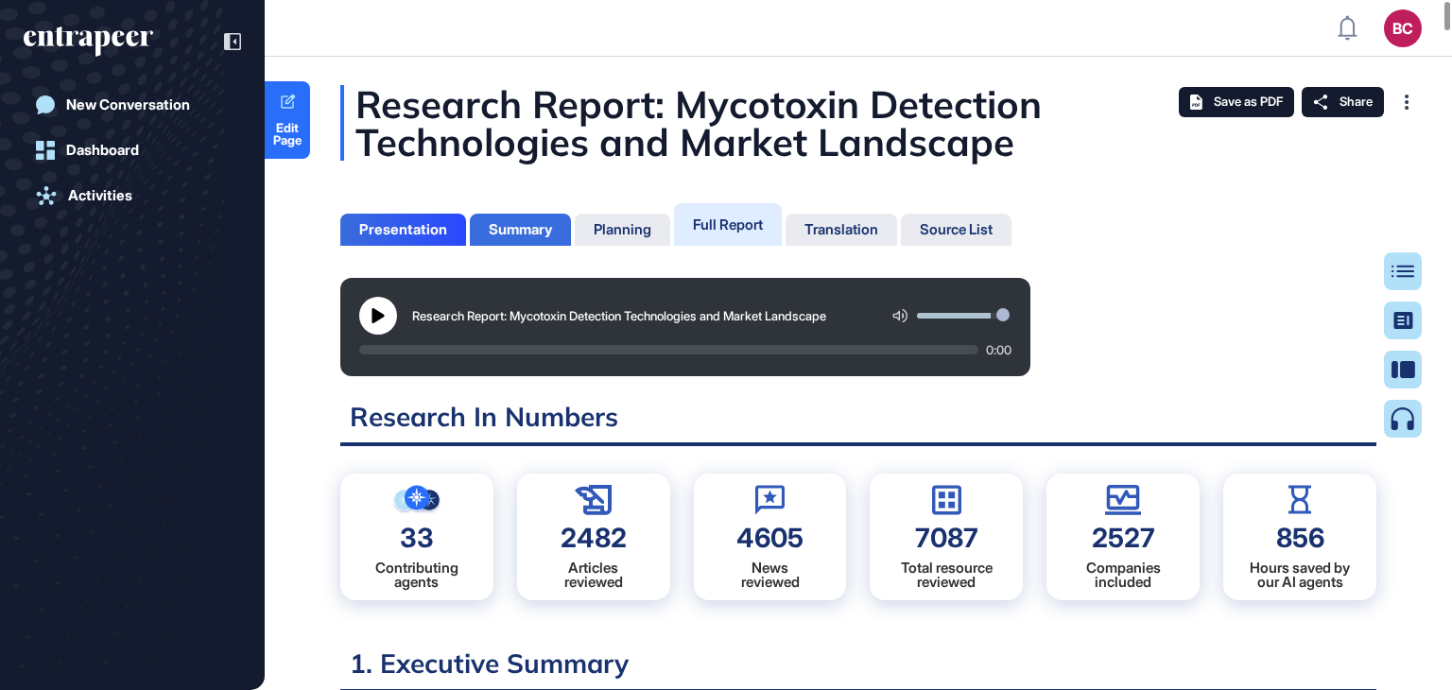
click at [506, 228] on div "Summary" at bounding box center [520, 229] width 63 height 17
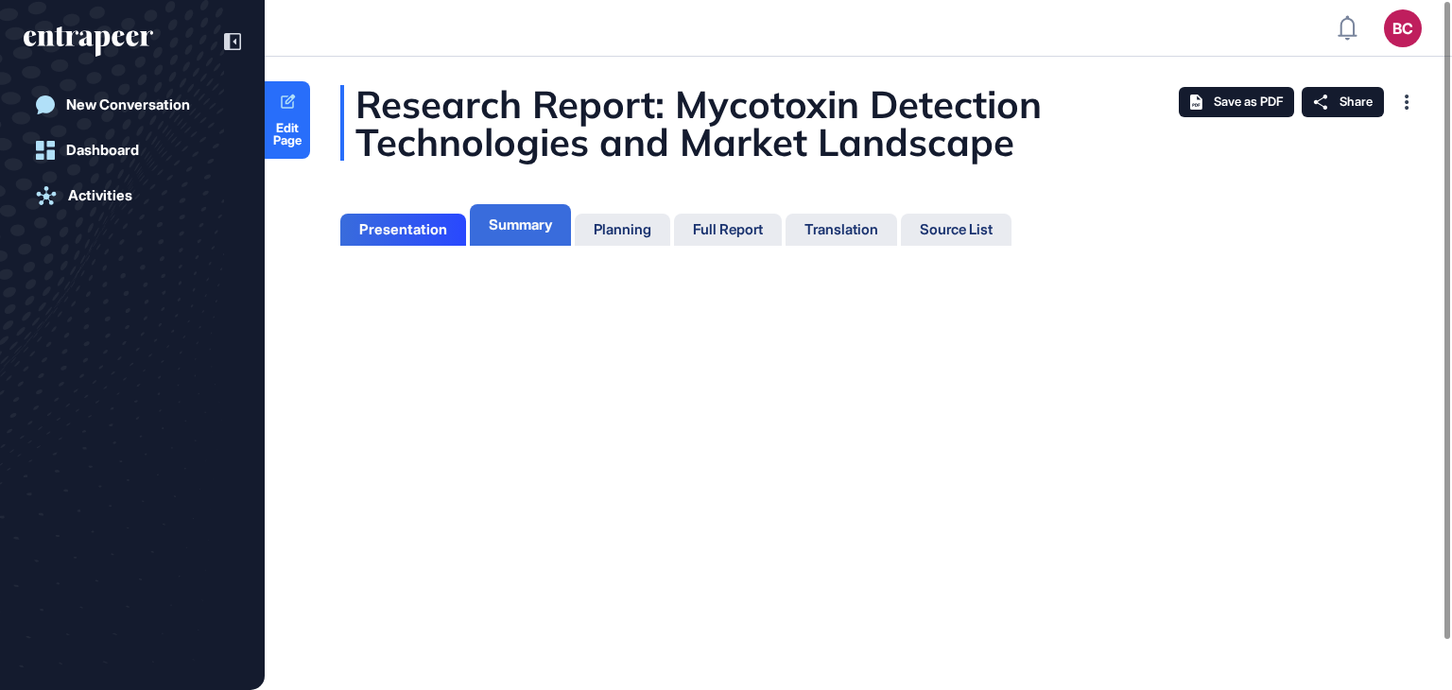
scroll to position [9, 0]
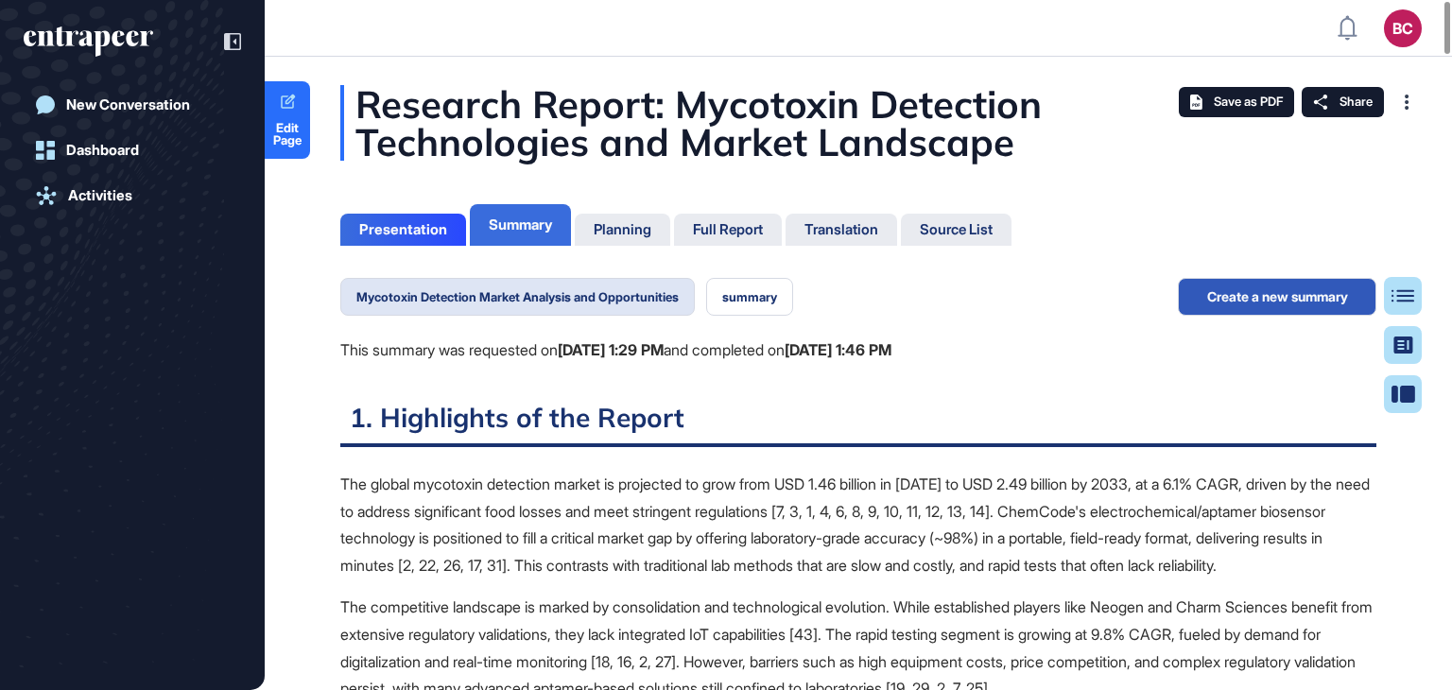
scroll to position [9, 0]
click at [416, 229] on div "Presentation" at bounding box center [403, 229] width 88 height 17
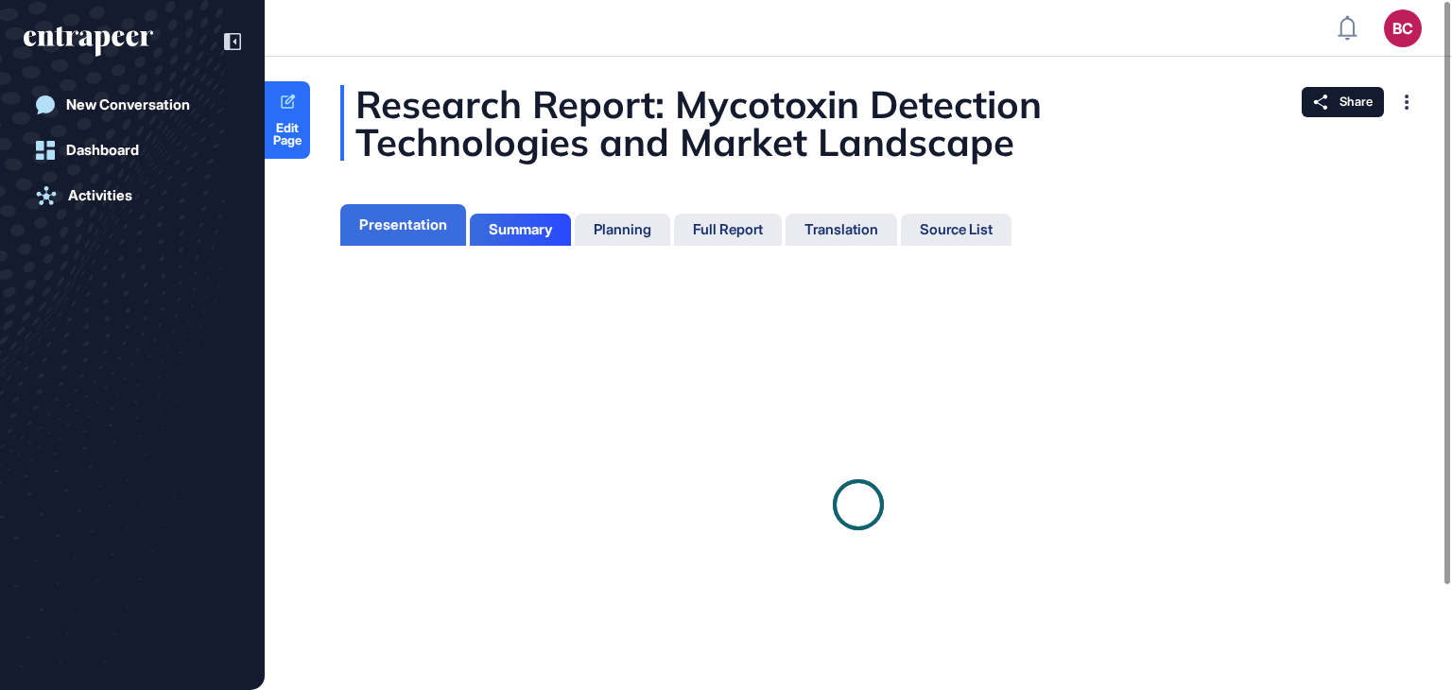
scroll to position [9, 0]
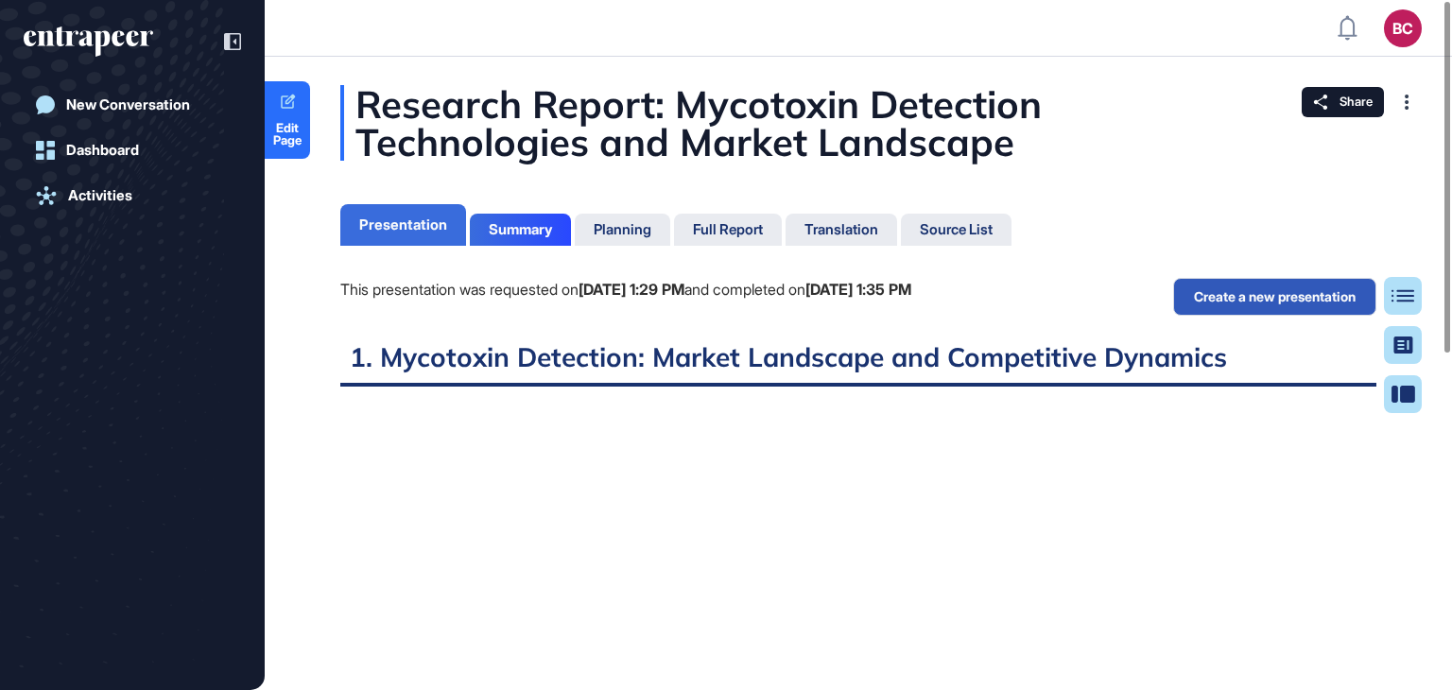
scroll to position [9, 0]
click at [276, 126] on span "Edit Page" at bounding box center [287, 134] width 45 height 25
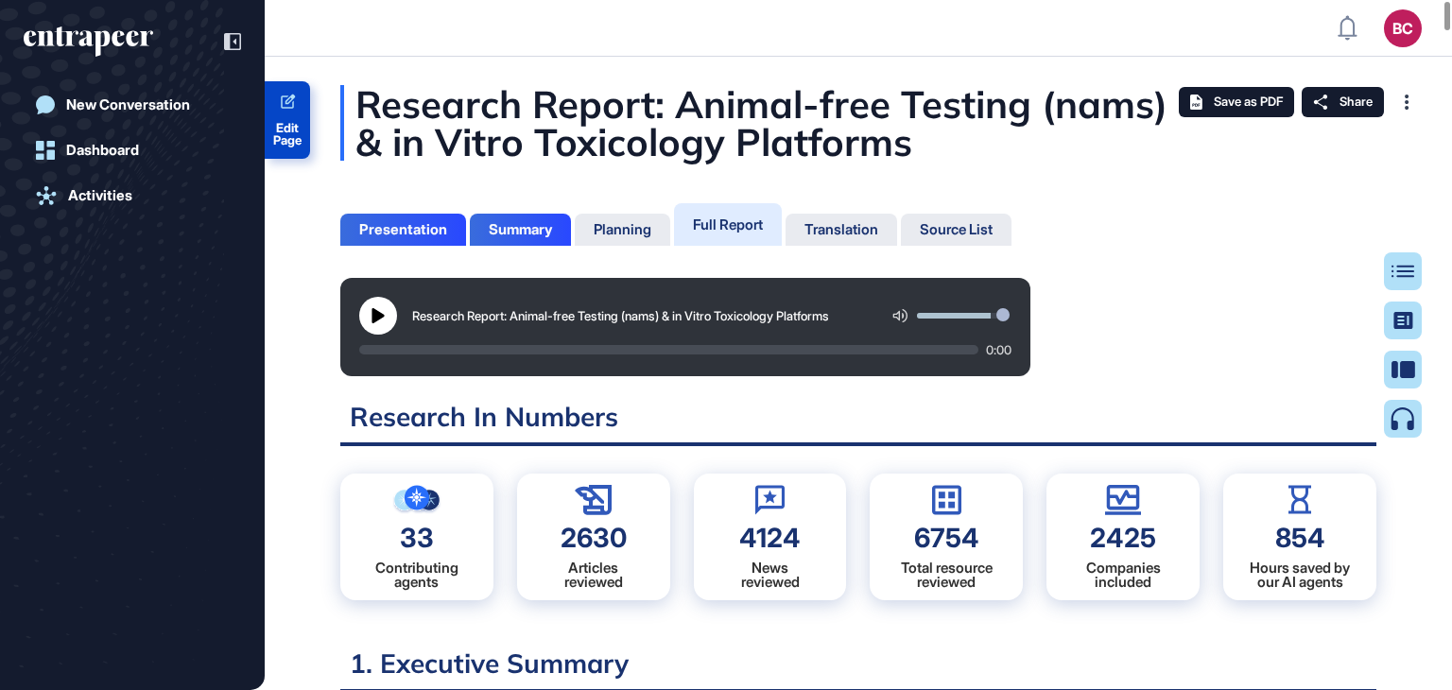
scroll to position [9, 0]
click at [297, 122] on span "Edit Page" at bounding box center [287, 134] width 45 height 25
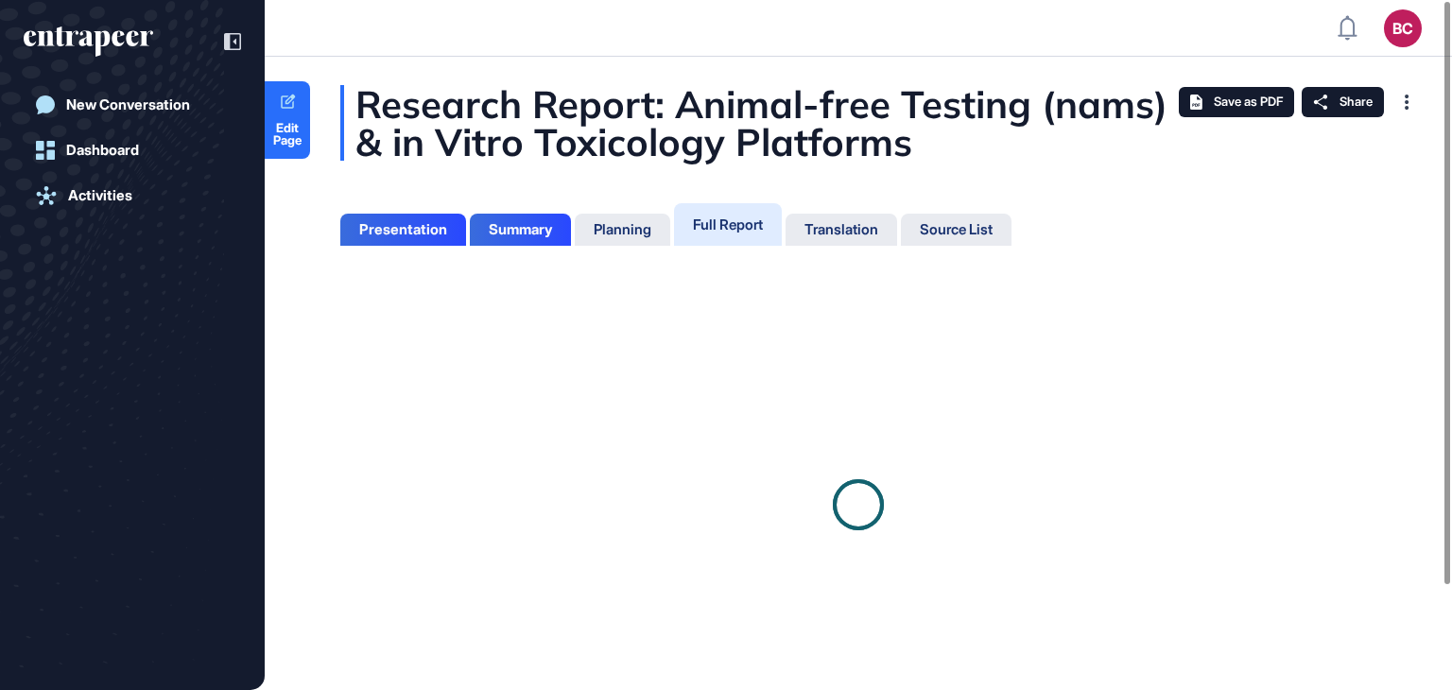
scroll to position [594, 5]
click at [374, 226] on div "Presentation" at bounding box center [403, 229] width 88 height 17
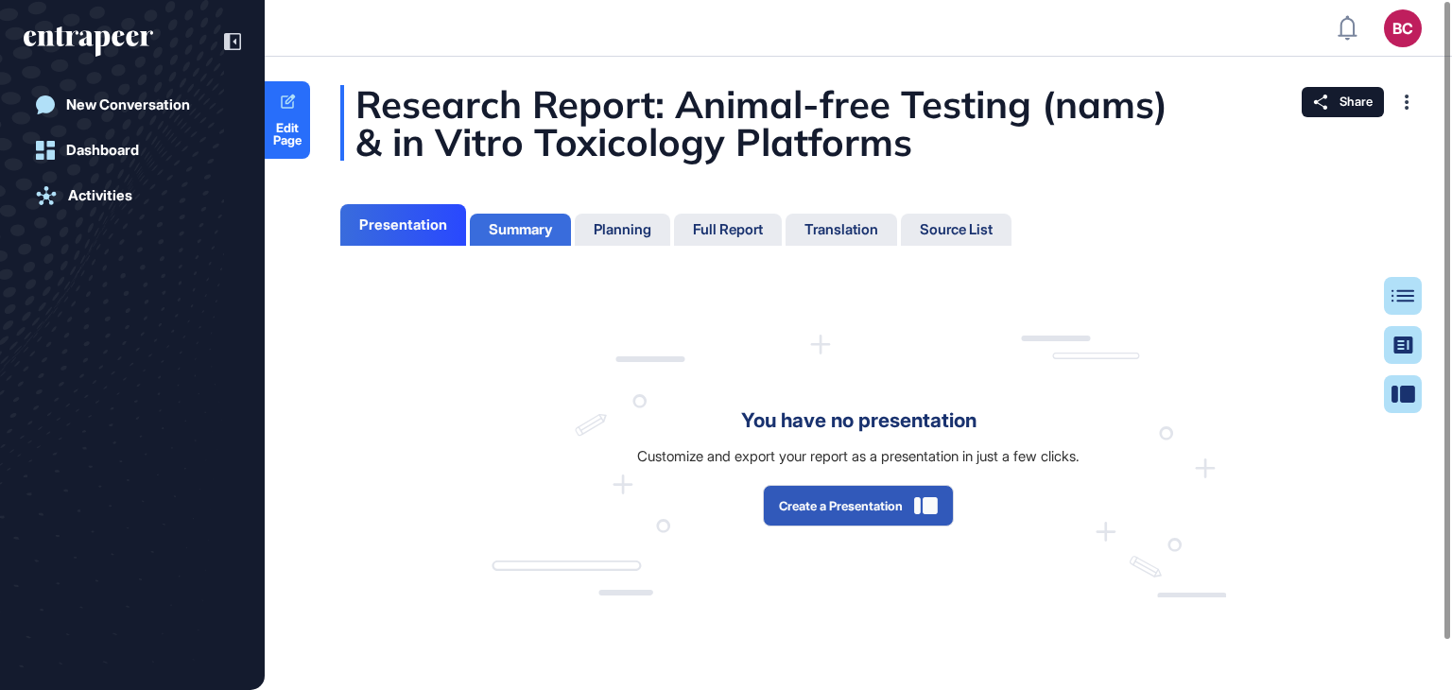
scroll to position [9, 0]
click at [505, 228] on div "Summary" at bounding box center [520, 229] width 63 height 17
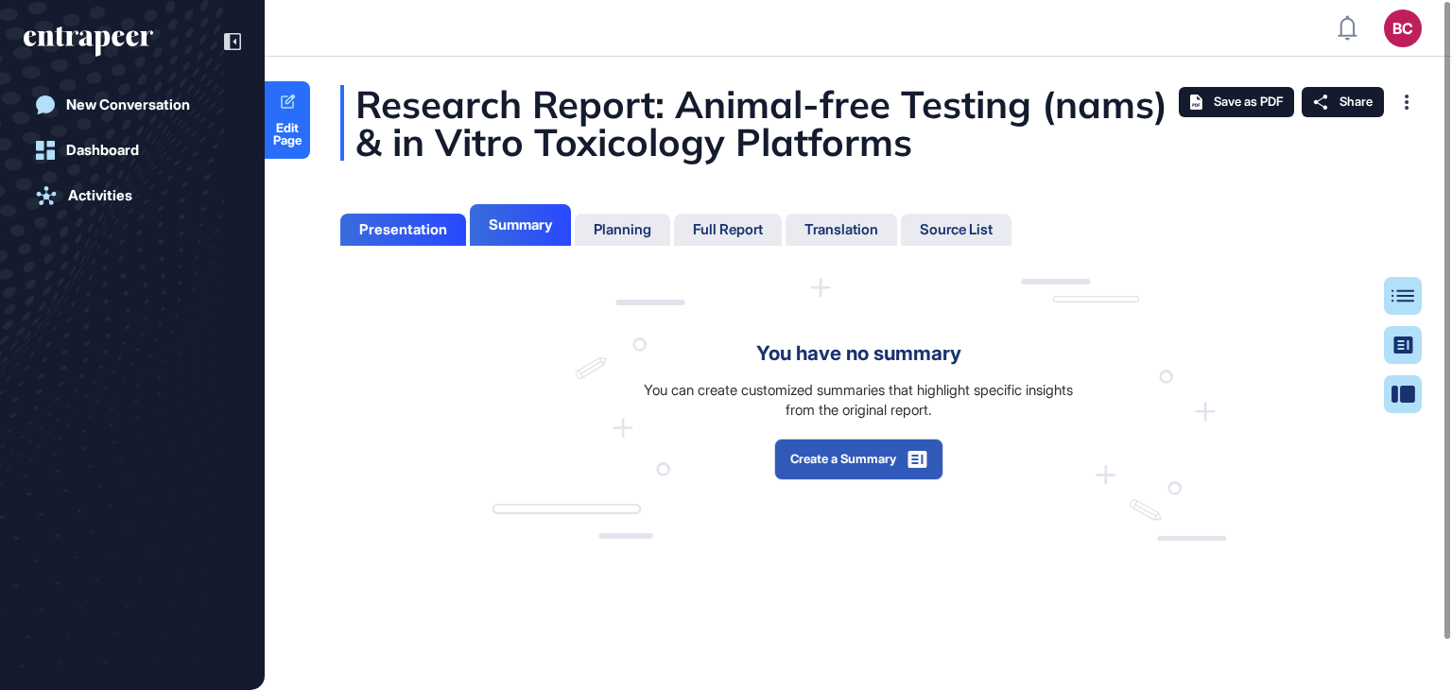
scroll to position [9, 0]
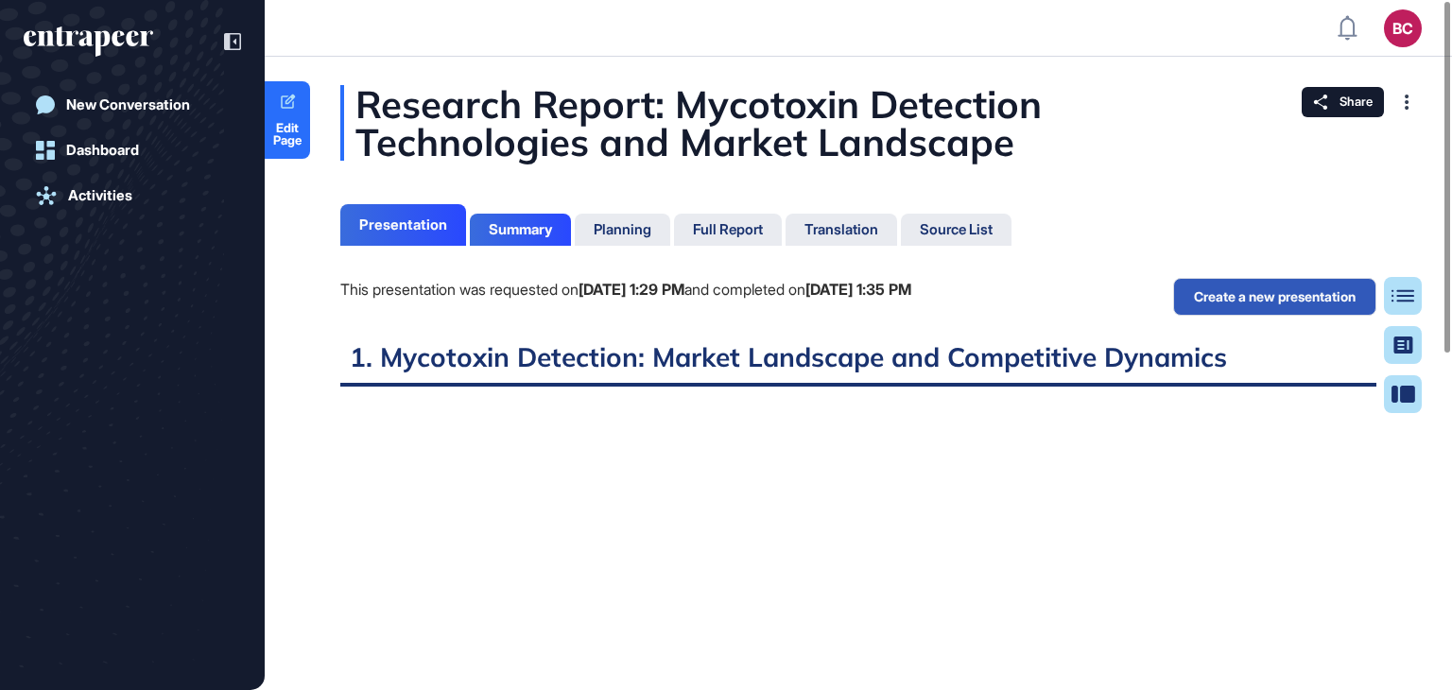
scroll to position [9, 0]
click at [507, 230] on div "Summary" at bounding box center [520, 229] width 63 height 17
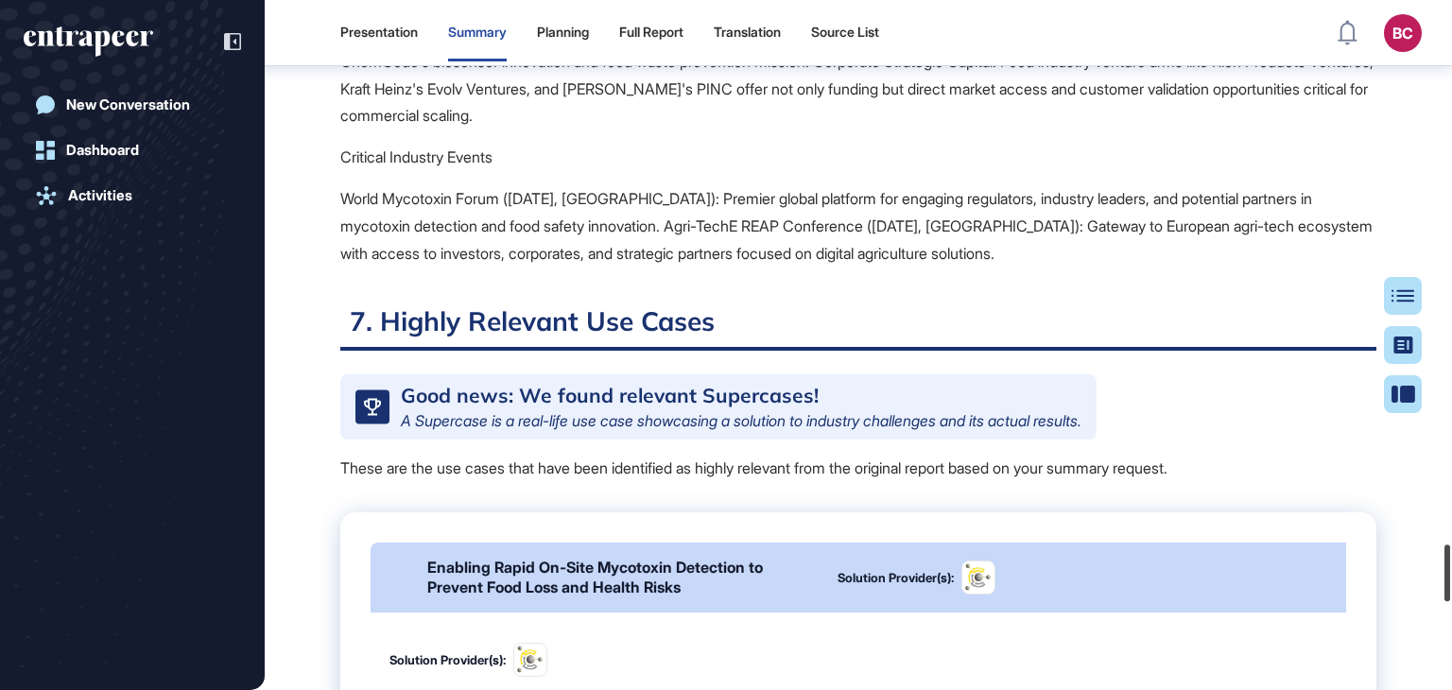
scroll to position [6573, 0]
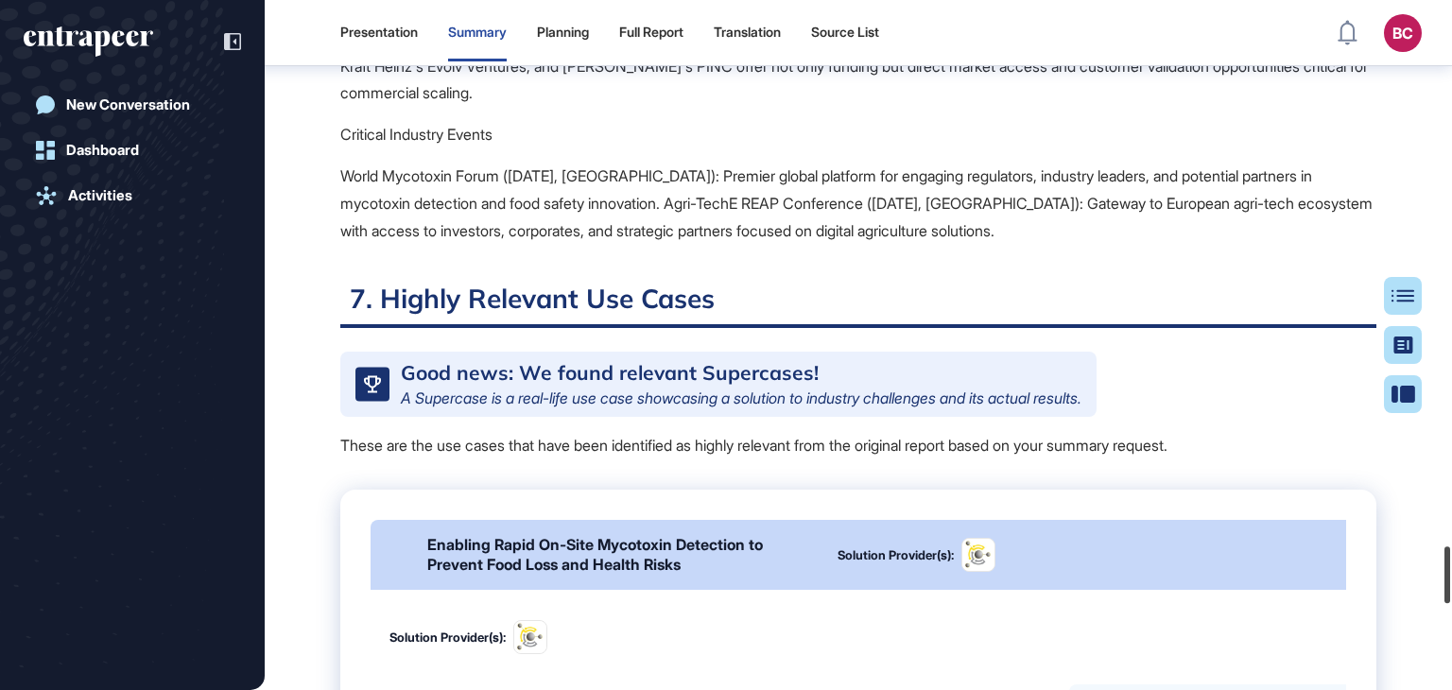
drag, startPoint x: 1451, startPoint y: 54, endPoint x: 1447, endPoint y: 582, distance: 528.3
click at [1447, 582] on div at bounding box center [1447, 574] width 6 height 57
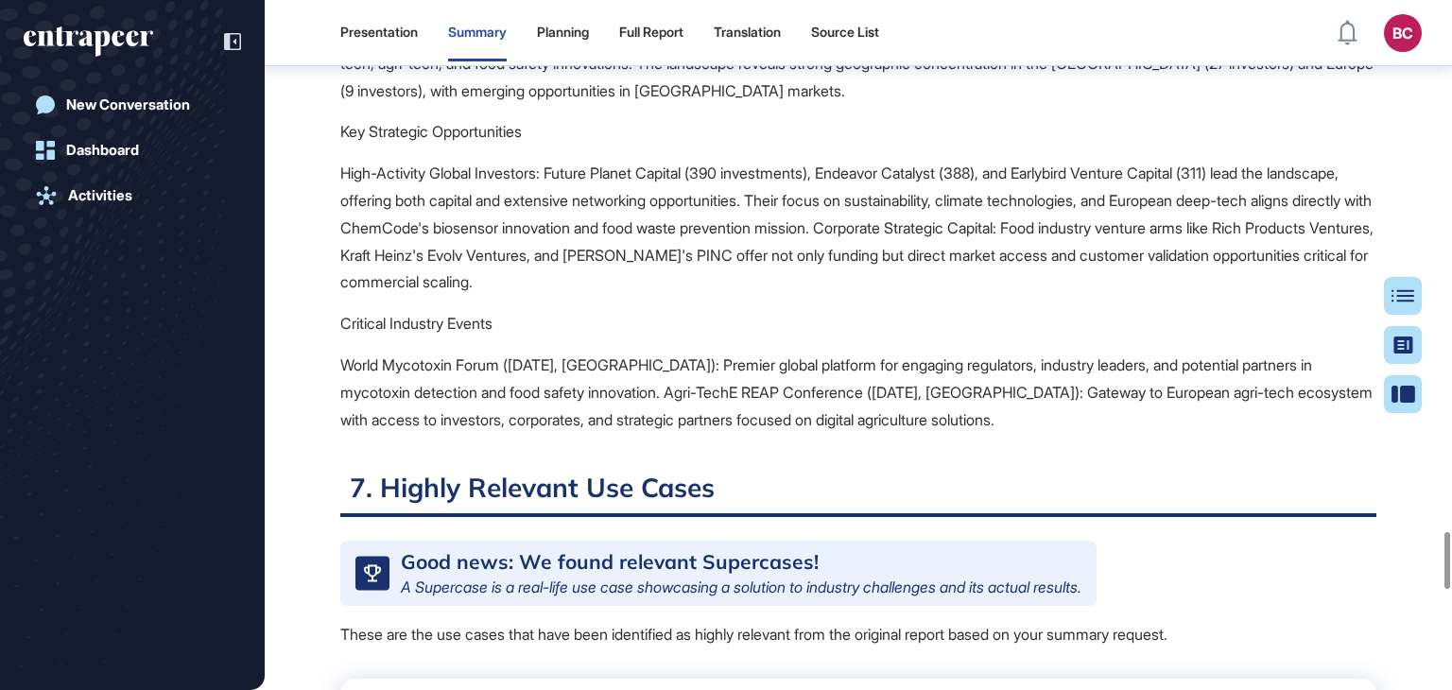
scroll to position [6479, 0]
